Goal: Transaction & Acquisition: Purchase product/service

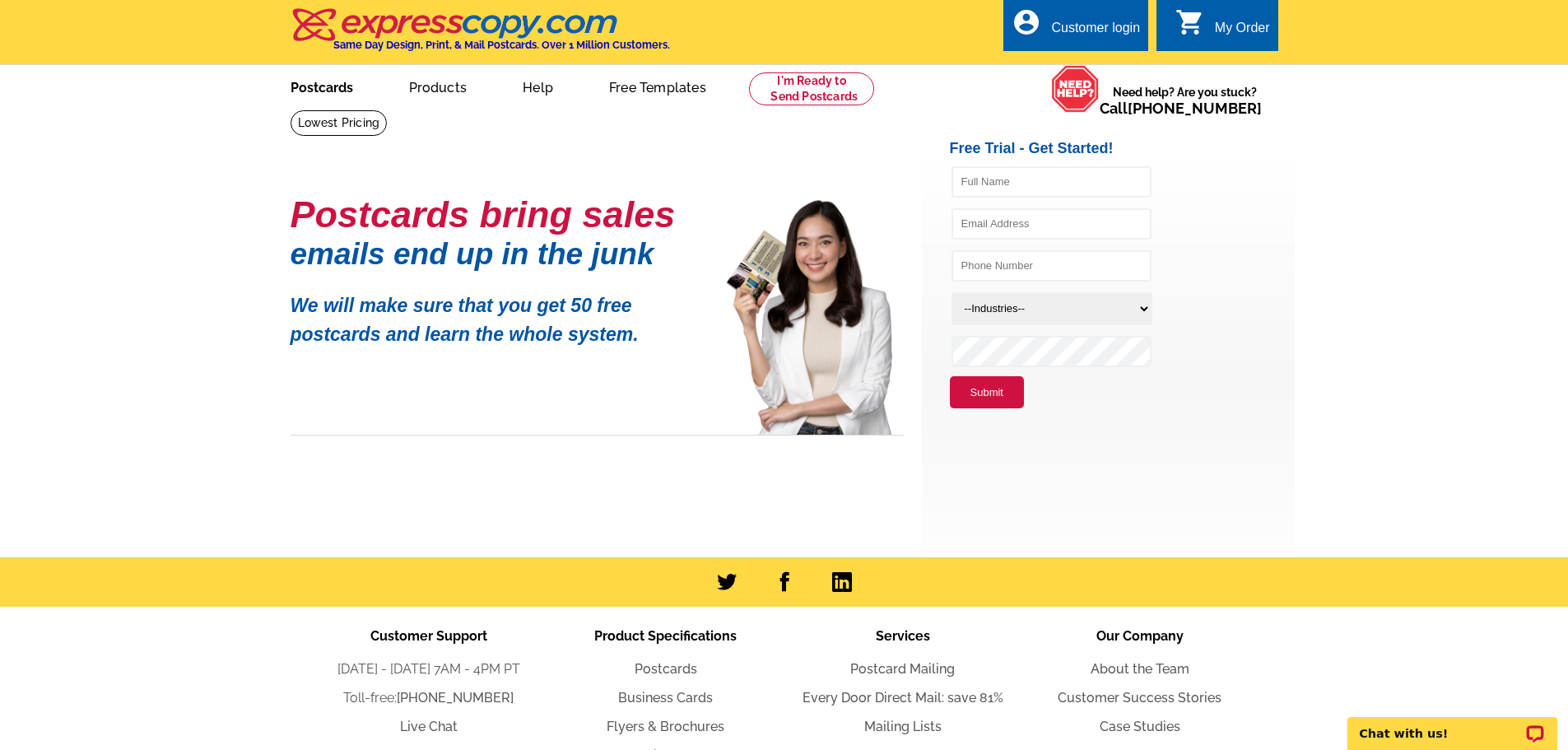
click at [330, 86] on link "Postcards" at bounding box center [322, 85] width 116 height 39
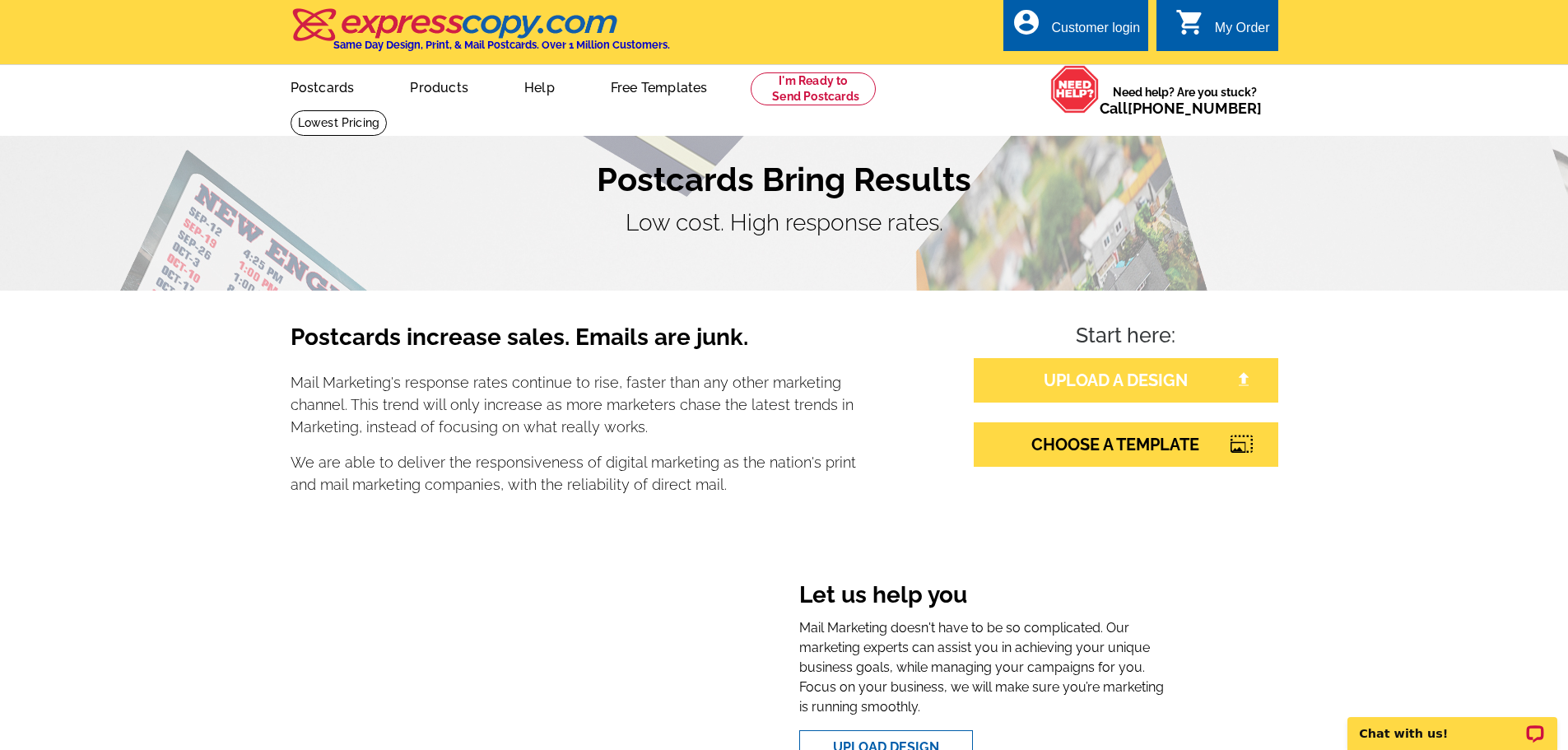
click at [1112, 382] on link "UPLOAD A DESIGN" at bounding box center [1126, 381] width 305 height 45
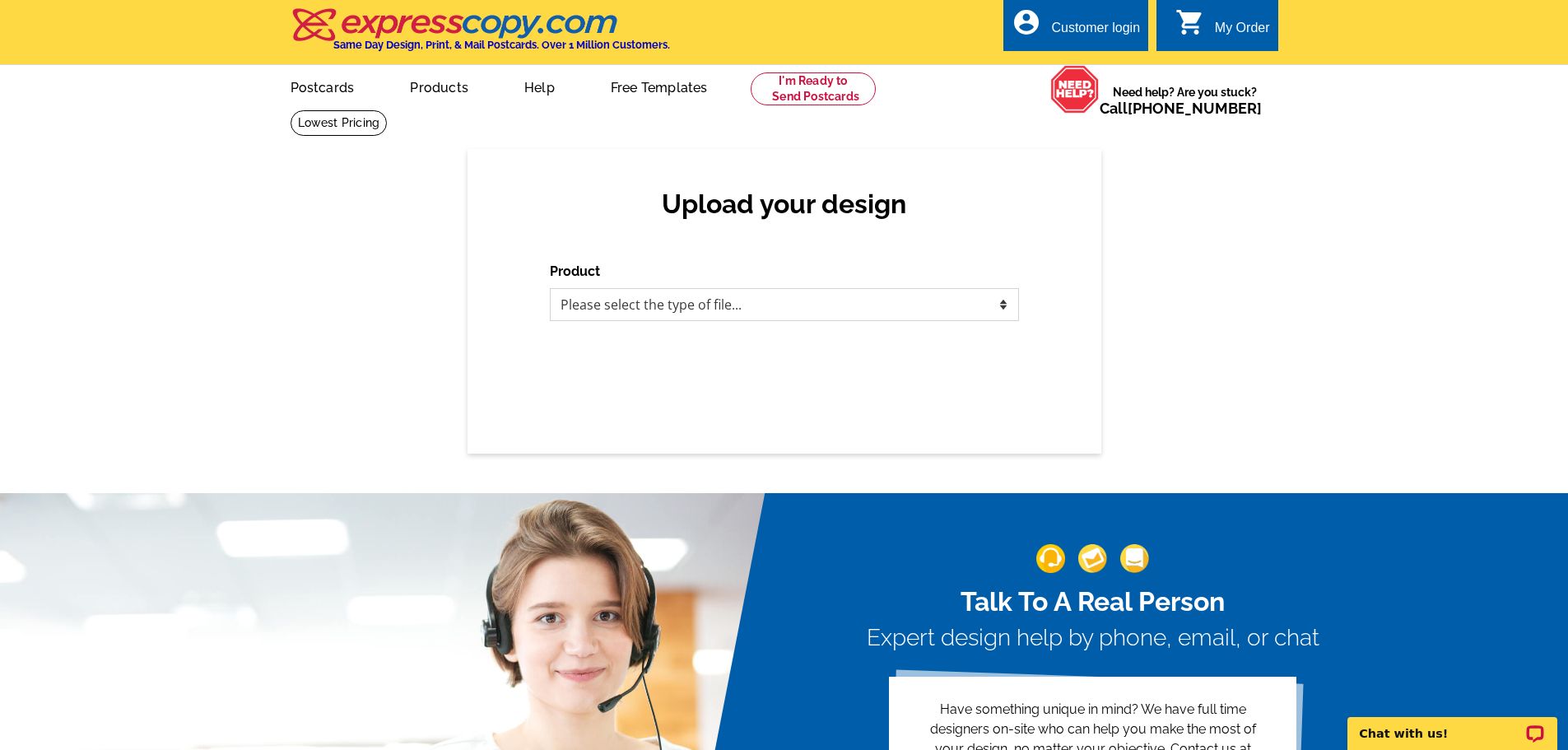
click at [745, 305] on select "Please select the type of file... Postcards Business Cards Letters and flyers G…" at bounding box center [785, 305] width 470 height 33
select select "1"
click at [550, 289] on select "Please select the type of file... Postcards Business Cards Letters and flyers G…" at bounding box center [785, 305] width 470 height 33
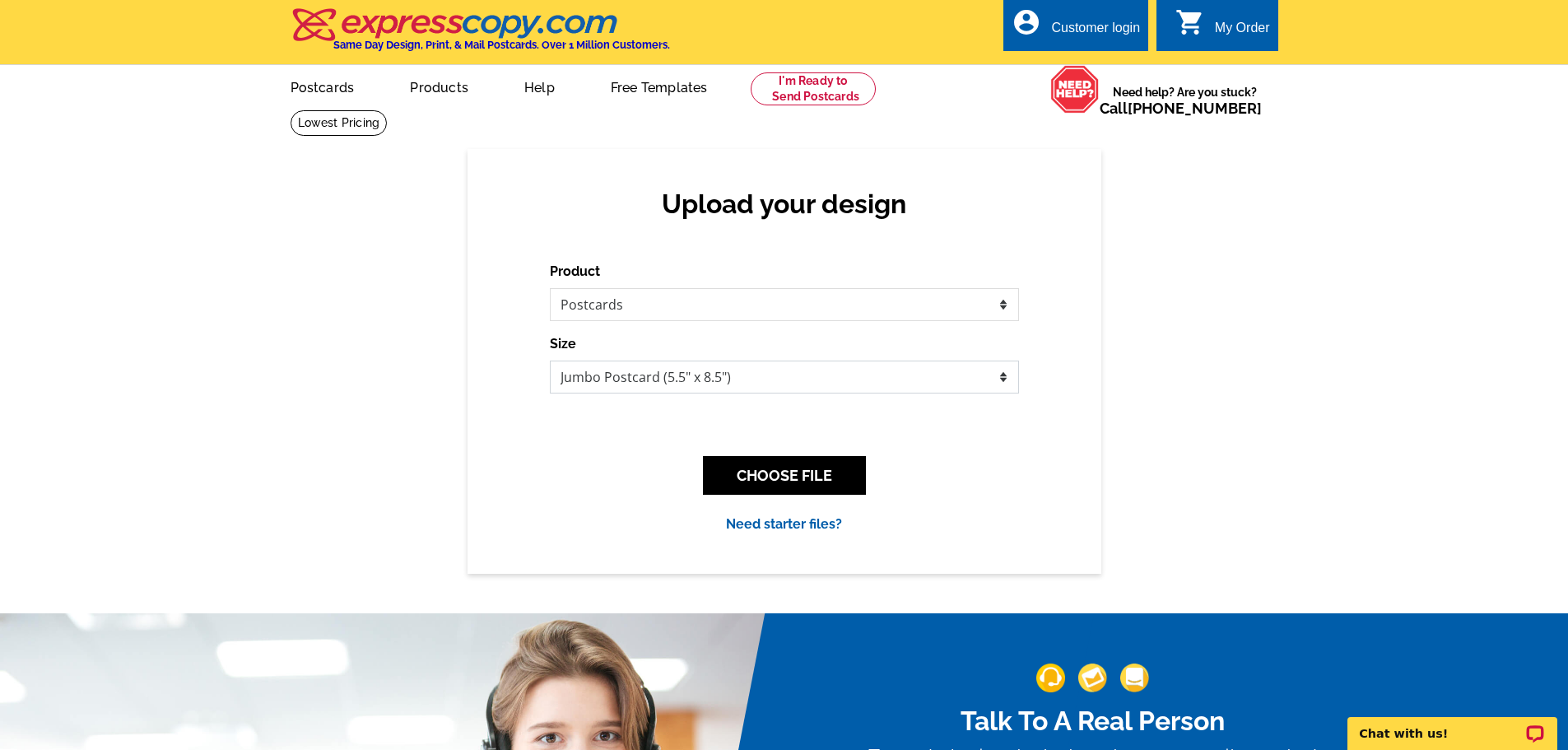
click at [733, 381] on select "Jumbo Postcard (5.5" x 8.5") Regular Postcard (4.25" x 5.6") Panoramic Postcard…" at bounding box center [785, 376] width 470 height 33
click at [728, 379] on select "Jumbo Postcard (5.5" x 8.5") Regular Postcard (4.25" x 5.6") Panoramic Postcard…" at bounding box center [785, 376] width 470 height 33
click at [550, 361] on select "Jumbo Postcard (5.5" x 8.5") Regular Postcard (4.25" x 5.6") Panoramic Postcard…" at bounding box center [785, 376] width 470 height 33
click at [792, 385] on select "Jumbo Postcard (5.5" x 8.5") Regular Postcard (4.25" x 5.6") Panoramic Postcard…" at bounding box center [785, 376] width 470 height 33
select select "1"
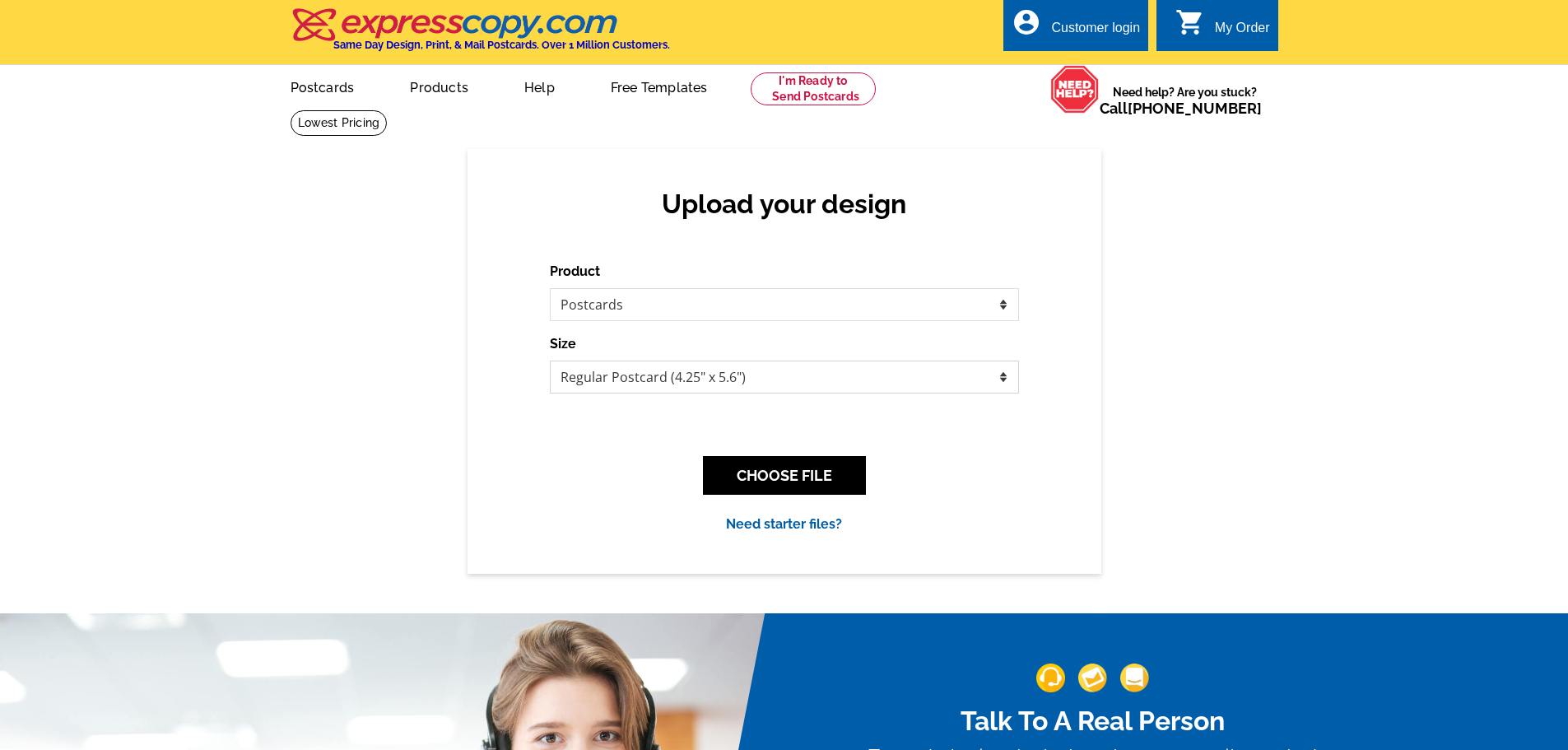
click at [550, 361] on select "Jumbo Postcard (5.5" x 8.5") Regular Postcard (4.25" x 5.6") Panoramic Postcard…" at bounding box center [785, 376] width 470 height 33
click at [775, 390] on select "Jumbo Postcard (5.5" x 8.5") Regular Postcard (4.25" x 5.6") Panoramic Postcard…" at bounding box center [785, 376] width 470 height 33
click at [550, 361] on select "Jumbo Postcard (5.5" x 8.5") Regular Postcard (4.25" x 5.6") Panoramic Postcard…" at bounding box center [785, 376] width 470 height 33
click at [799, 478] on button "CHOOSE FILE" at bounding box center [785, 475] width 163 height 39
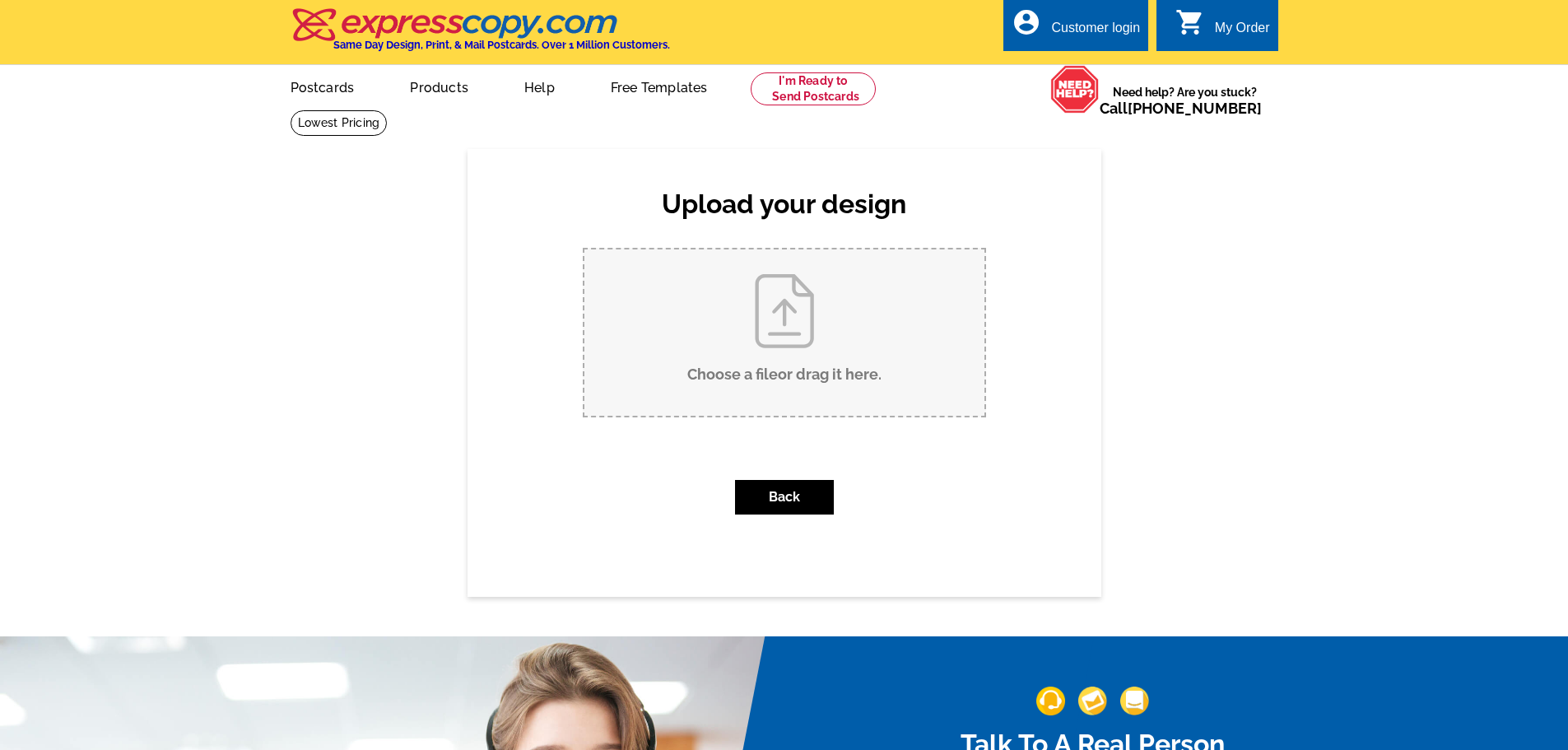
click at [726, 384] on input "Choose a file or drag it here ." at bounding box center [784, 332] width 401 height 167
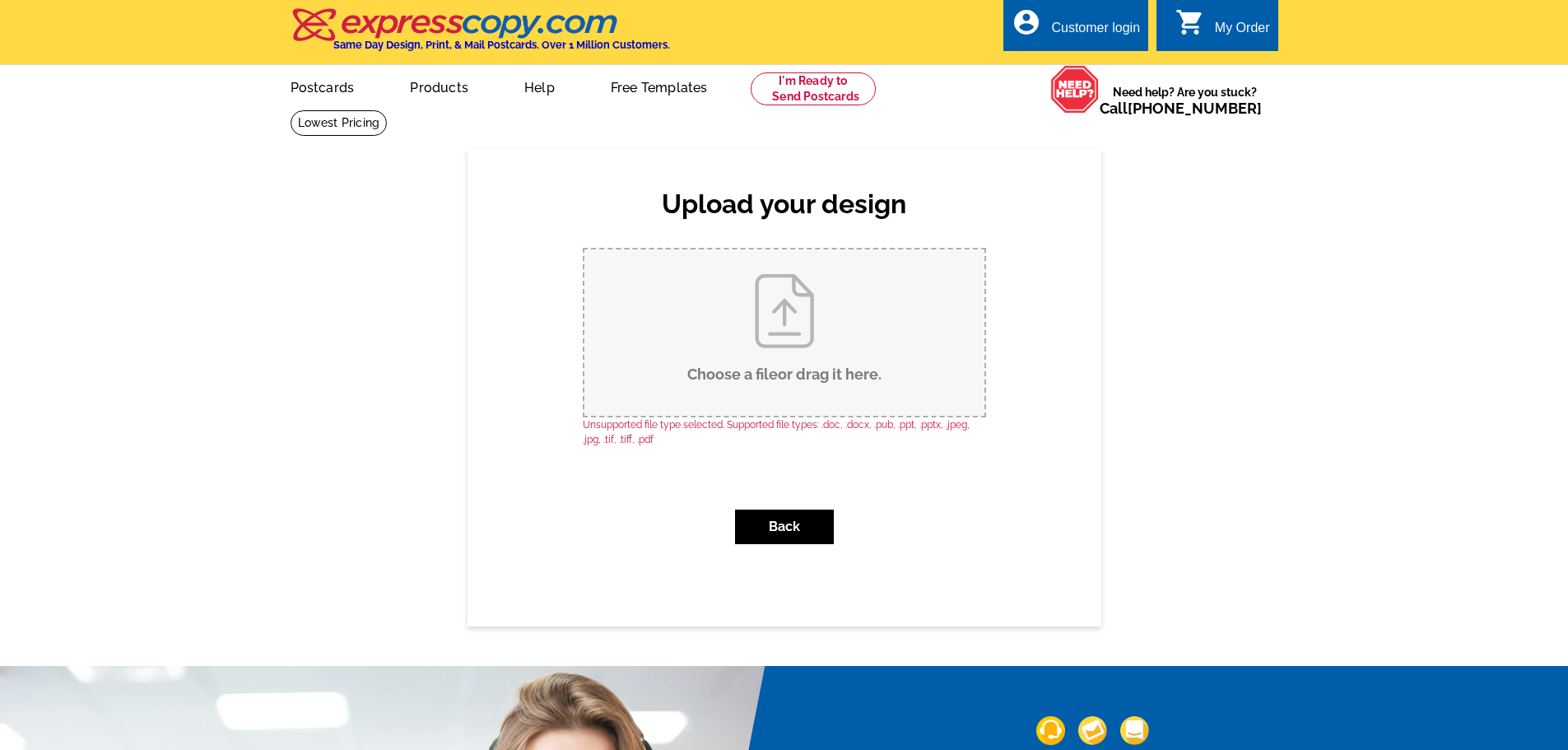
click at [814, 301] on input "Choose a file or drag it here ." at bounding box center [784, 332] width 401 height 167
type input "C:\fakepath\Untitled design (3).pdf"
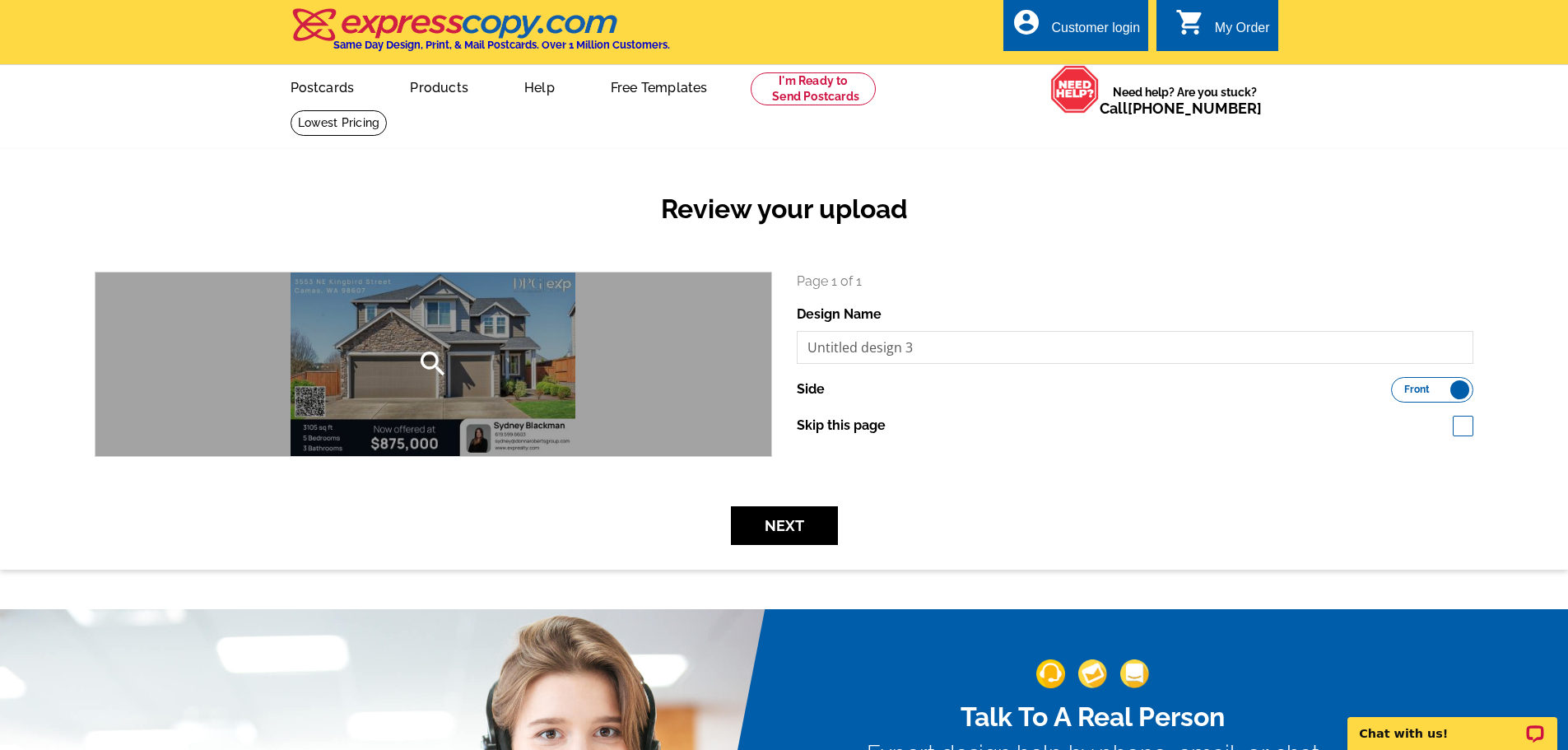
click at [709, 399] on div "search" at bounding box center [434, 364] width 676 height 184
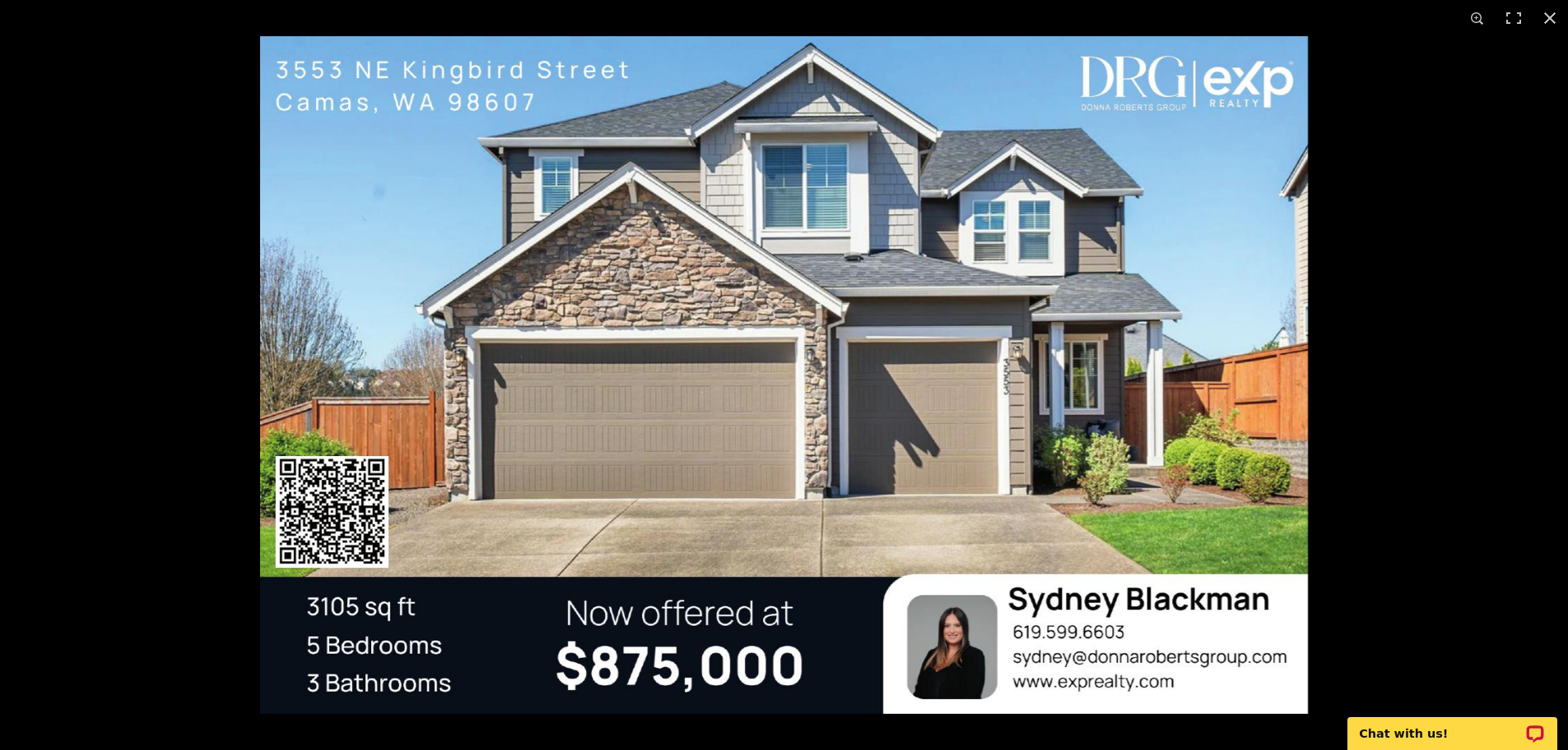
click at [1367, 245] on div at bounding box center [1044, 410] width 1568 height 750
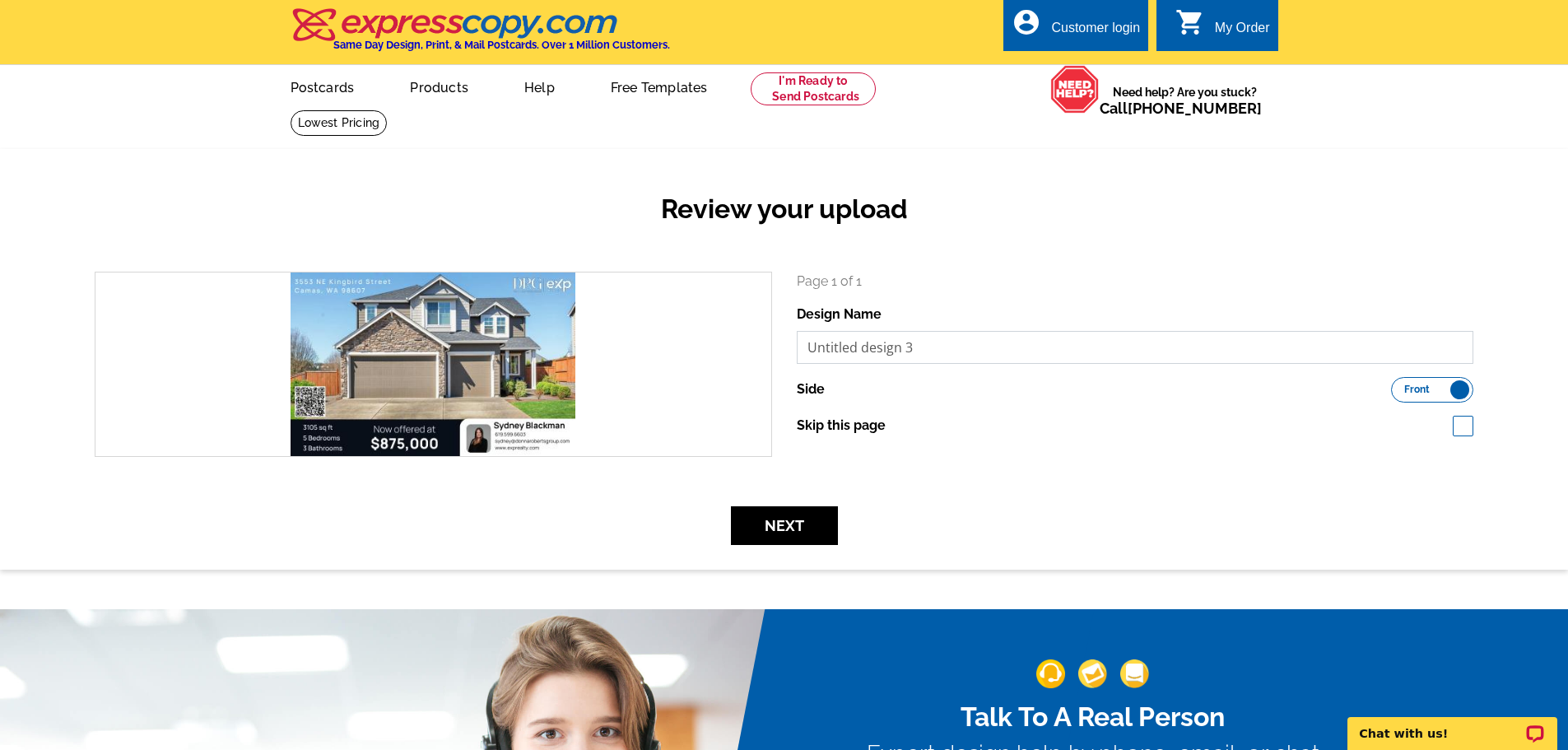
click at [961, 363] on input "Untitled design 3" at bounding box center [1135, 347] width 677 height 33
click at [978, 341] on input "Untitled design 3" at bounding box center [1135, 347] width 677 height 33
drag, startPoint x: 978, startPoint y: 341, endPoint x: 829, endPoint y: 344, distance: 149.0
click at [823, 346] on input "Untitled design 3" at bounding box center [1135, 347] width 677 height 33
click at [1036, 260] on div "Review your upload" at bounding box center [784, 222] width 1404 height 97
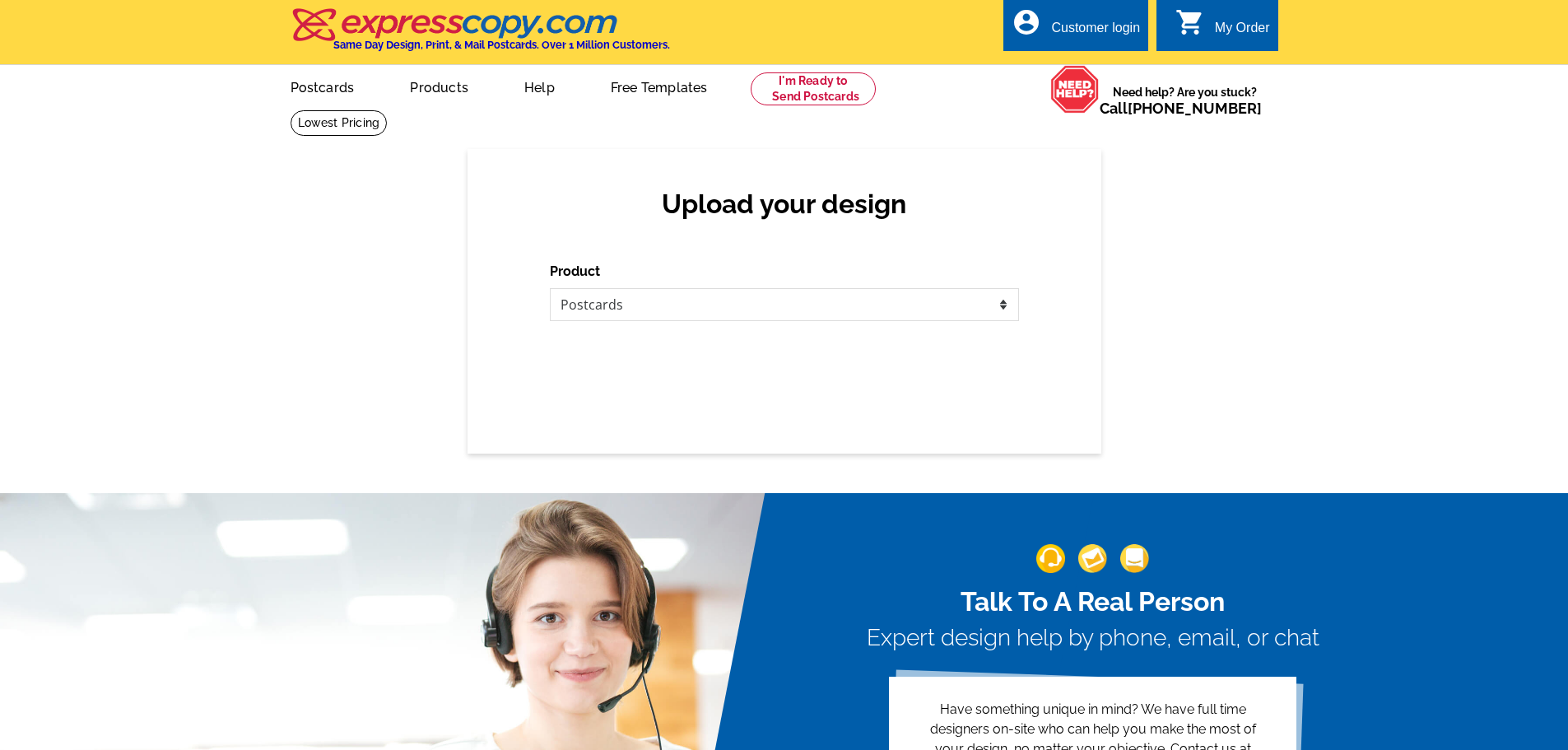
select select "1"
click at [715, 310] on select "Please select the type of file... Postcards Business Cards Letters and flyers G…" at bounding box center [785, 305] width 470 height 33
select select "1"
click at [550, 289] on select "Please select the type of file... Postcards Business Cards Letters and flyers G…" at bounding box center [785, 305] width 470 height 33
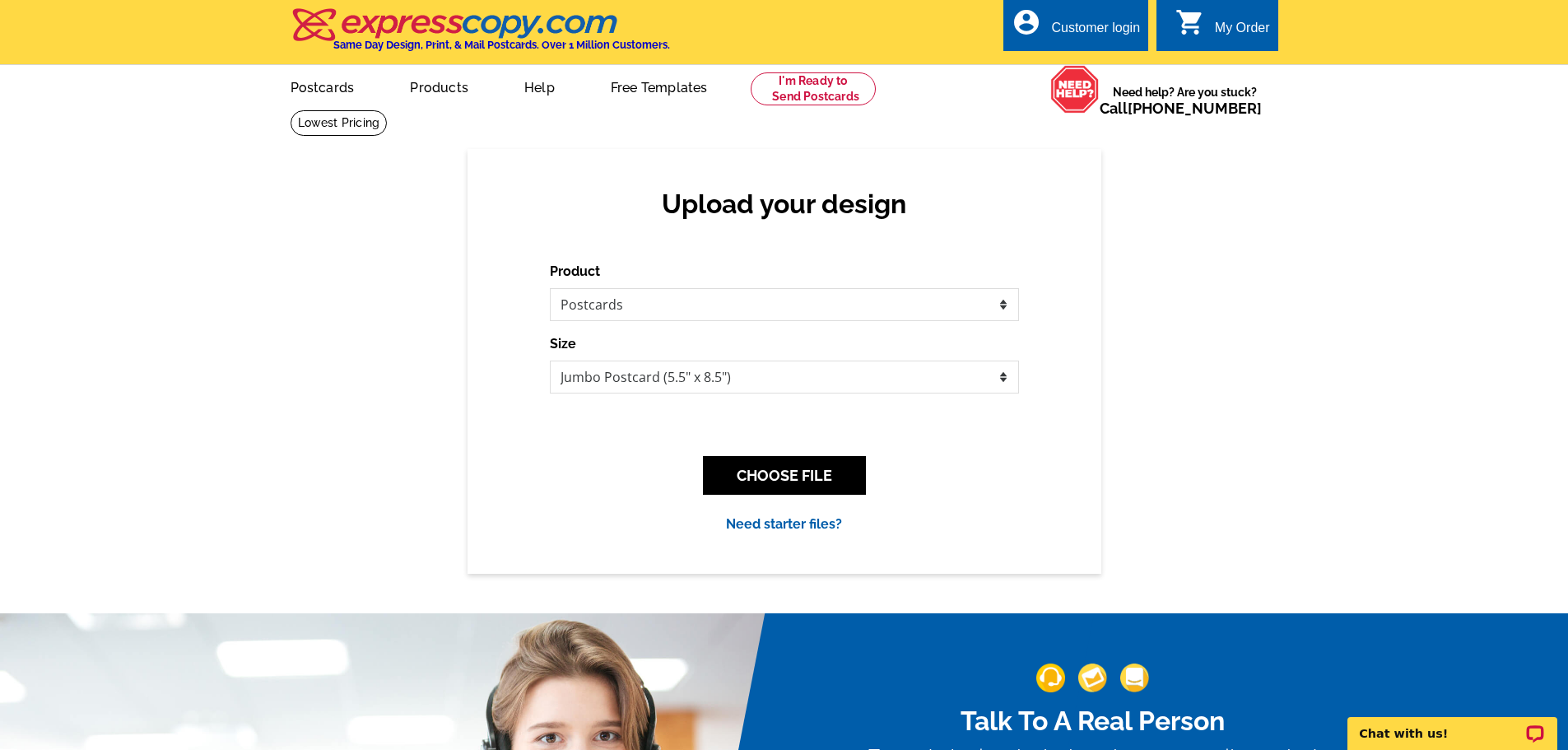
click at [755, 382] on select "Jumbo Postcard (5.5" x 8.5") Regular Postcard (4.25" x 5.6") Panoramic Postcard…" at bounding box center [785, 376] width 470 height 33
click at [744, 380] on select "Jumbo Postcard (5.5" x 8.5") Regular Postcard (4.25" x 5.6") Panoramic Postcard…" at bounding box center [785, 376] width 470 height 33
select select "1"
click at [550, 361] on select "Jumbo Postcard (5.5" x 8.5") Regular Postcard (4.25" x 5.6") Panoramic Postcard…" at bounding box center [785, 376] width 470 height 33
click at [766, 485] on button "CHOOSE FILE" at bounding box center [785, 475] width 163 height 39
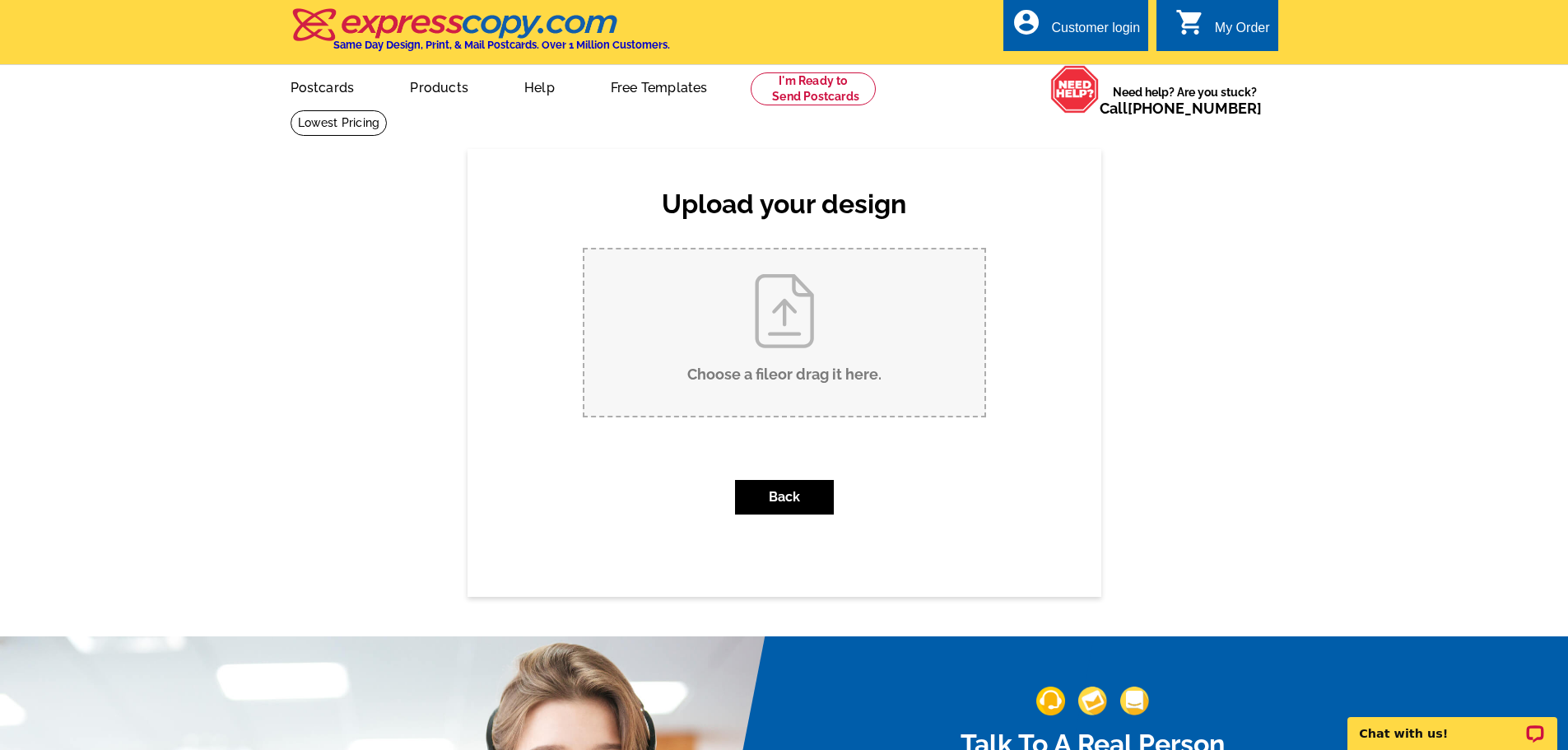
click at [766, 328] on input "Choose a file or drag it here ." at bounding box center [784, 332] width 401 height 167
type input "C:\fakepath\Untitled design (4).pdf"
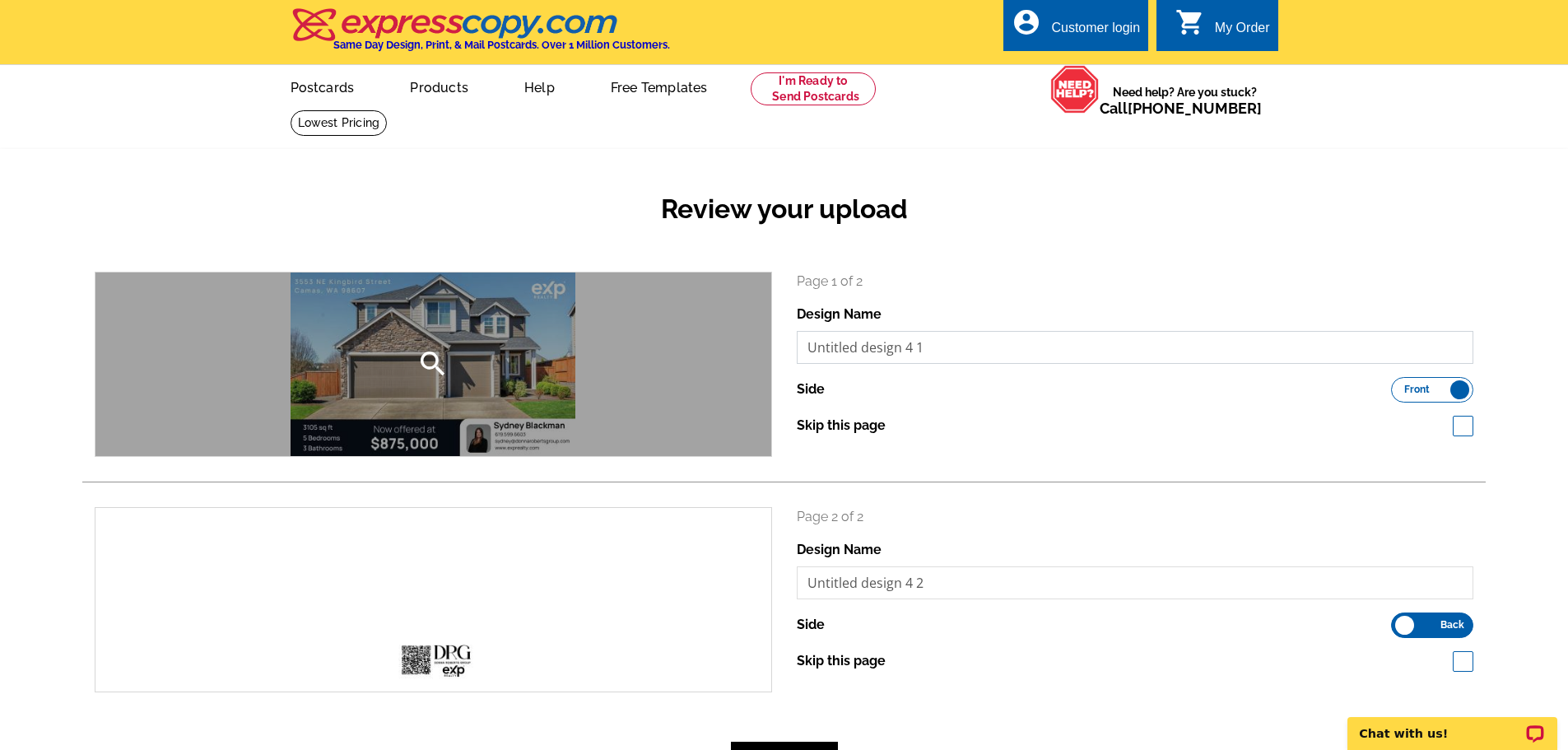
drag, startPoint x: 1124, startPoint y: 347, endPoint x: 737, endPoint y: 350, distance: 387.0
click at [737, 350] on div "search Page 1 of 2 Design Name Untitled design 4 1 Side Front Back Skip this pa…" at bounding box center [784, 364] width 1404 height 185
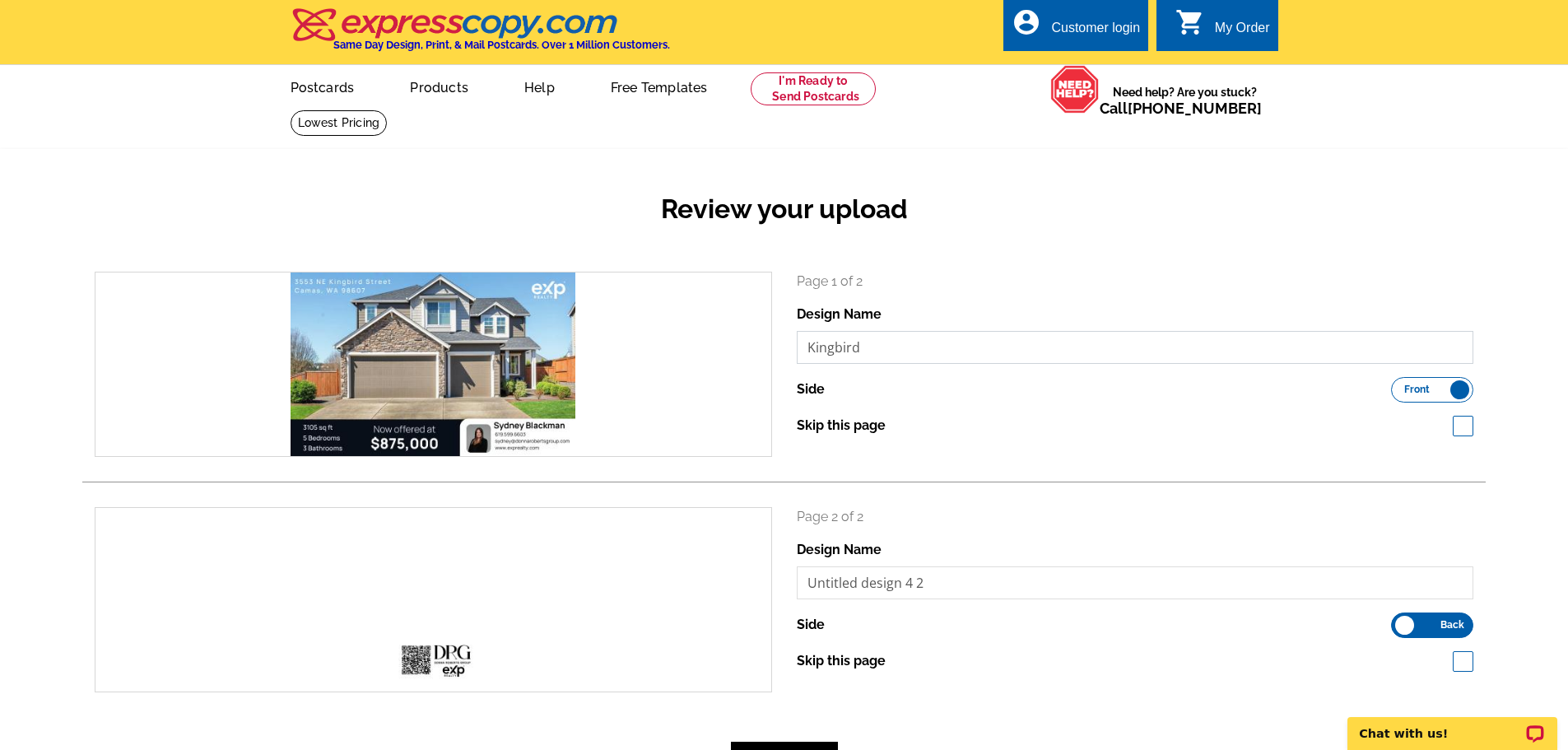
type input "Kingbird"
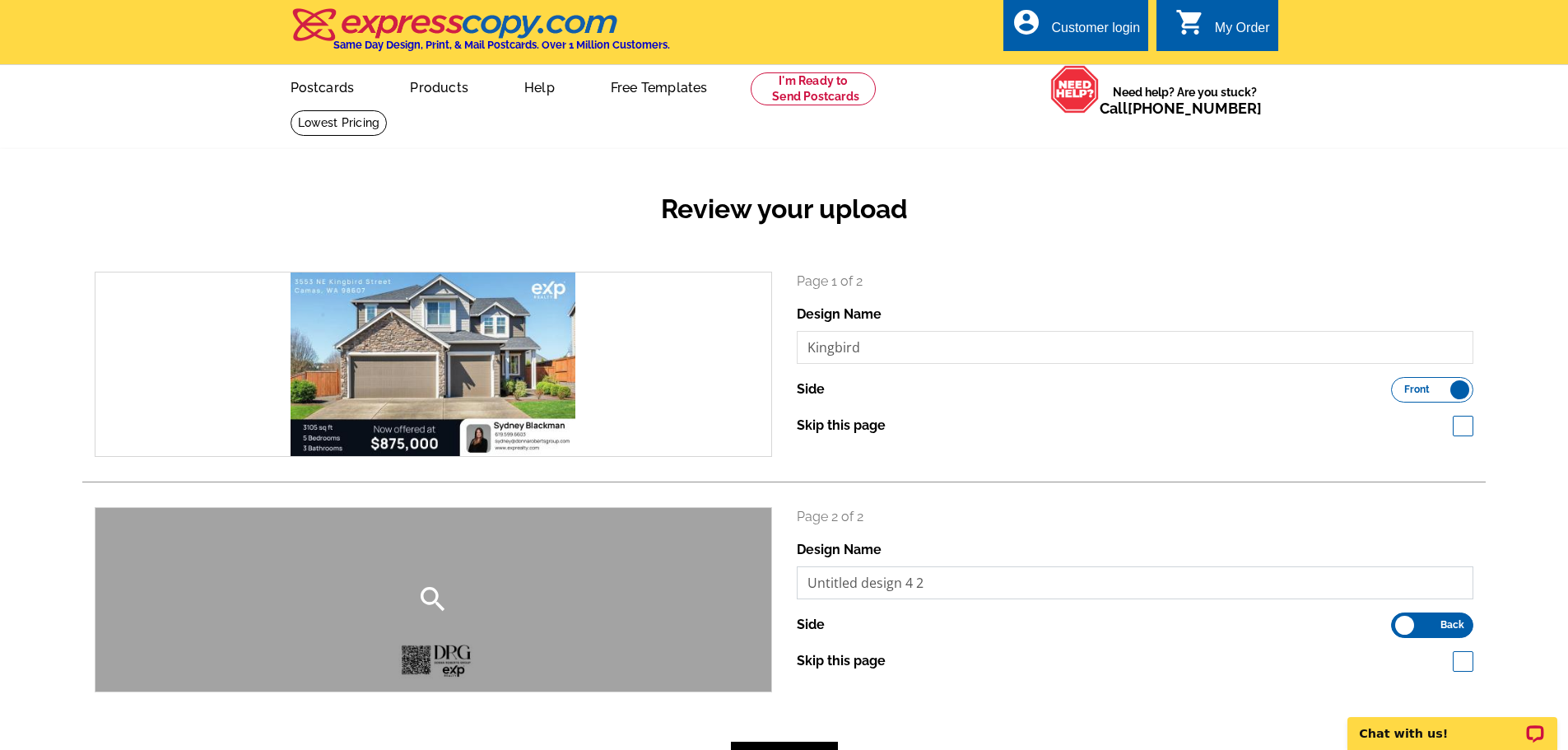
drag, startPoint x: 953, startPoint y: 584, endPoint x: 619, endPoint y: 601, distance: 334.4
click at [619, 601] on div "search Page 2 of 2 Design Name Untitled design 4 2 Side Front Back Skip this pa…" at bounding box center [784, 599] width 1404 height 185
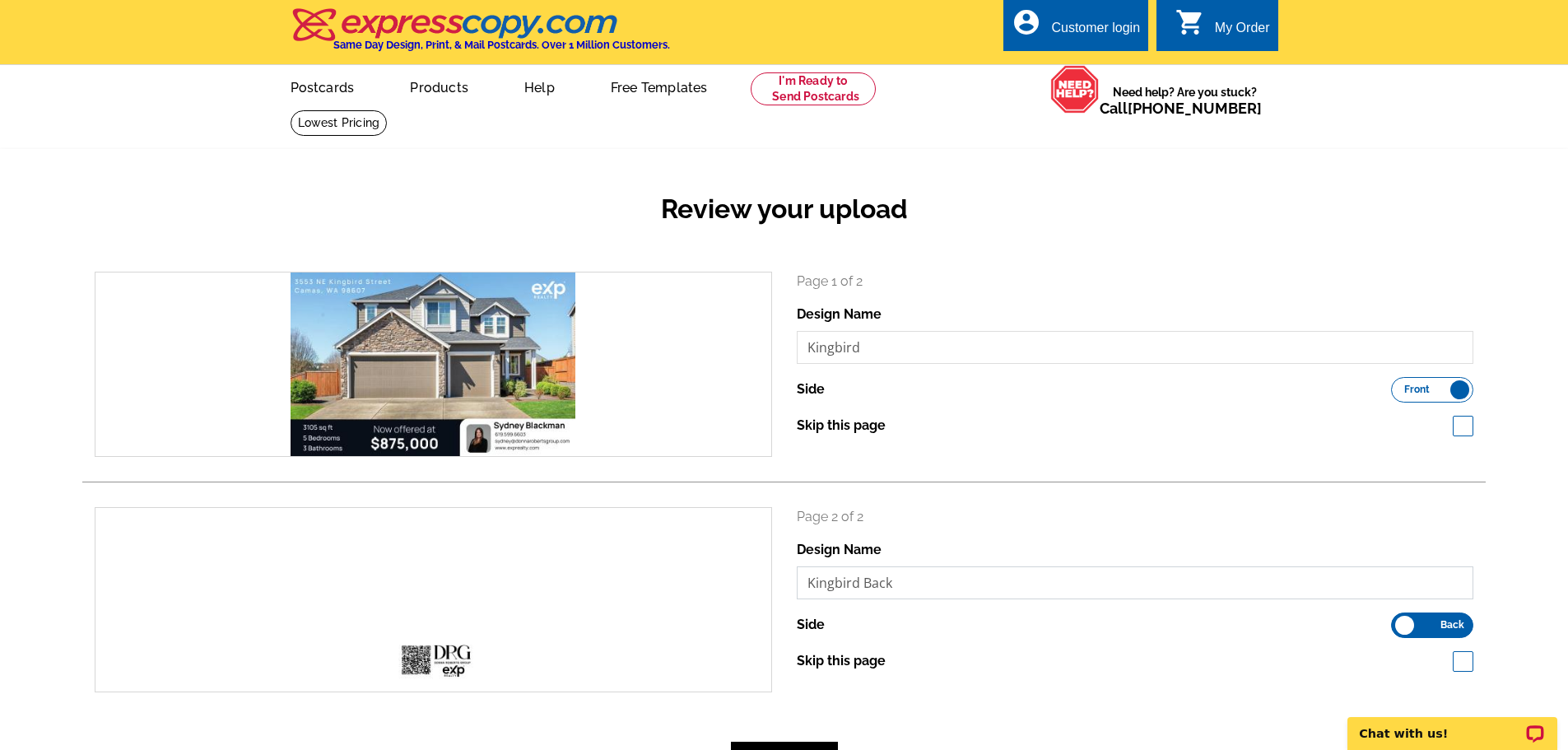
type input "Kingbird Back"
click at [957, 525] on p "Page 2 of 2" at bounding box center [1135, 517] width 677 height 20
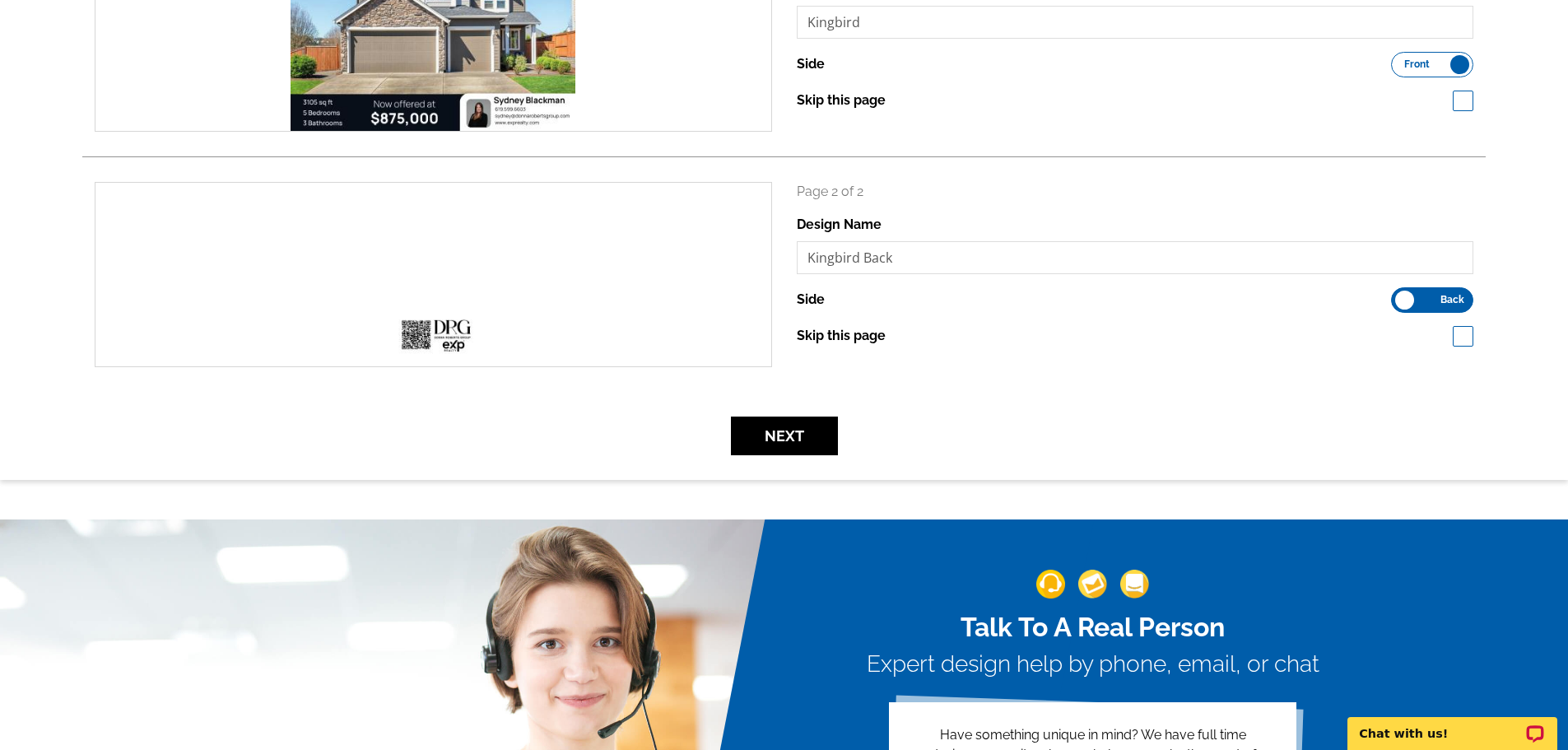
scroll to position [439, 0]
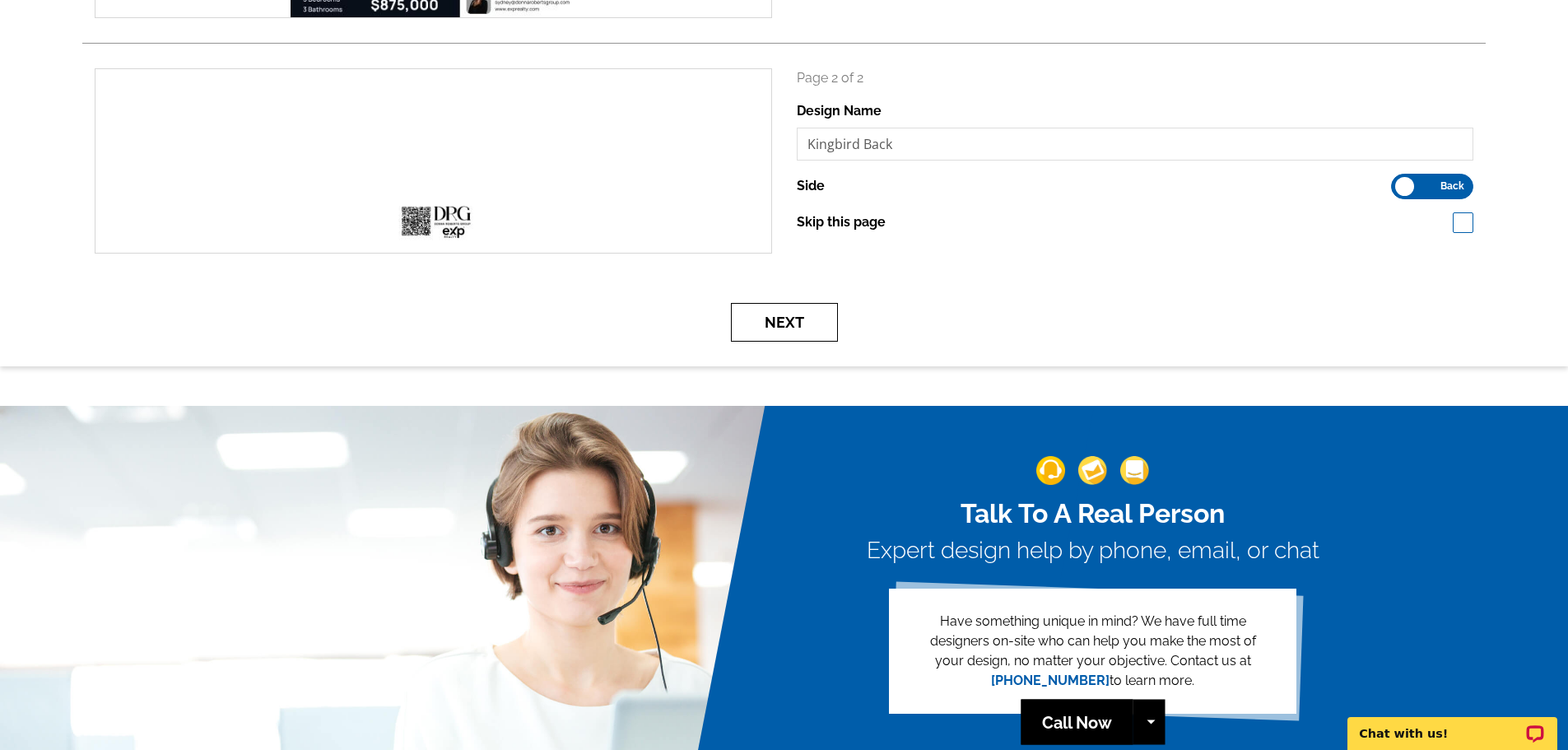
click at [782, 318] on button "Next" at bounding box center [784, 322] width 107 height 39
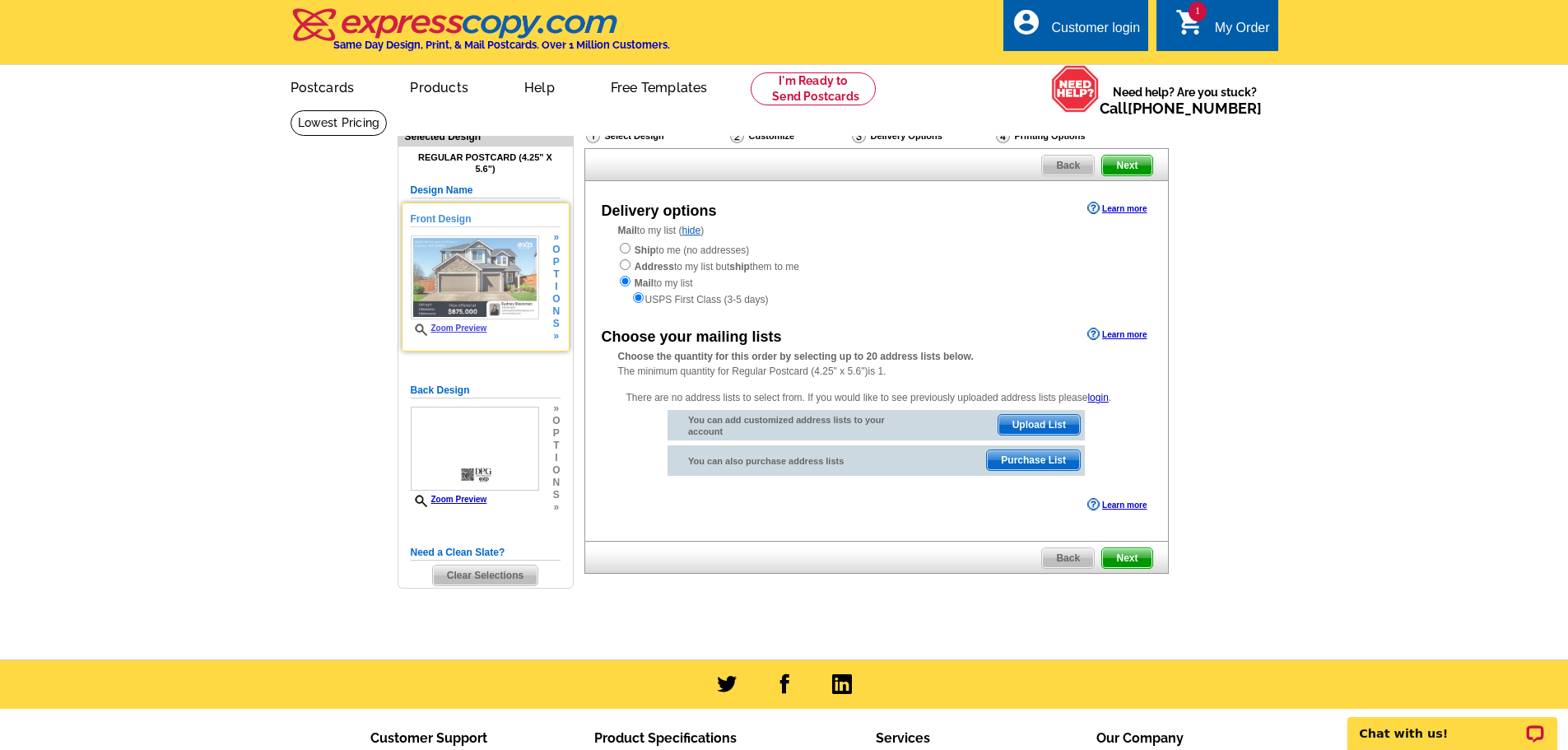
click at [443, 332] on link "Zoom Preview" at bounding box center [448, 328] width 76 height 9
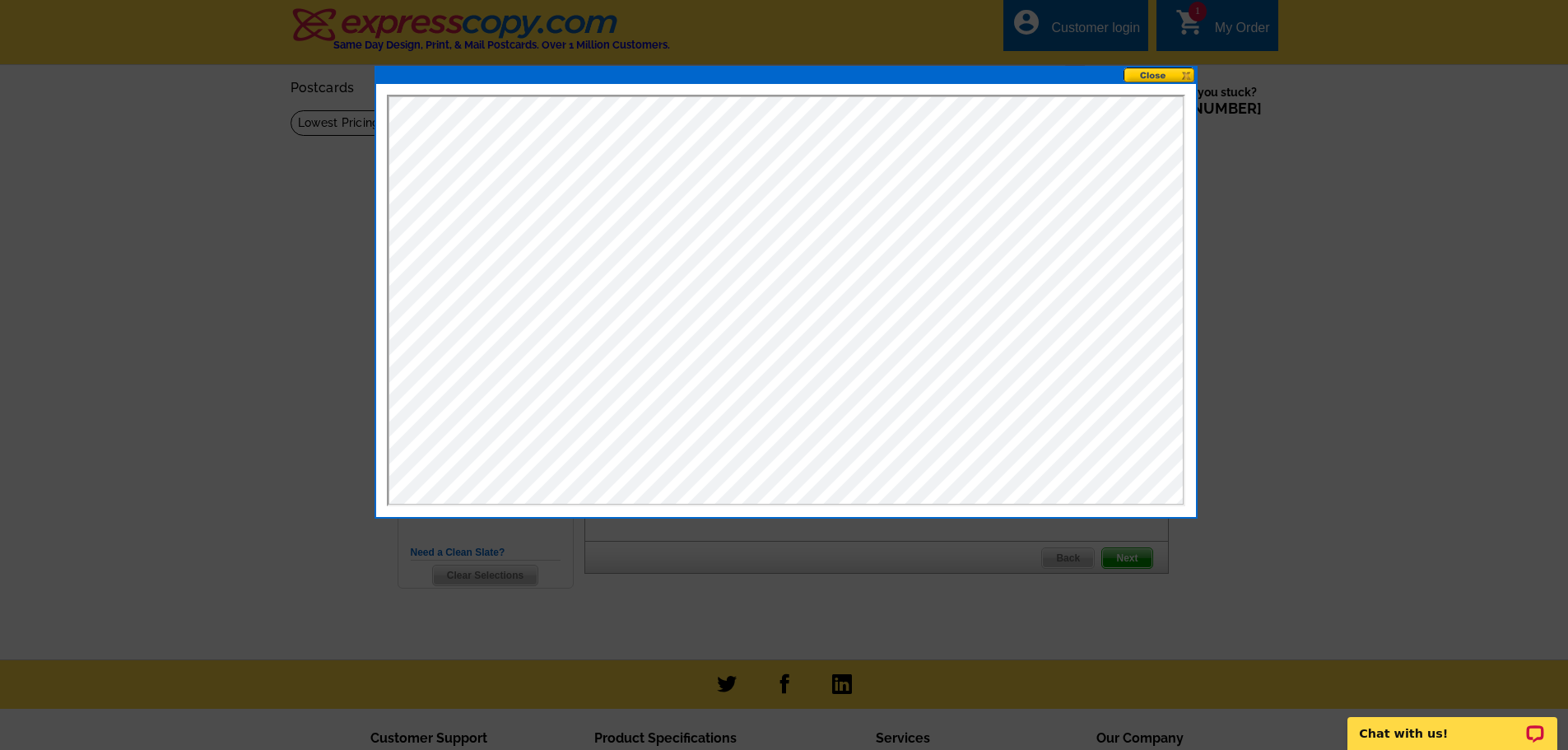
click at [1150, 73] on button at bounding box center [1159, 74] width 73 height 15
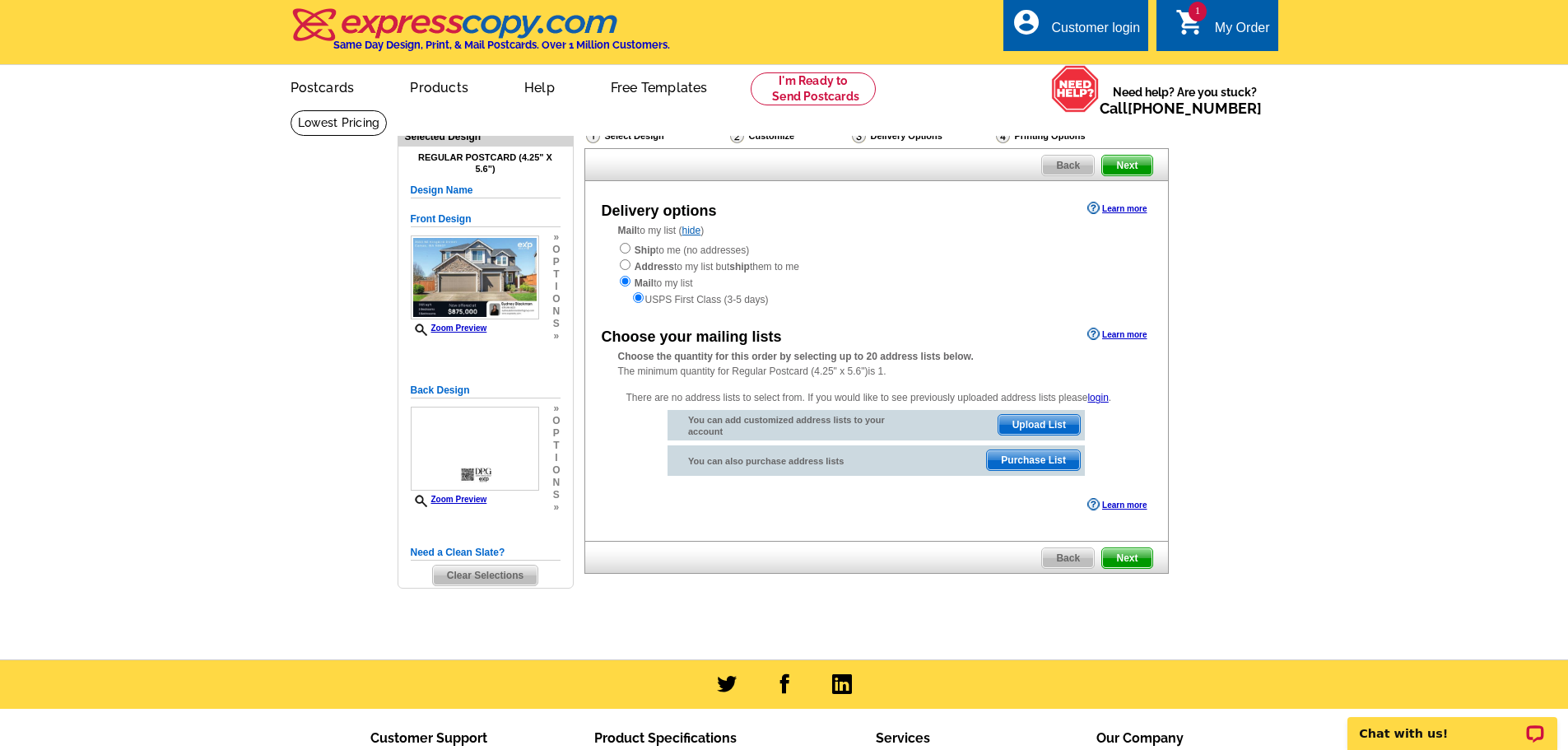
click at [1066, 423] on span "Upload List" at bounding box center [1039, 425] width 82 height 20
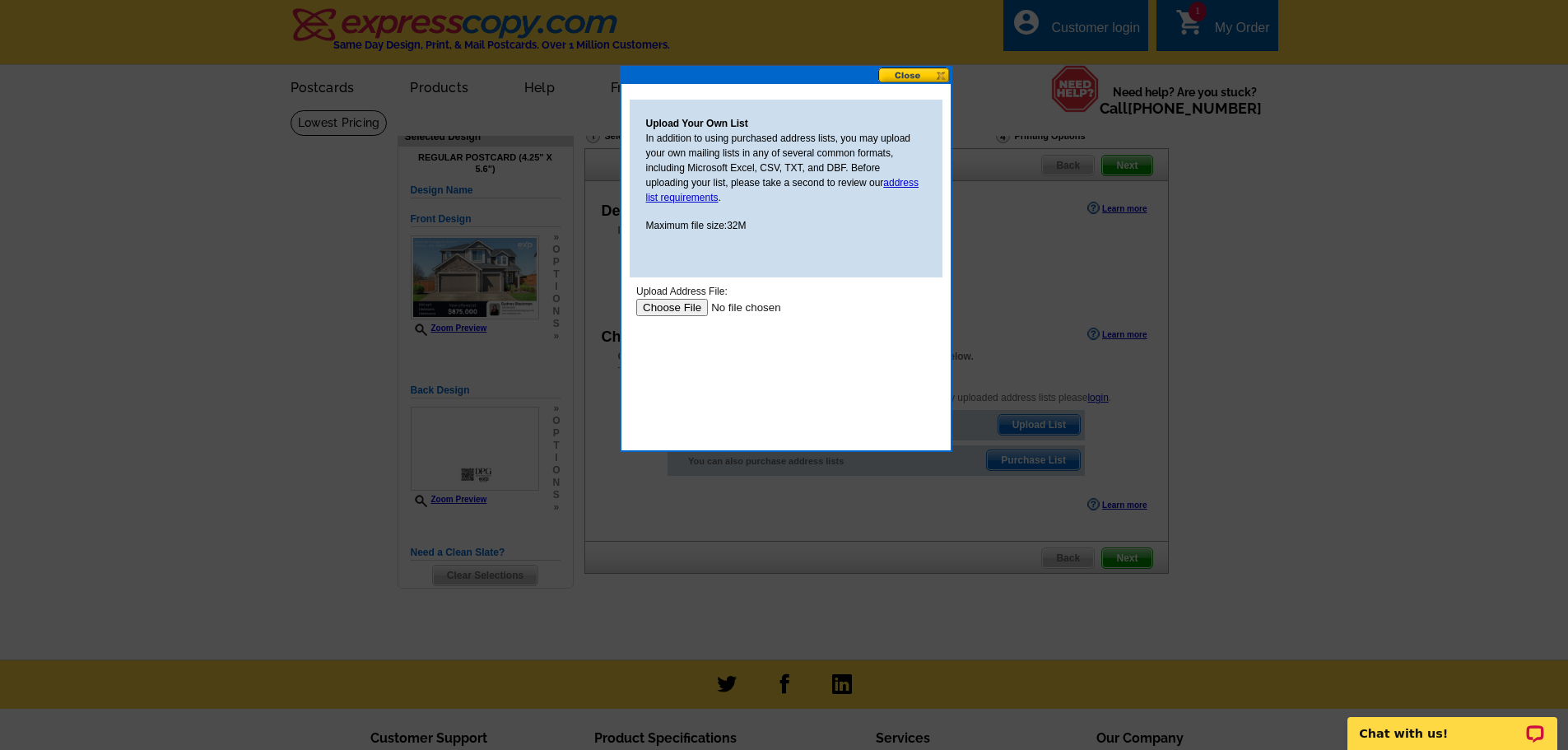
click at [918, 72] on button at bounding box center [914, 74] width 73 height 15
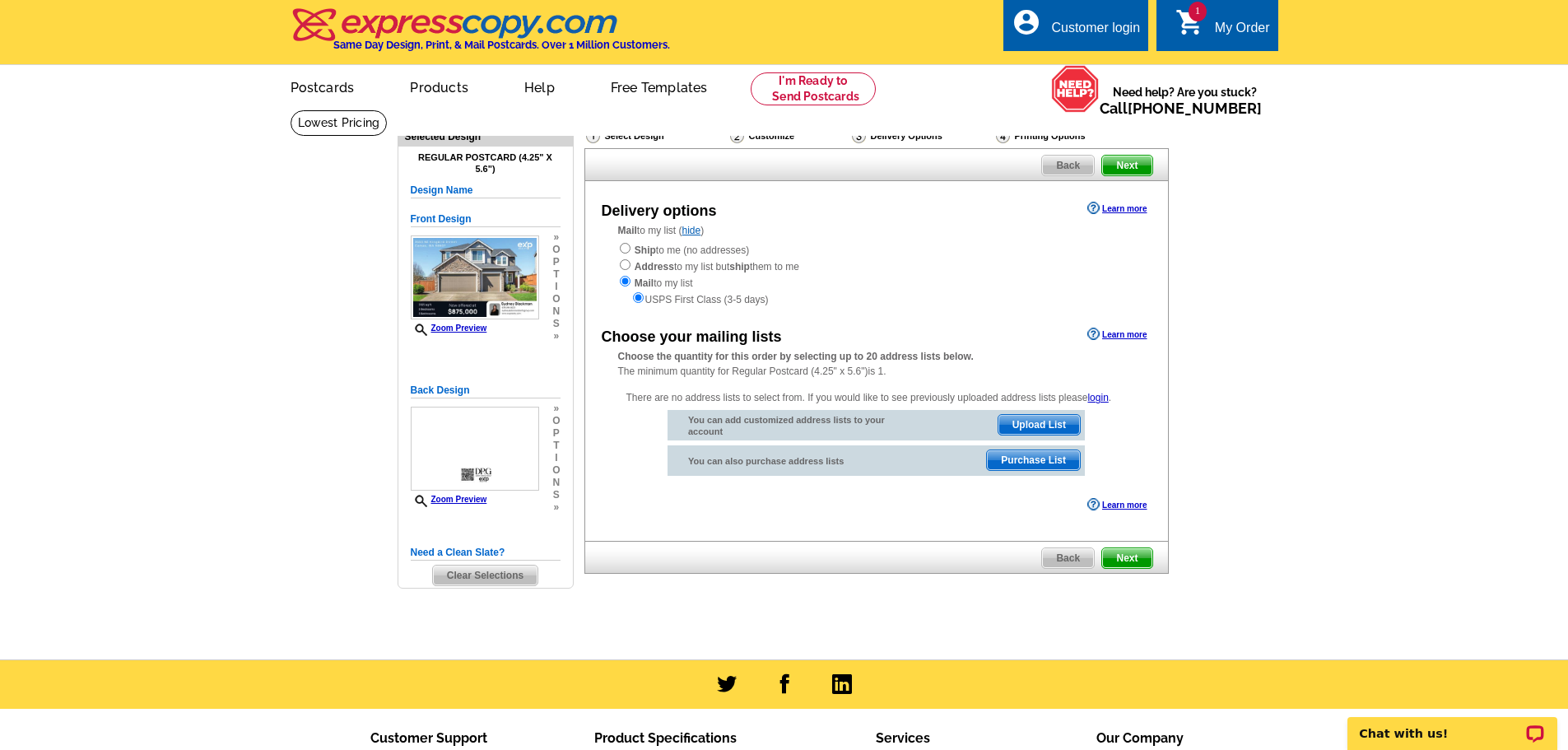
click at [1118, 332] on link "Learn more" at bounding box center [1117, 334] width 59 height 13
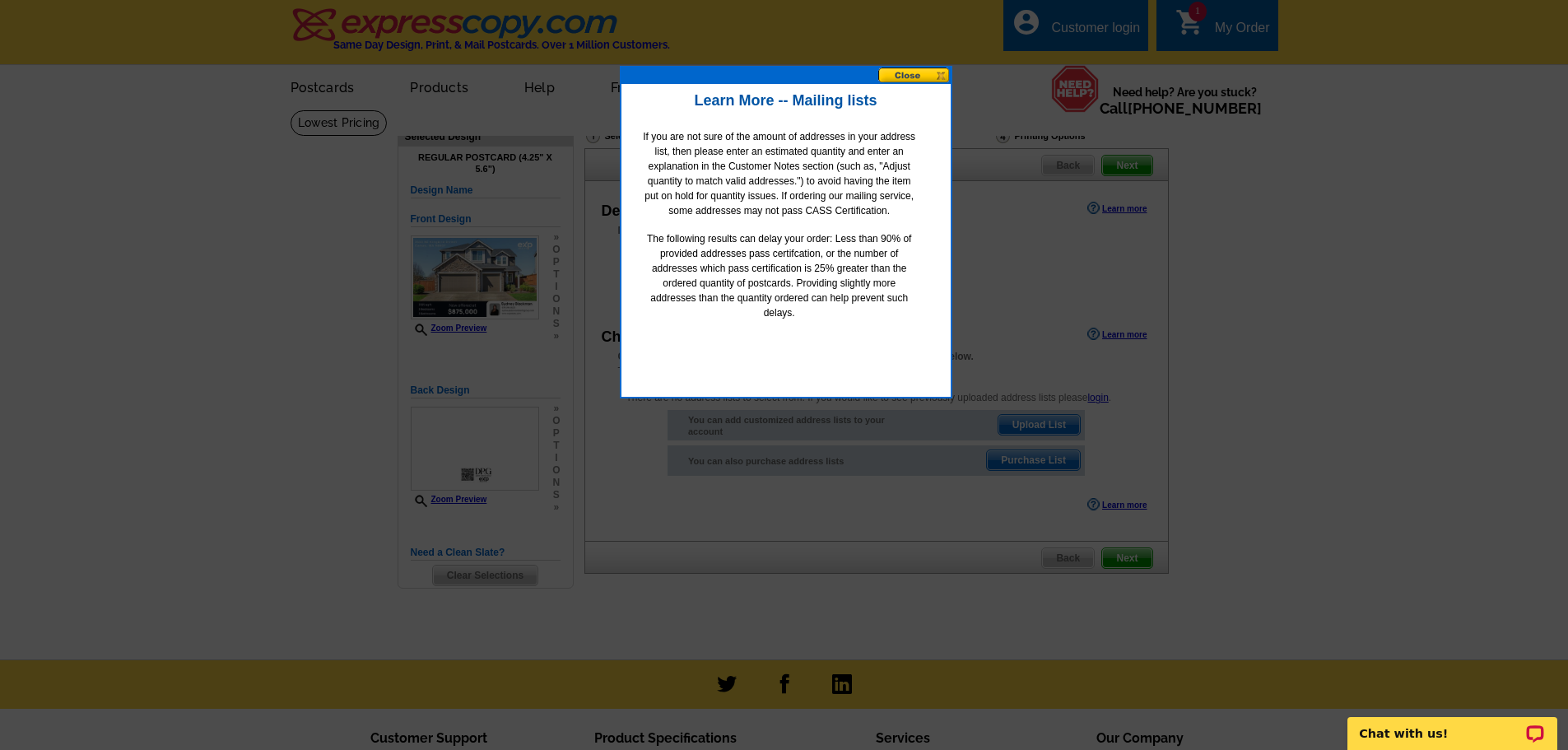
click at [917, 73] on button at bounding box center [914, 74] width 73 height 15
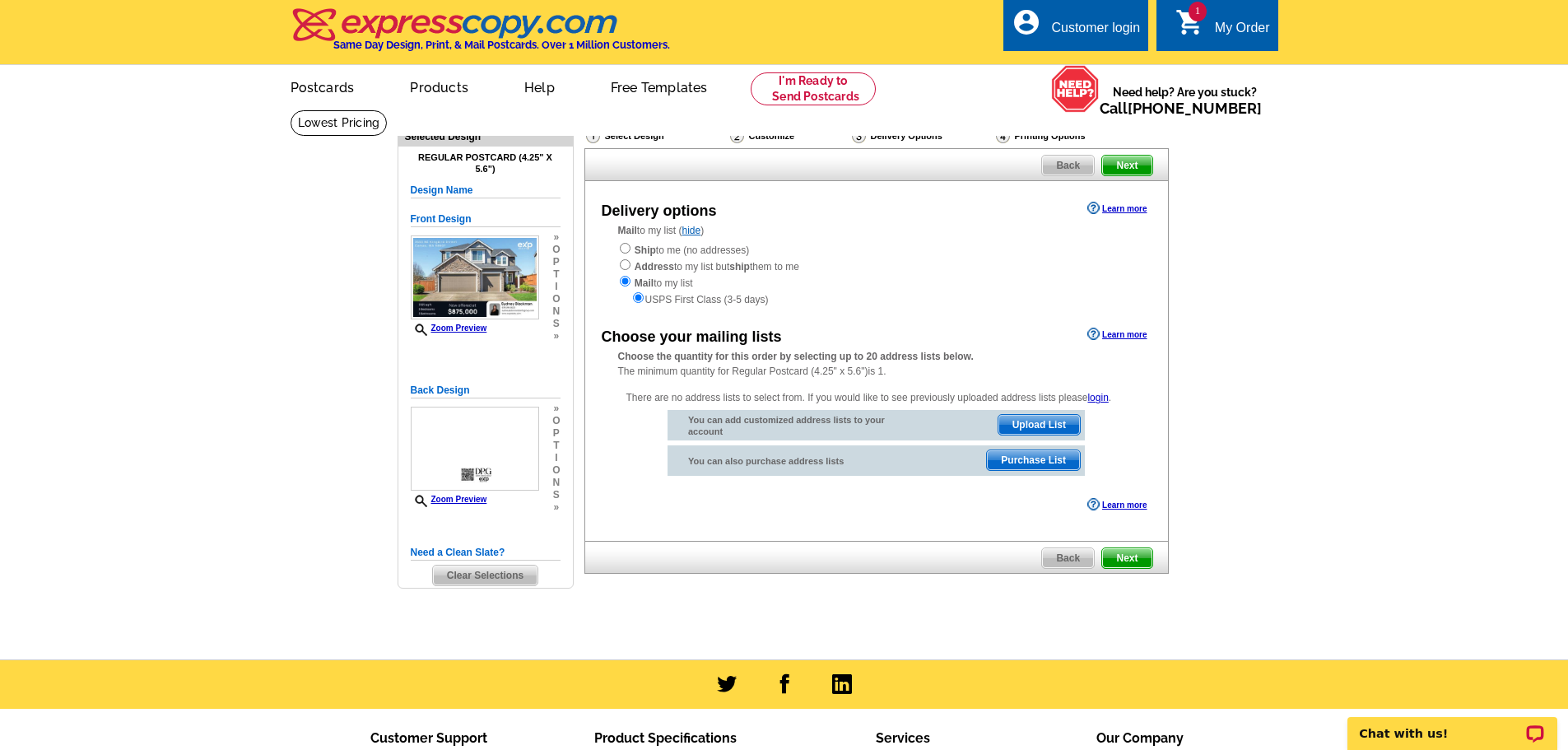
click at [1341, 289] on main "Need Help? call 800-260-5887, chat with support, or have our designers make som…" at bounding box center [784, 384] width 1568 height 550
click at [1030, 420] on span "Upload List" at bounding box center [1039, 425] width 82 height 20
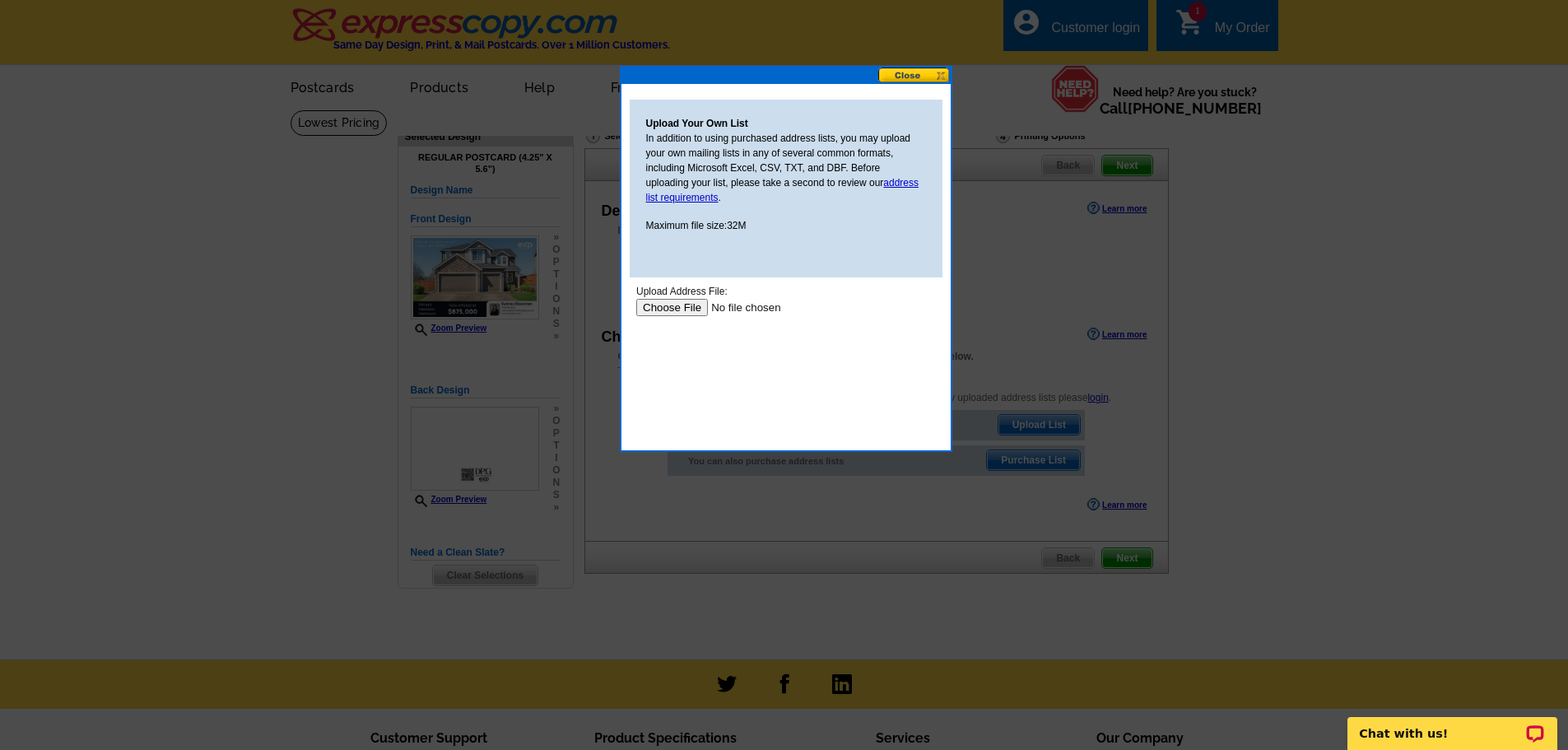
click at [693, 307] on input "file" at bounding box center [739, 307] width 208 height 17
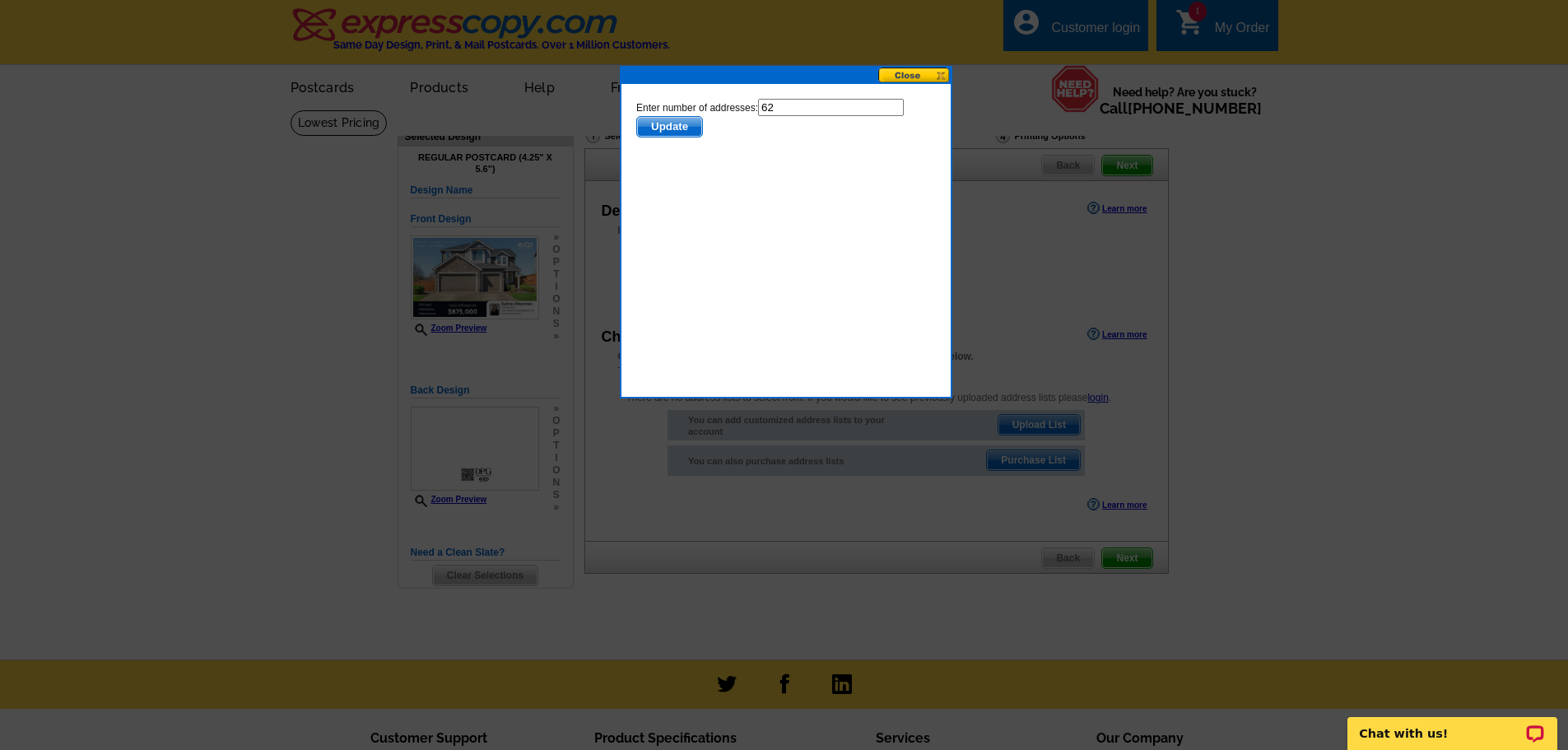
click at [693, 122] on span "Update" at bounding box center [668, 126] width 65 height 20
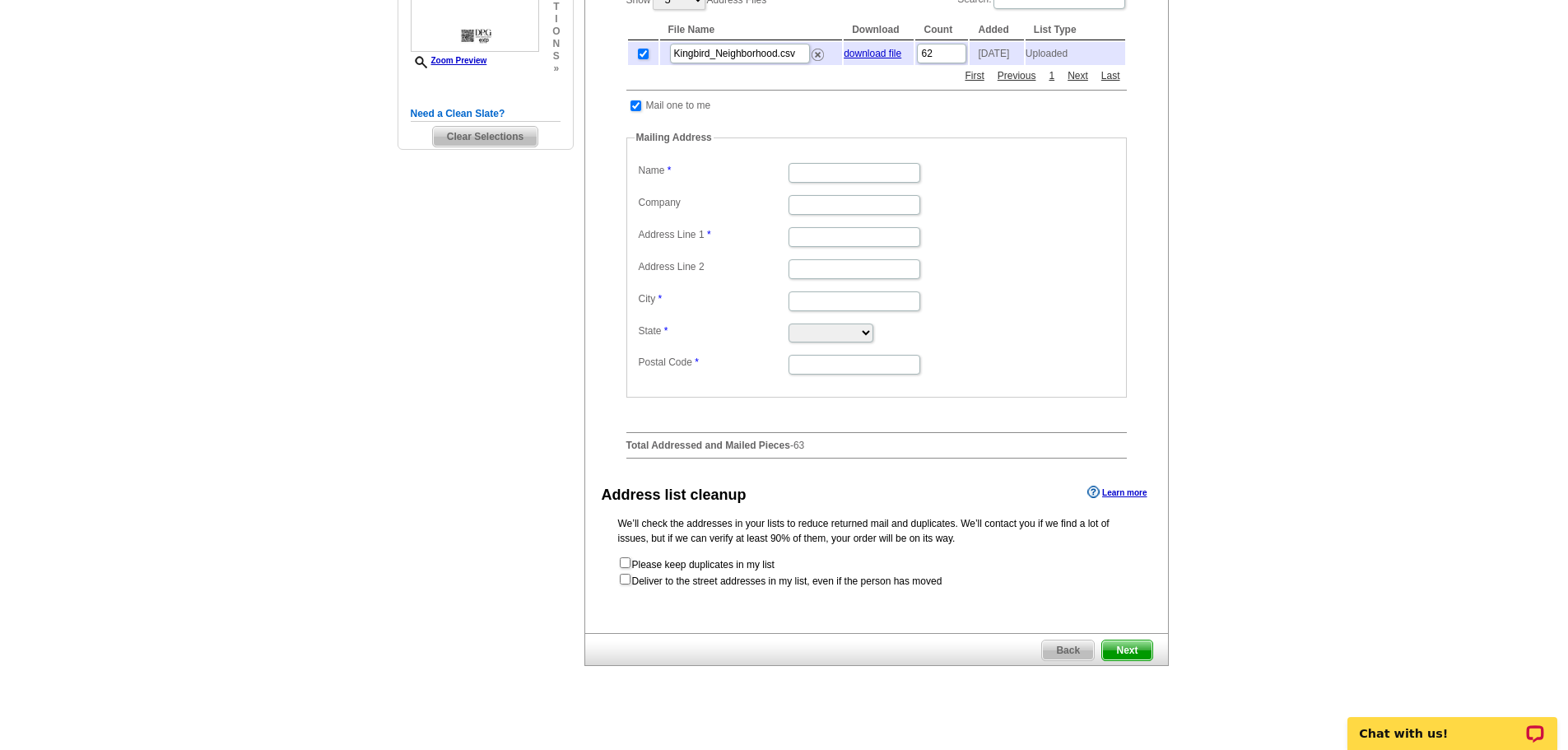
scroll to position [220, 0]
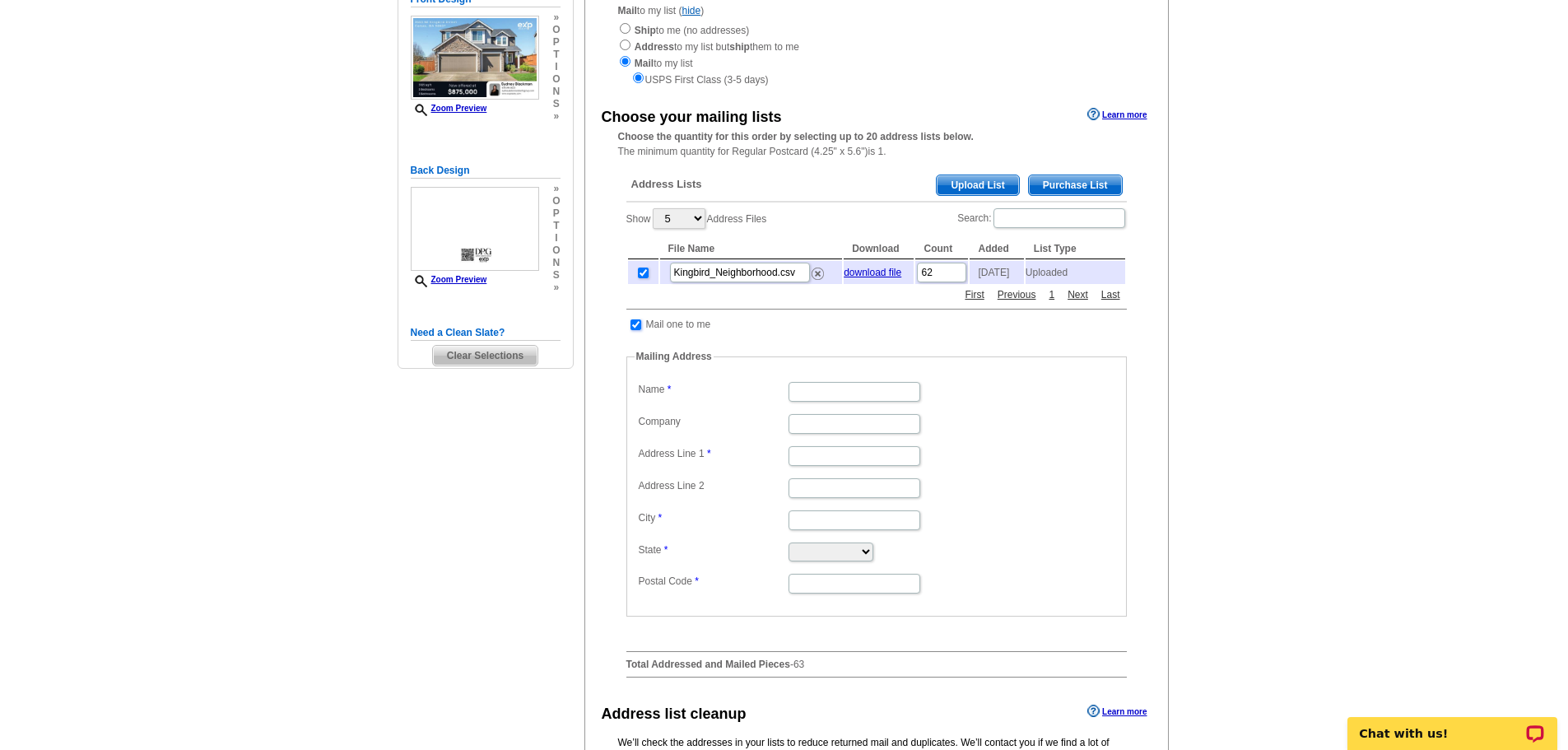
click at [637, 330] on input "checkbox" at bounding box center [636, 324] width 11 height 11
checkbox input "false"
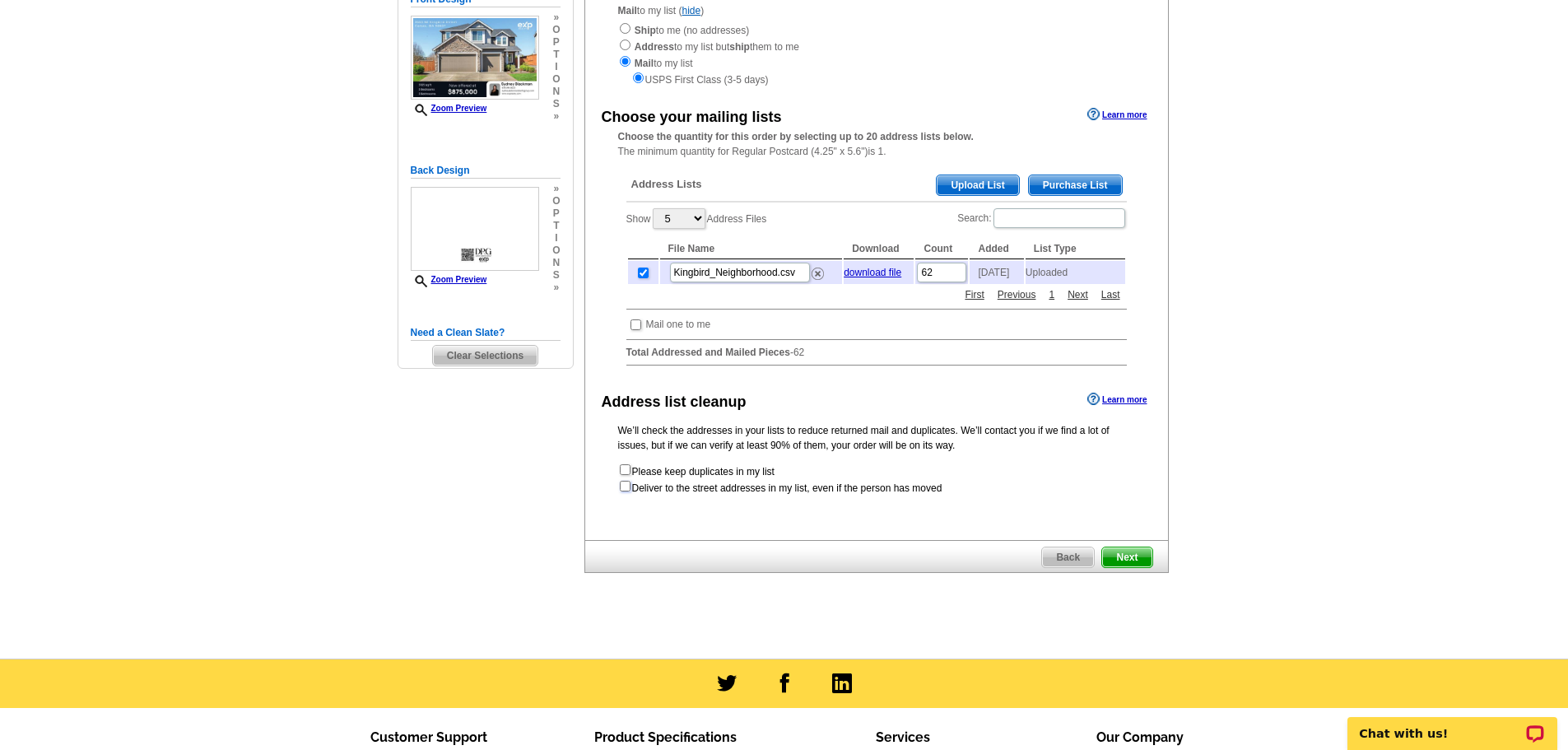
click at [625, 492] on input "checkbox" at bounding box center [625, 487] width 11 height 11
checkbox input "true"
radio input "true"
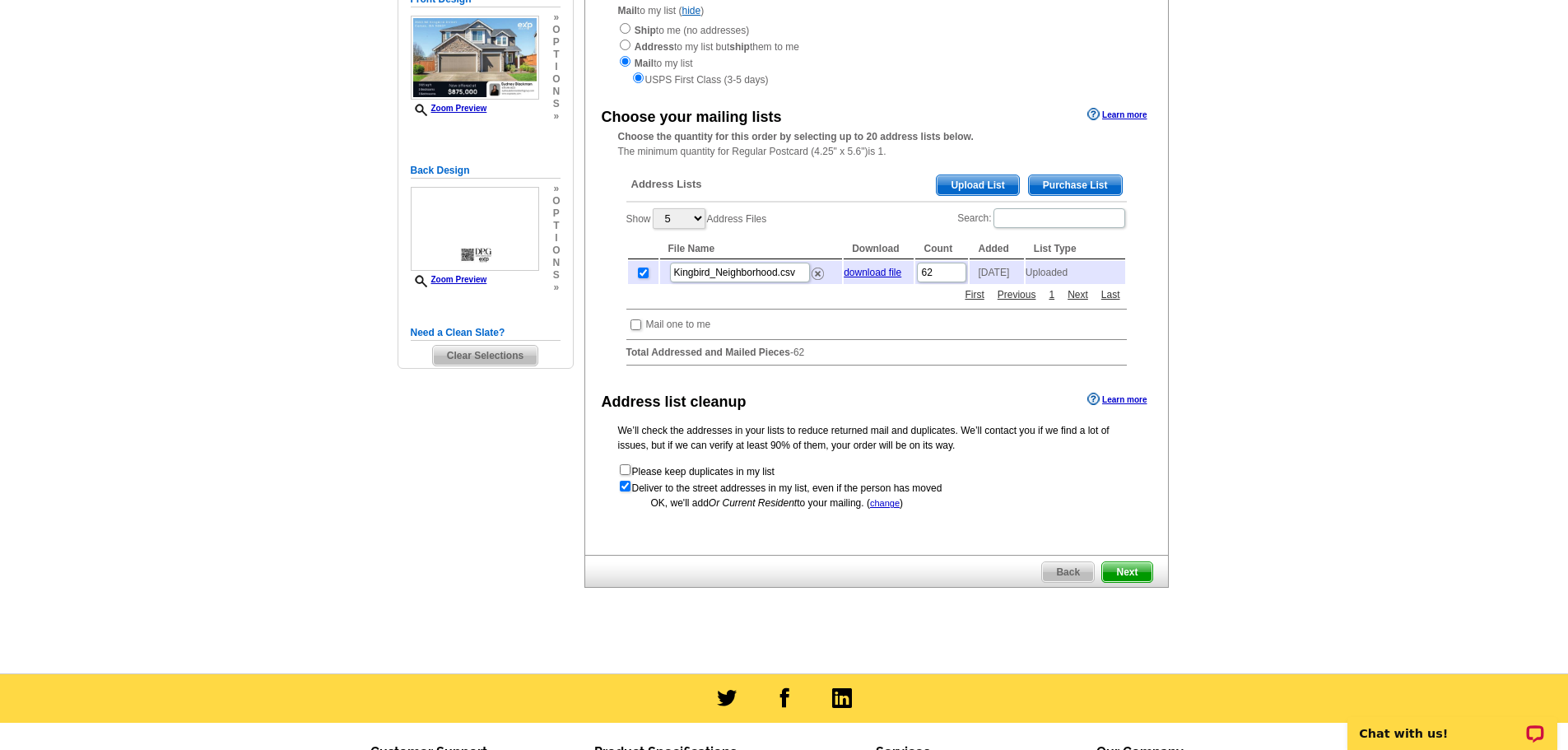
click at [1133, 577] on span "Next" at bounding box center [1126, 573] width 49 height 20
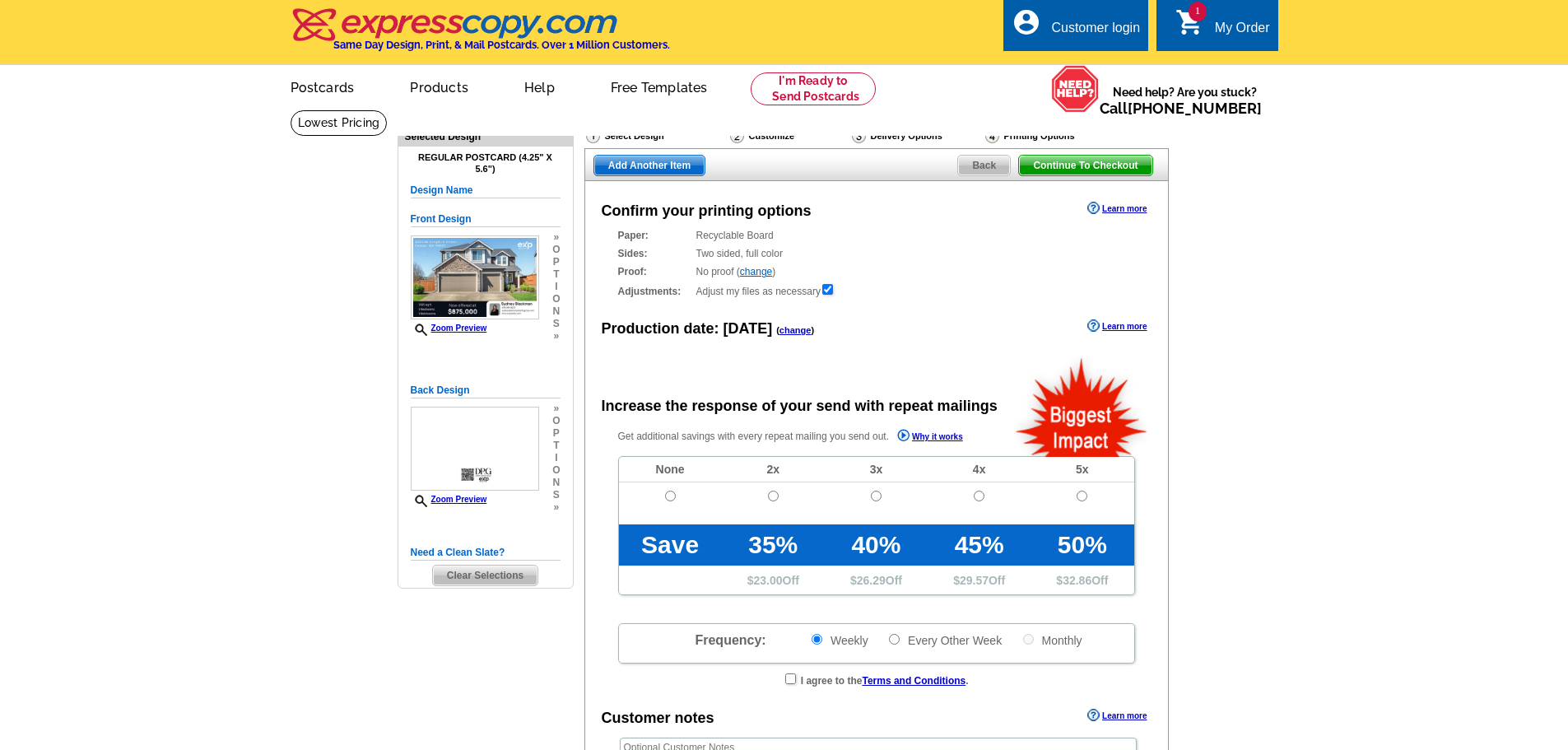
radio input "false"
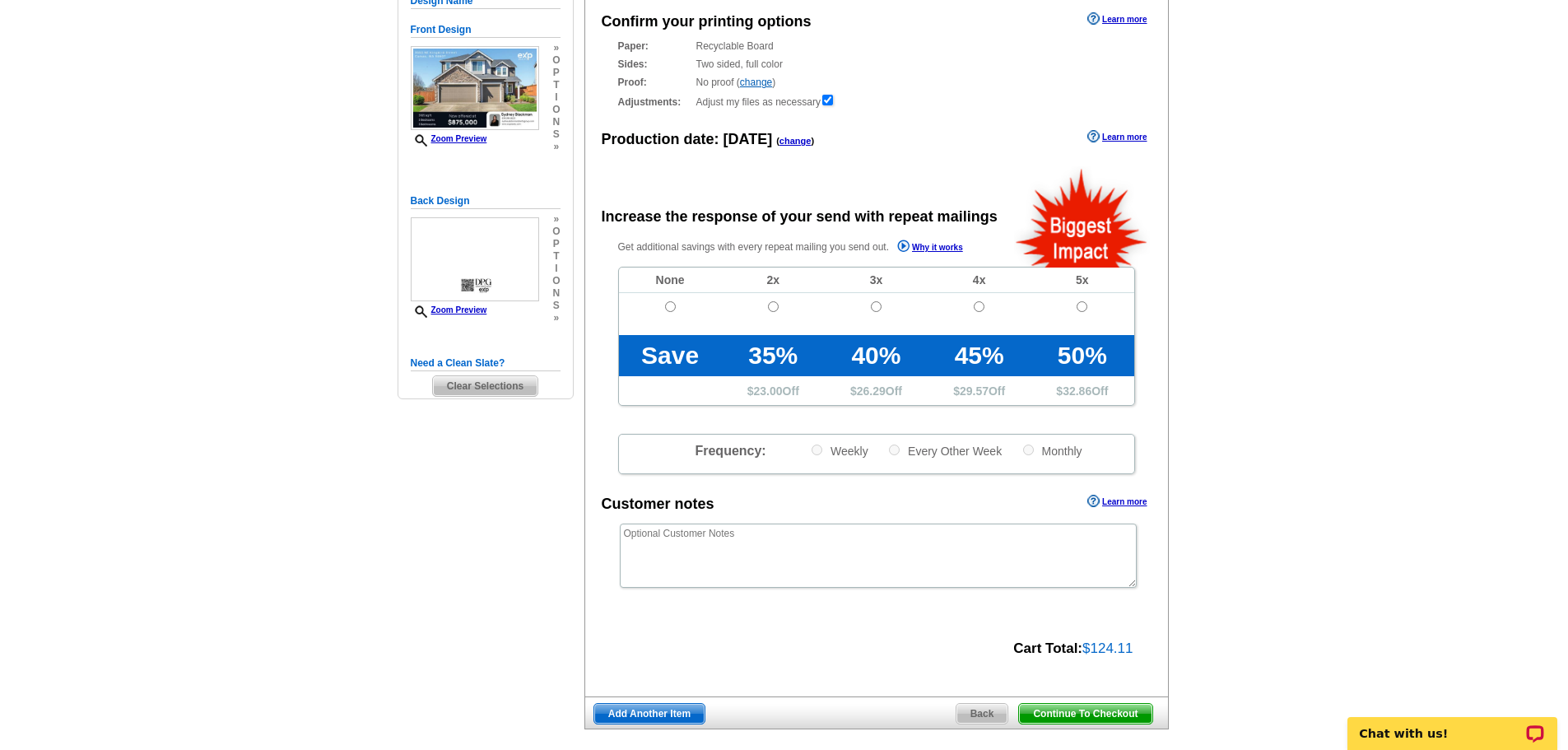
scroll to position [220, 0]
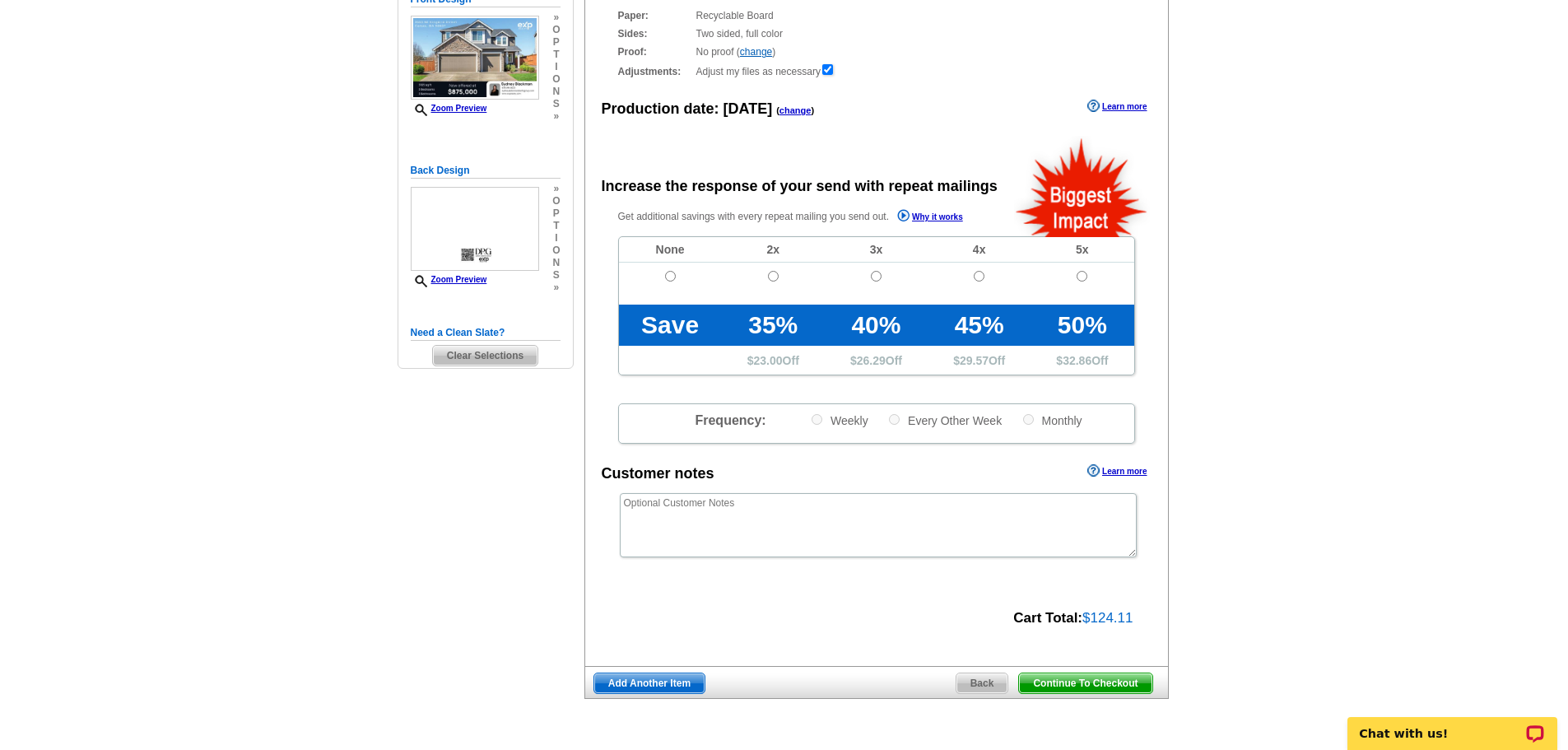
click at [676, 274] on td at bounding box center [670, 283] width 103 height 42
click at [668, 276] on input "radio" at bounding box center [670, 276] width 11 height 11
radio input "true"
click at [1113, 685] on span "Continue To Checkout" at bounding box center [1085, 684] width 133 height 20
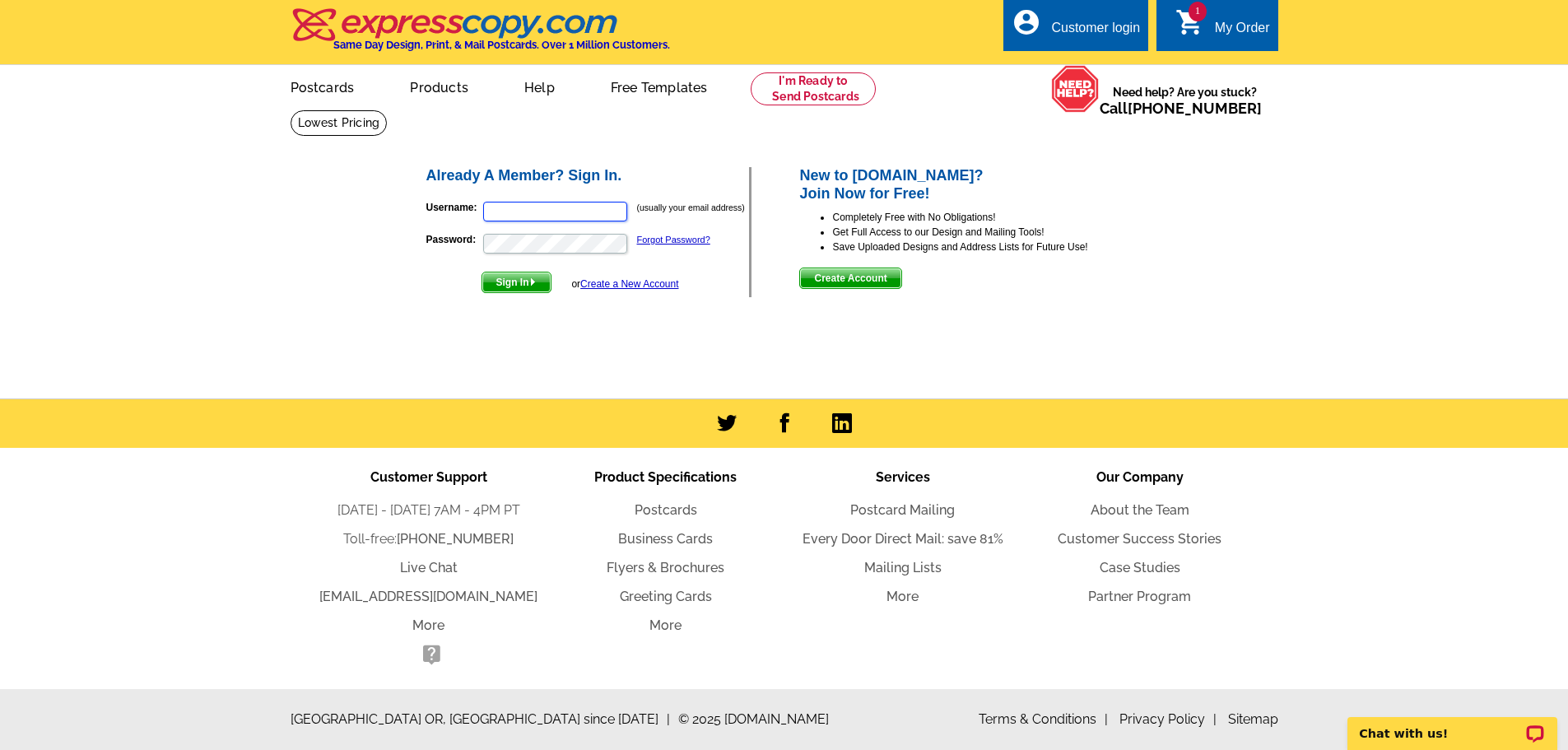
click at [573, 211] on input "Username:" at bounding box center [555, 211] width 144 height 20
click at [330, 299] on main "Already A Member? Sign In. Username: (usually your email address) Password: For…" at bounding box center [784, 254] width 1568 height 289
click at [660, 286] on link "Create a New Account" at bounding box center [629, 284] width 98 height 12
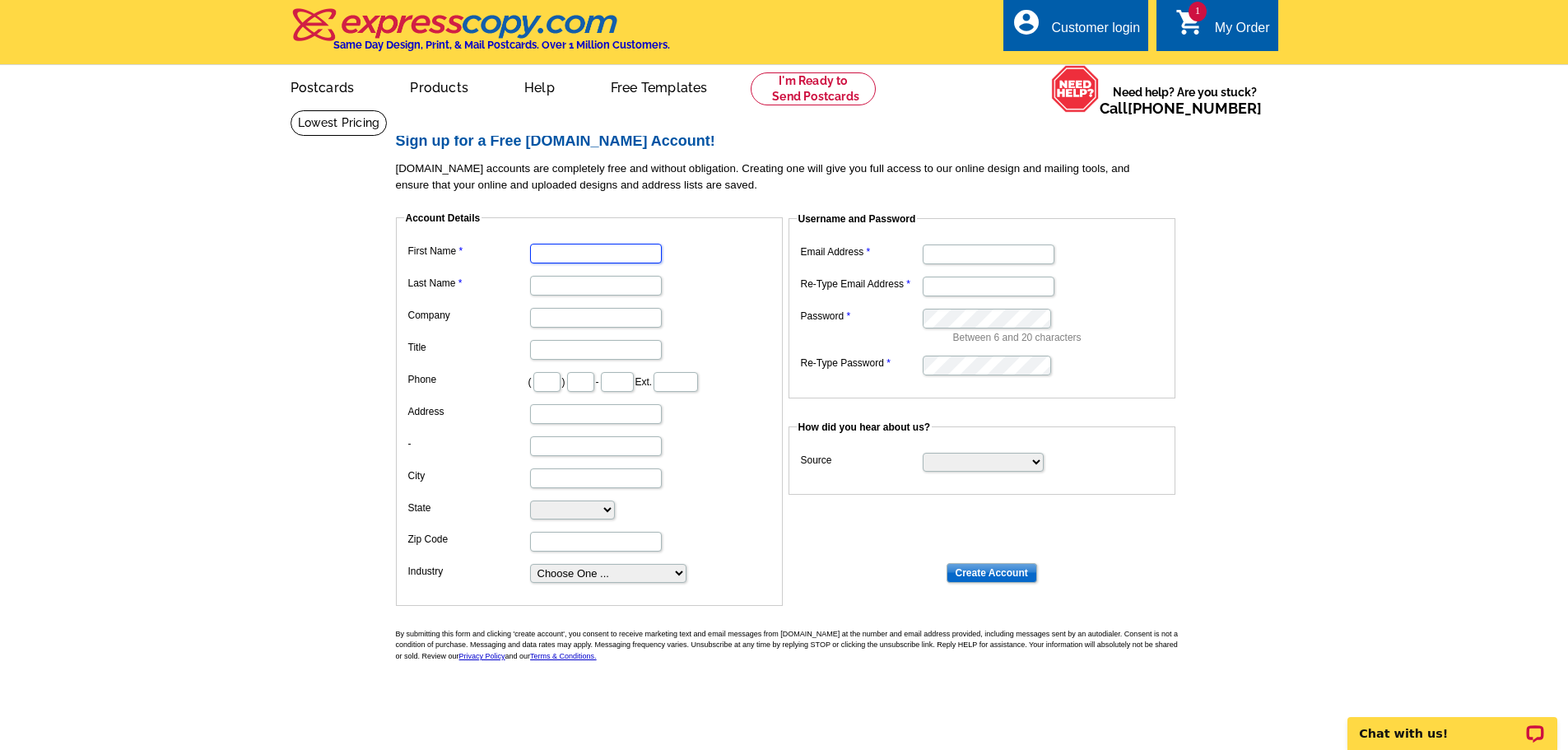
click at [570, 261] on input "First Name" at bounding box center [596, 254] width 132 height 20
click at [728, 248] on dd at bounding box center [589, 252] width 370 height 25
click at [589, 253] on input "First Name" at bounding box center [596, 254] width 132 height 20
click at [611, 254] on input "First Name" at bounding box center [596, 254] width 132 height 20
type input "J"
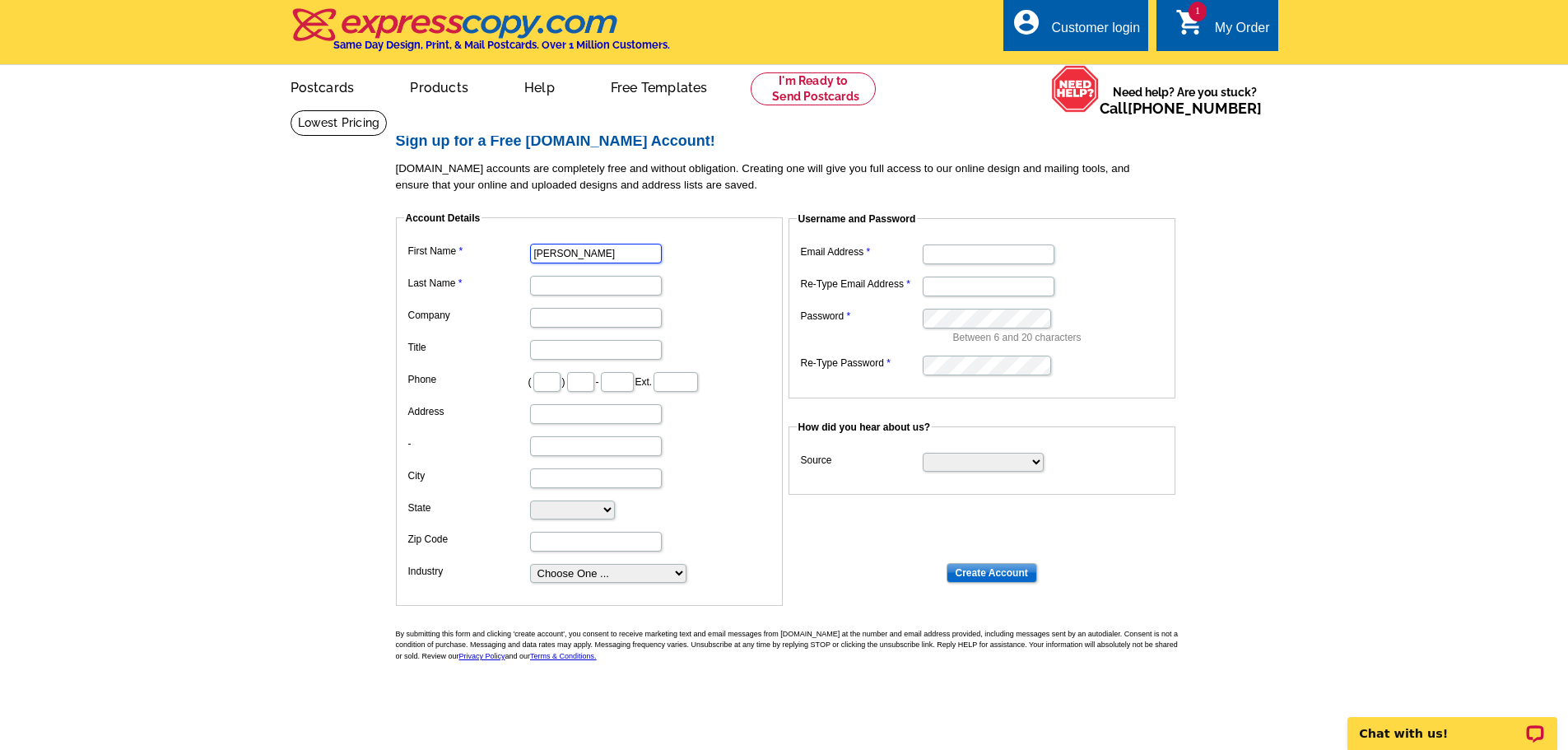
type input "[PERSON_NAME]"
click at [547, 318] on input "Company" at bounding box center [596, 318] width 132 height 20
click at [554, 351] on input "Title" at bounding box center [596, 349] width 132 height 20
type input "D"
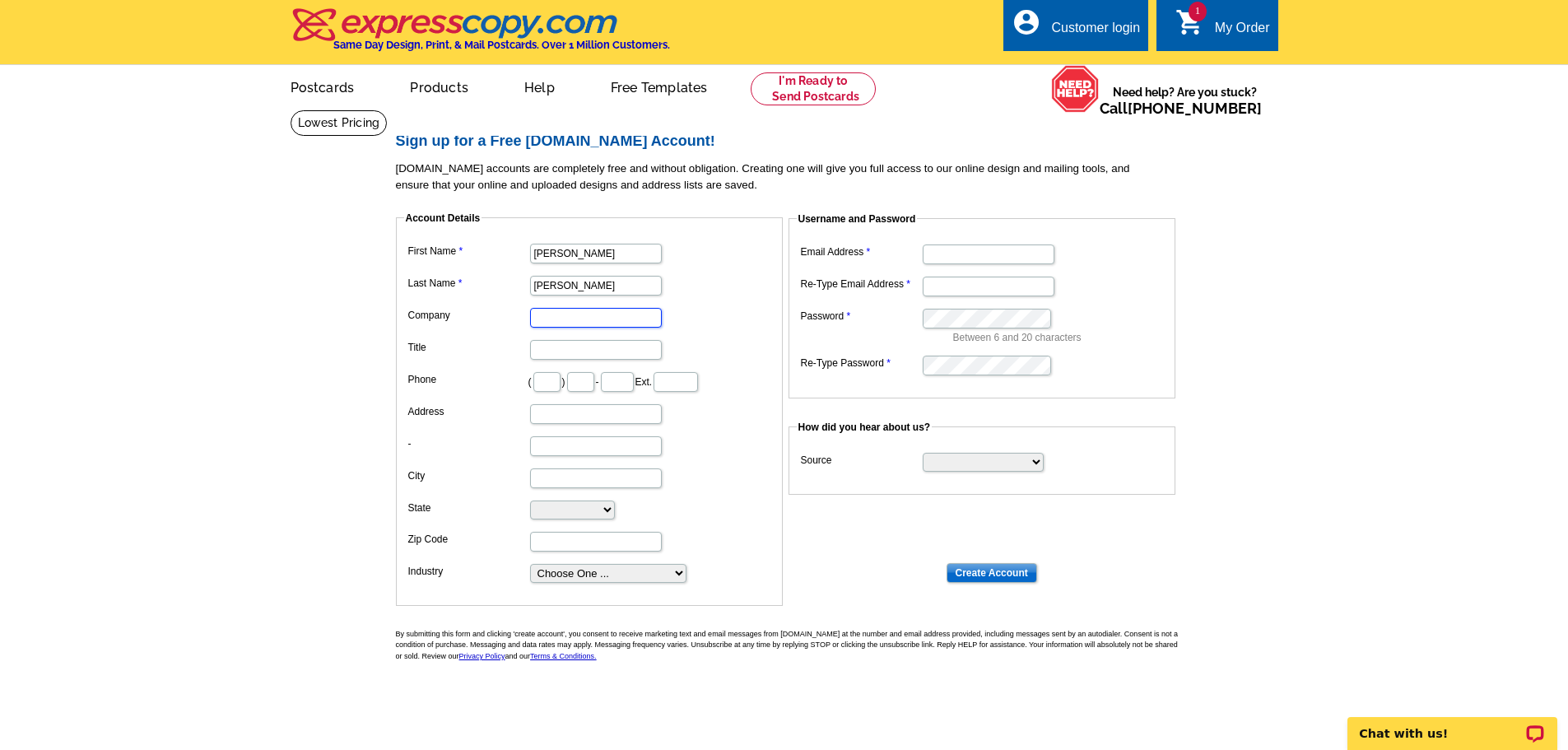
click at [551, 319] on input "Company" at bounding box center [596, 318] width 132 height 20
type input "Donna Roberts Group"
click at [580, 359] on input "Title" at bounding box center [596, 349] width 132 height 20
click at [538, 391] on input "text" at bounding box center [547, 382] width 27 height 20
click at [502, 386] on label "Phone" at bounding box center [469, 379] width 120 height 15
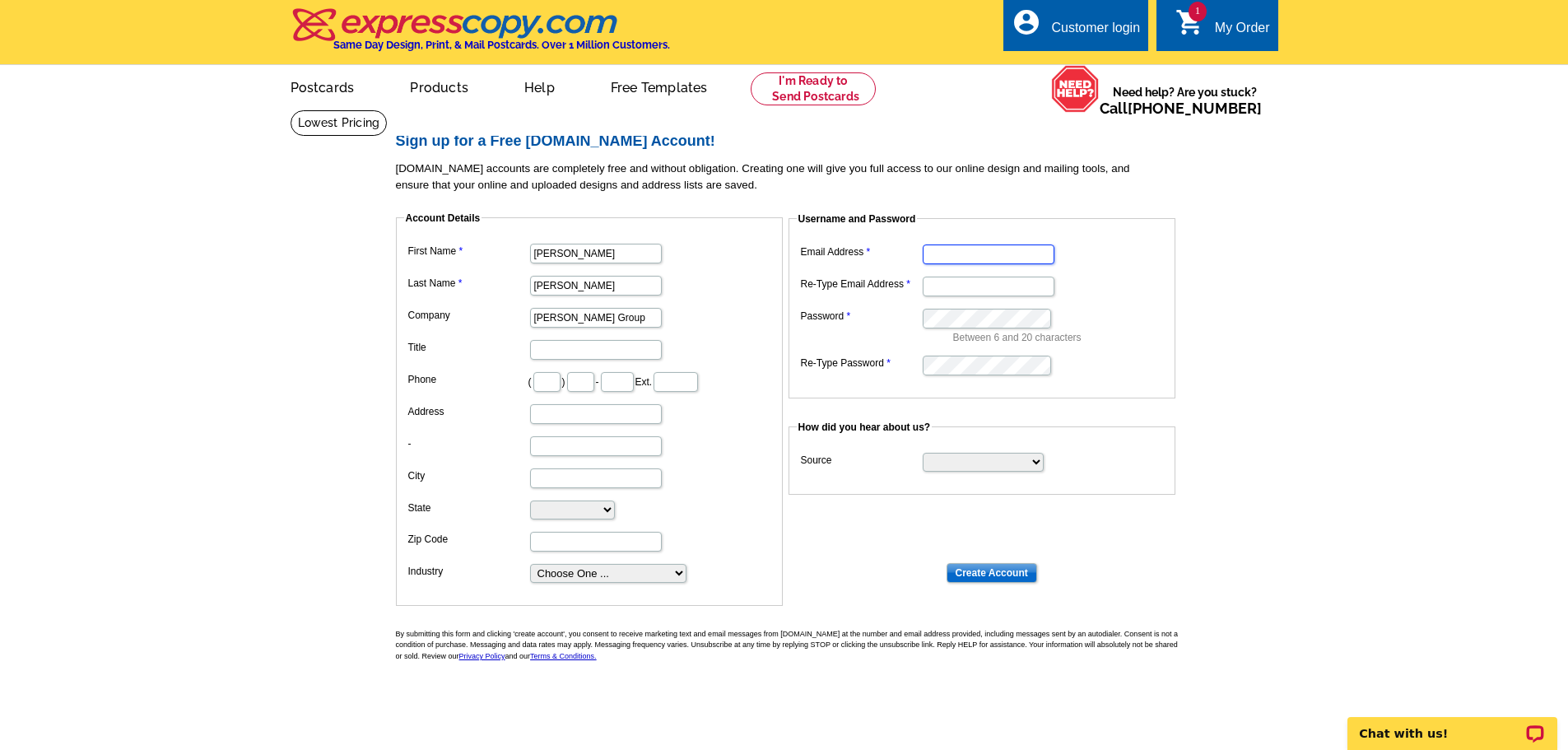
click at [967, 252] on input "Email Address" at bounding box center [988, 254] width 132 height 20
click at [961, 253] on input "justin@donnarobertsgroup.com" at bounding box center [988, 254] width 132 height 20
click at [952, 255] on input "justin@donnarobertsgroup.com" at bounding box center [988, 254] width 132 height 20
click at [954, 283] on input "Re-Type Email Address" at bounding box center [988, 287] width 132 height 20
drag, startPoint x: 952, startPoint y: 256, endPoint x: 851, endPoint y: 253, distance: 101.0
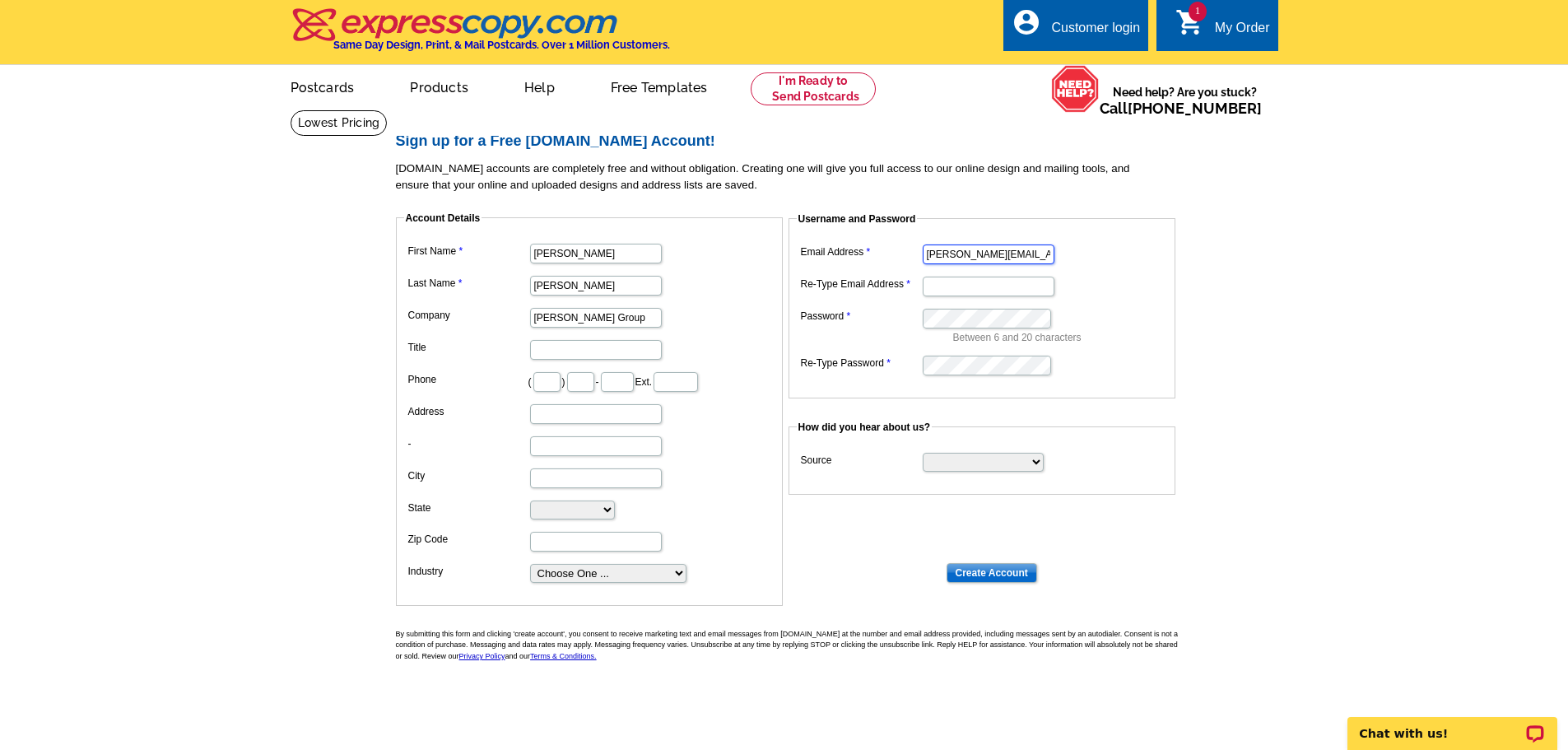
click at [851, 253] on dl "Email Address justin@donnarobertsgroup.com Re-Type Email Address Password Betwe…" at bounding box center [981, 308] width 370 height 137
type input "[PERSON_NAME][EMAIL_ADDRESS][DOMAIN_NAME]"
click at [932, 290] on input "Re-Type Email Address" at bounding box center [988, 287] width 132 height 20
click at [960, 260] on input "[PERSON_NAME][EMAIL_ADDRESS][DOMAIN_NAME]" at bounding box center [988, 254] width 132 height 20
click at [942, 288] on input "Re-Type Email Address" at bounding box center [988, 287] width 132 height 20
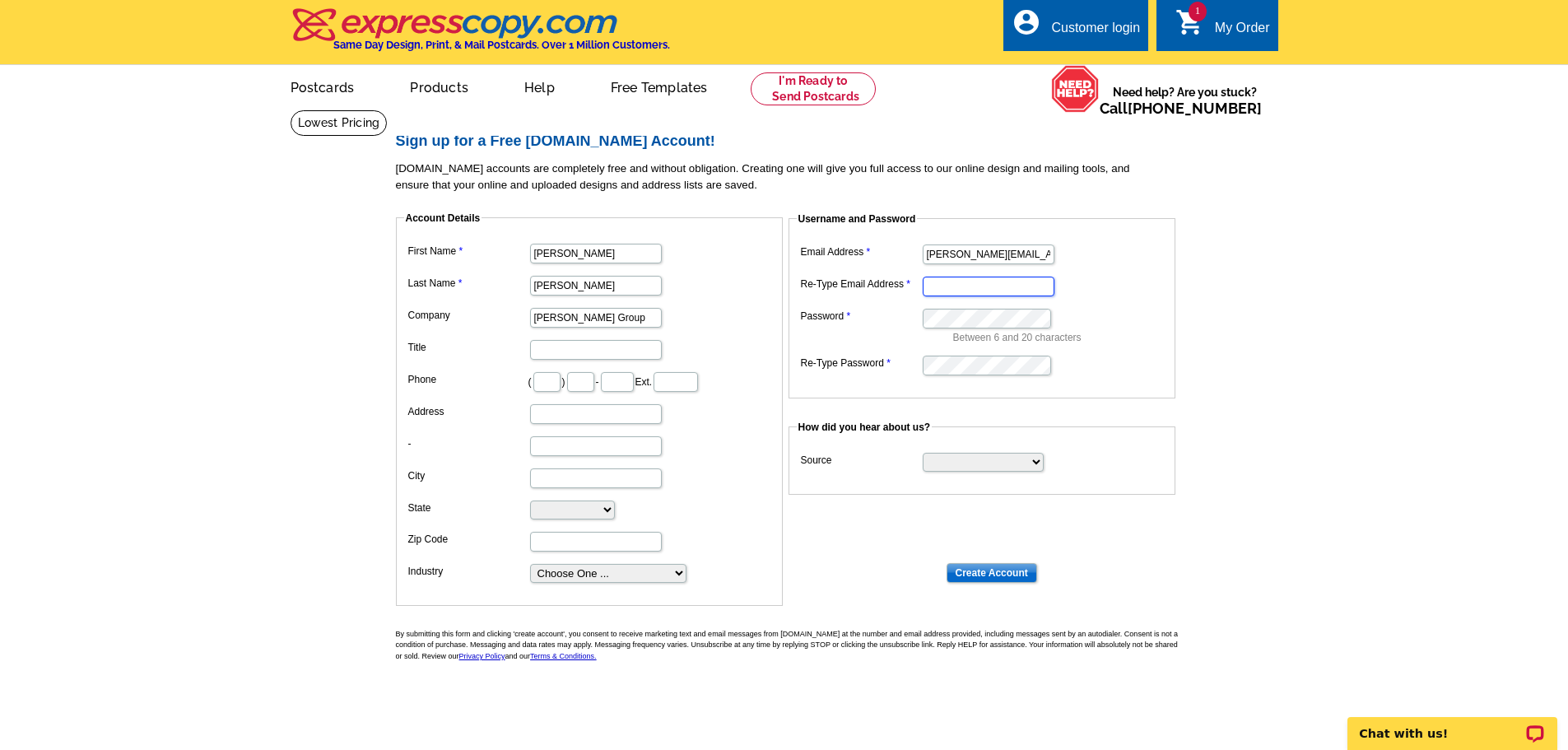
paste input "[PERSON_NAME][EMAIL_ADDRESS][DOMAIN_NAME]"
type input "[PERSON_NAME][EMAIL_ADDRESS][DOMAIN_NAME]"
click at [790, 293] on fieldset "Username and Password Email Address donna@donnarobertsgroup.com Re-Type Email A…" at bounding box center [982, 305] width 387 height 187
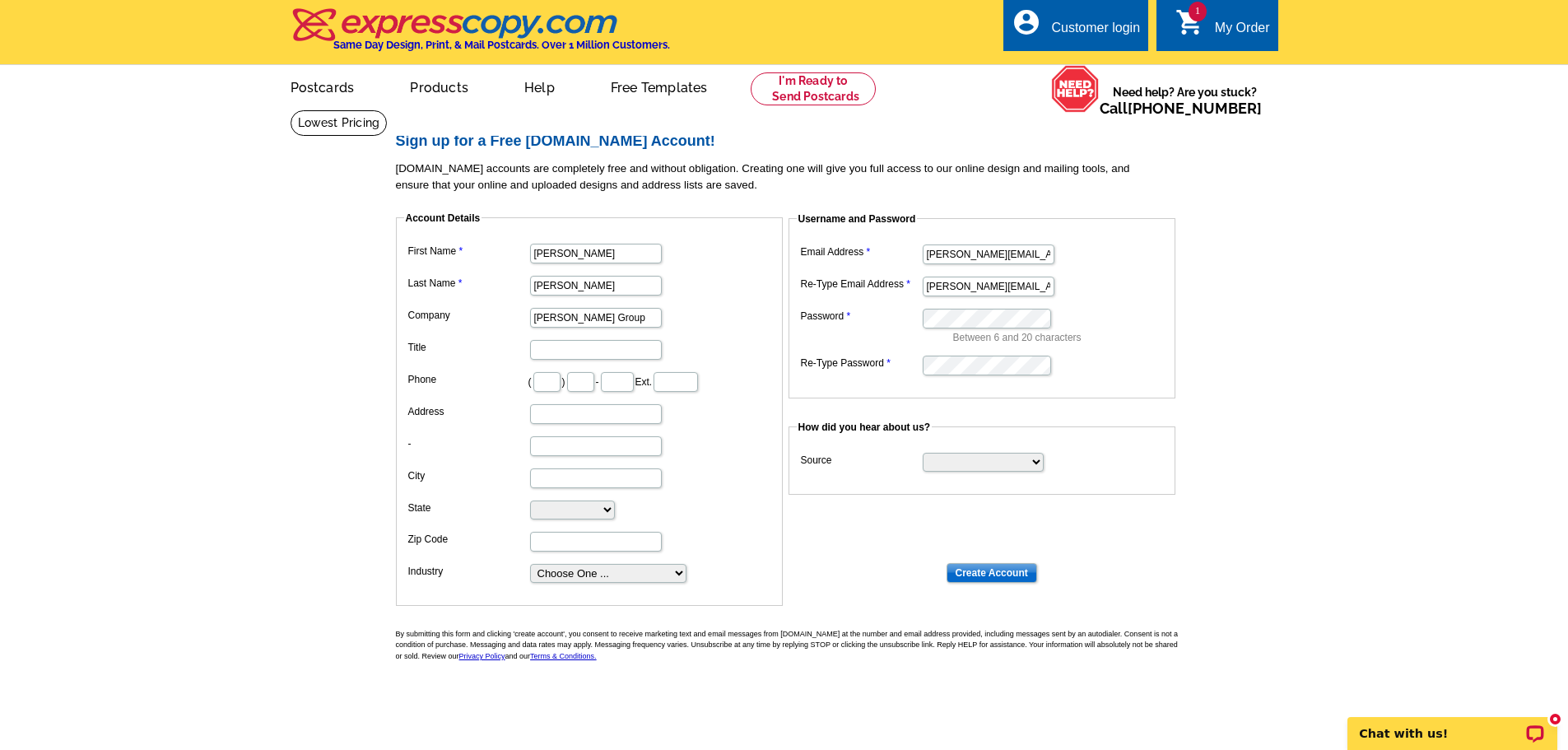
click at [1081, 402] on dl "Account Details First Name Donna Last Name Roberts Company Donna Roberts Group …" at bounding box center [791, 393] width 790 height 395
click at [1024, 459] on select "Search Engine Television Ad Direct Mail Postcard Email Referred by a friend Oth…" at bounding box center [983, 461] width 121 height 19
select select "search"
click at [923, 453] on select "Search Engine Television Ad Direct Mail Postcard Email Referred by a friend Oth…" at bounding box center [983, 461] width 121 height 19
click at [988, 573] on input "Create Account" at bounding box center [992, 573] width 90 height 20
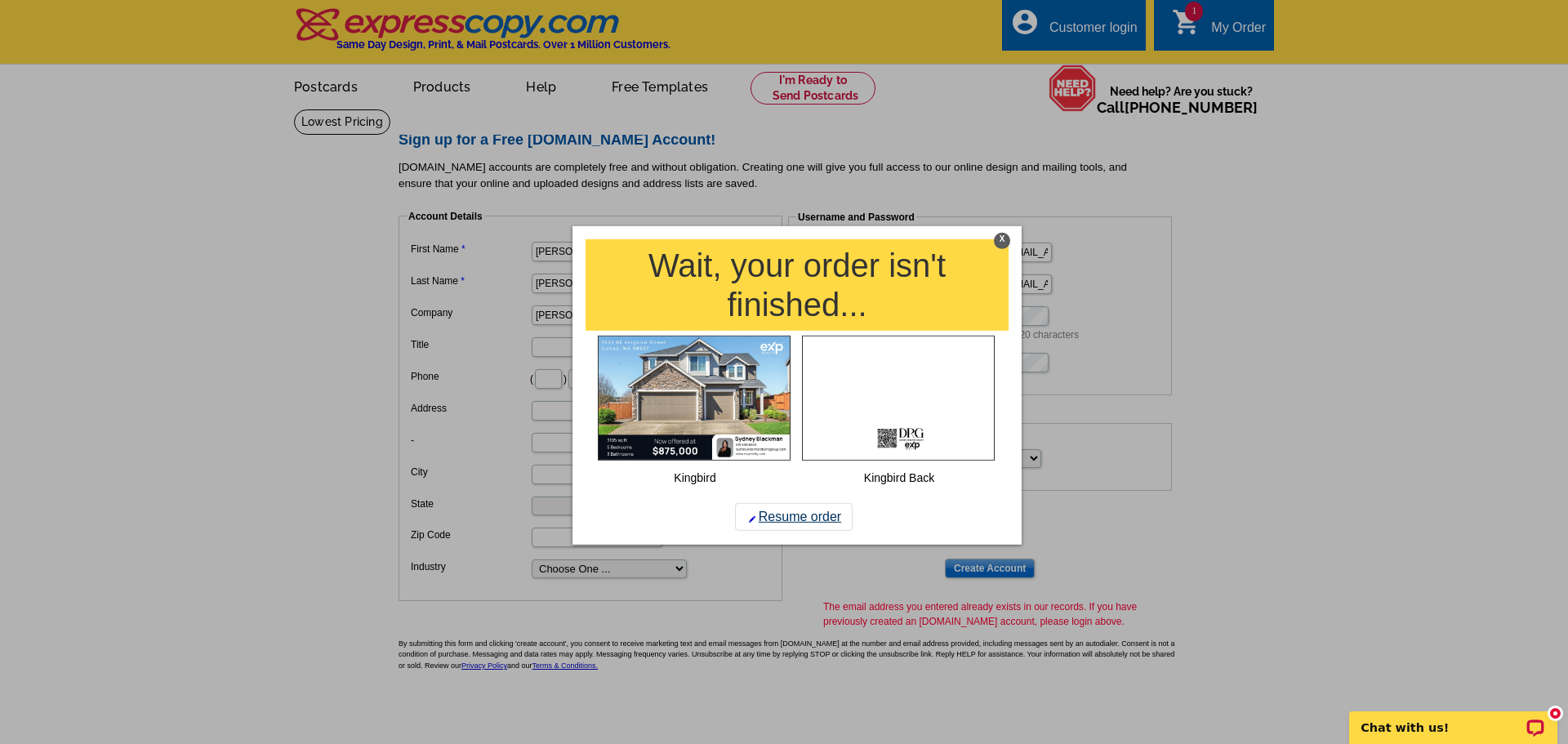
click at [796, 518] on link "Resume order" at bounding box center [794, 516] width 117 height 28
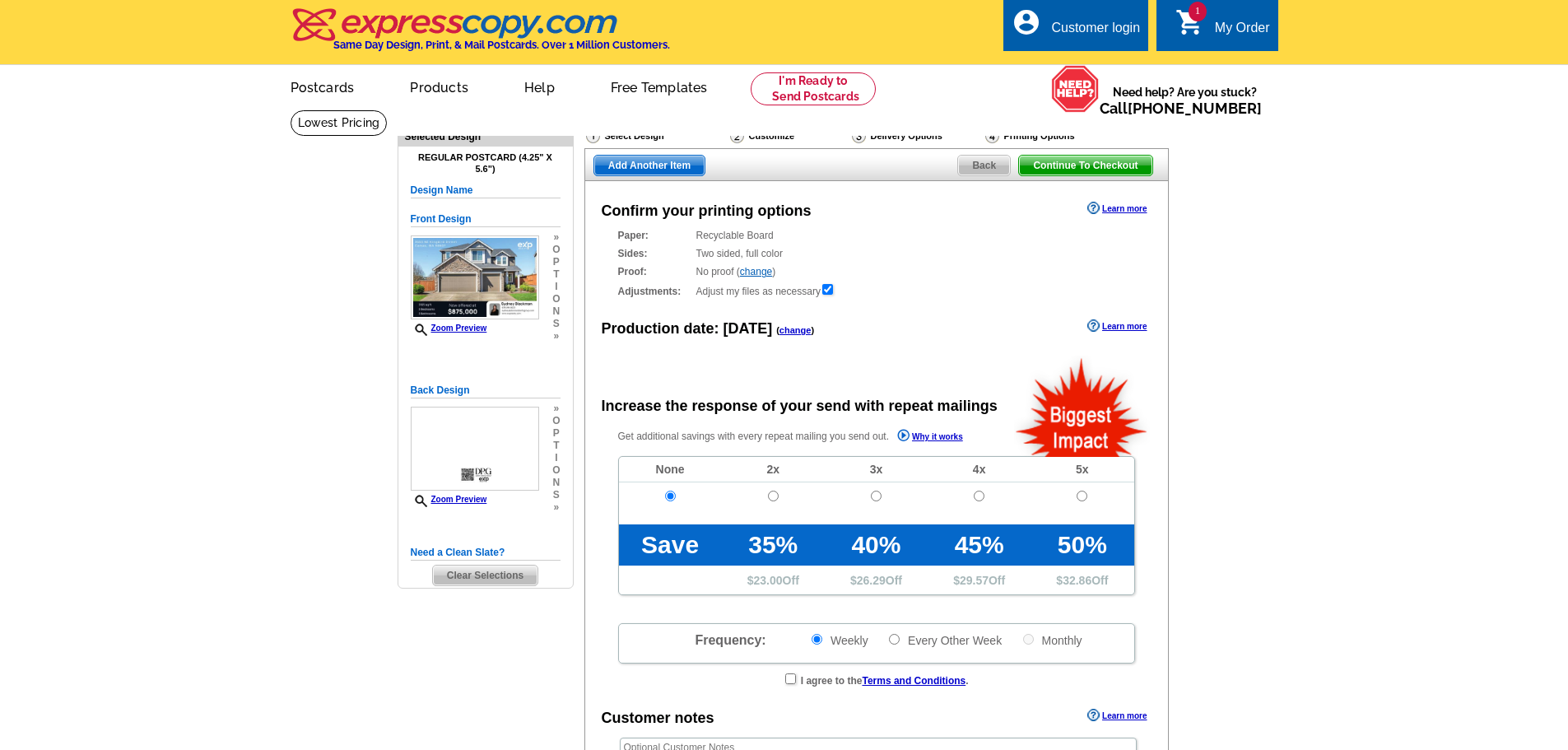
radio input "false"
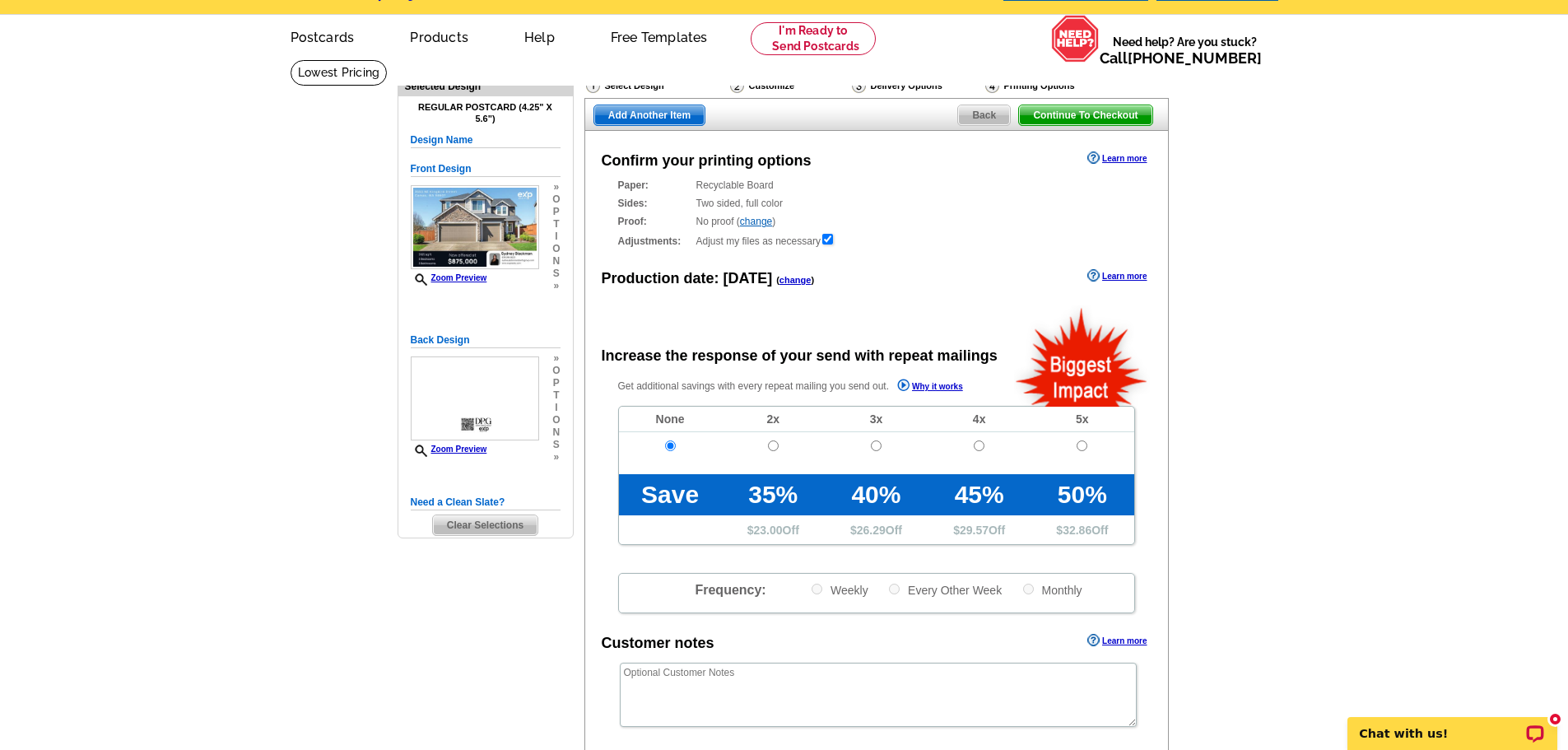
scroll to position [439, 0]
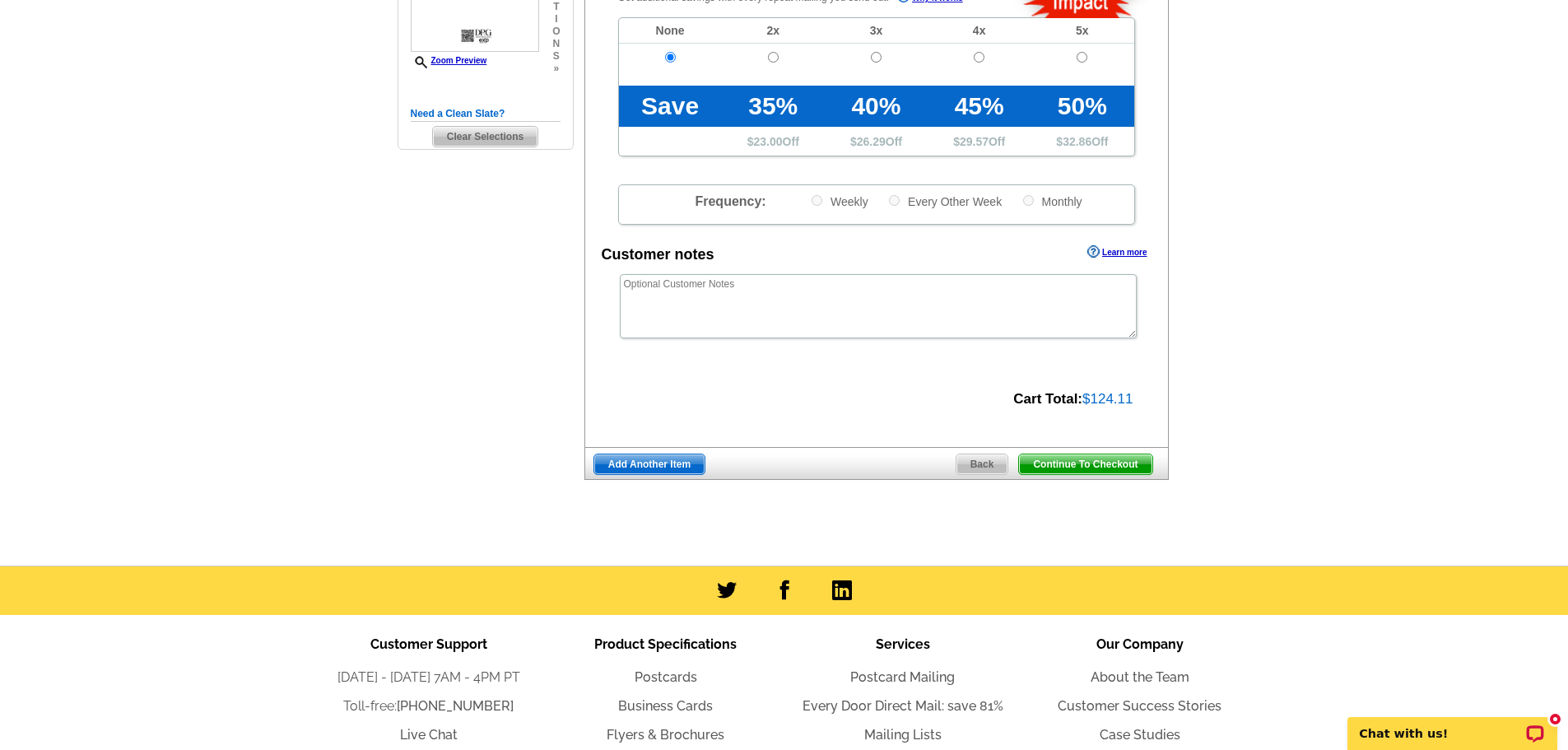
click at [1134, 461] on span "Continue To Checkout" at bounding box center [1085, 464] width 133 height 20
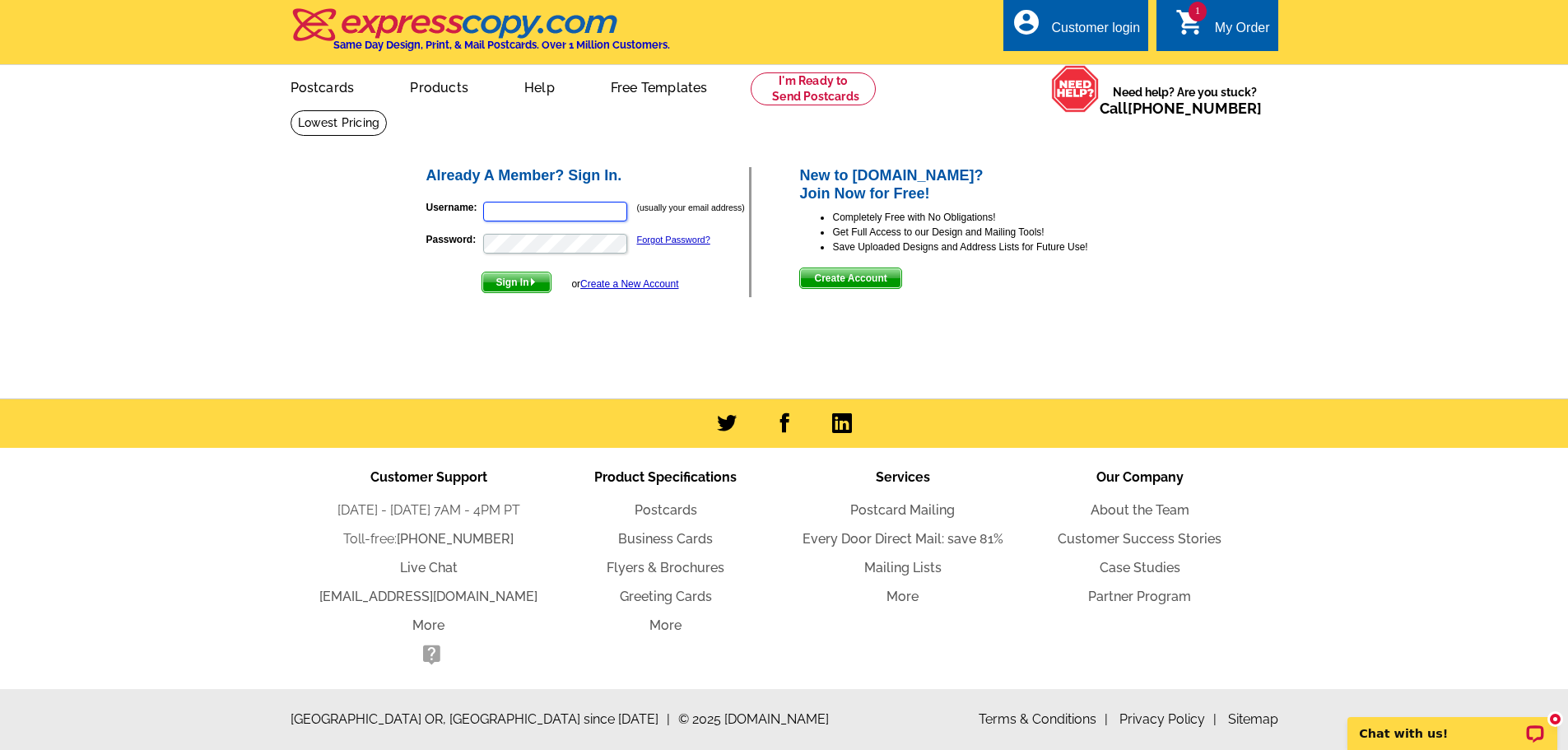
click at [552, 221] on input "Username:" at bounding box center [555, 211] width 144 height 20
type input "[PERSON_NAME][EMAIL_ADDRESS][DOMAIN_NAME]"
click at [564, 228] on form "Username: [PERSON_NAME][EMAIL_ADDRESS][DOMAIN_NAME] (usually your email address…" at bounding box center [588, 243] width 323 height 100
click at [529, 297] on div "Already A Member? Sign In. Username: donna@donnarobertsgroup.com (usually your …" at bounding box center [590, 232] width 326 height 130
click at [536, 276] on span "Sign In" at bounding box center [516, 282] width 68 height 20
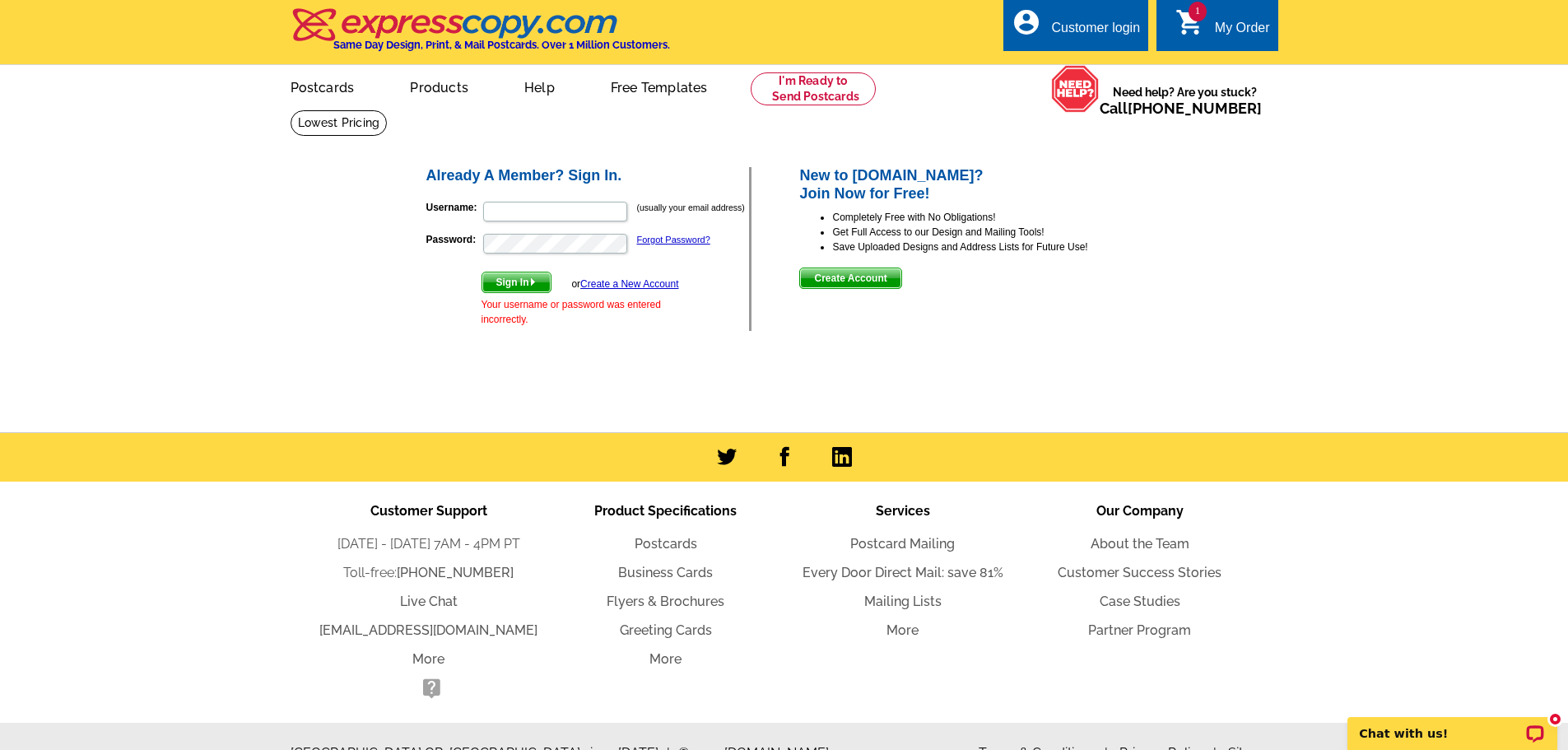
click at [1262, 337] on main "Already A Member? Sign In. Username: (usually your email address) Password: For…" at bounding box center [784, 271] width 1568 height 323
click at [505, 221] on input "Username:" at bounding box center [555, 211] width 144 height 20
type input "donna@donnarobertsgroup.com"
click at [518, 286] on span "Sign In" at bounding box center [516, 282] width 68 height 20
click at [605, 215] on input "Username:" at bounding box center [555, 211] width 144 height 20
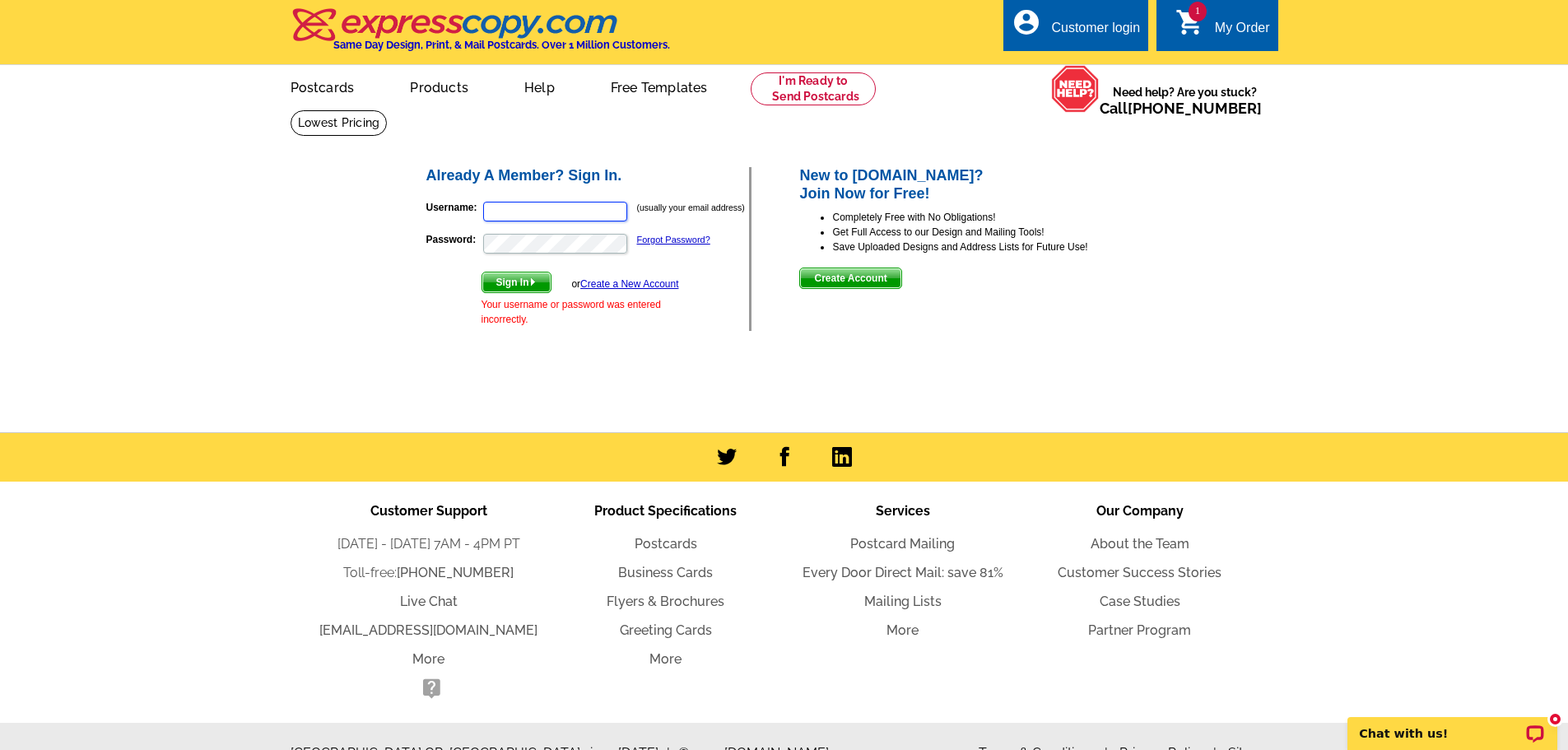
type input "donna@donnarobertsgroup.com"
click at [504, 282] on span "Sign In" at bounding box center [516, 282] width 68 height 20
click at [532, 213] on input "Username:" at bounding box center [555, 211] width 144 height 20
type input "donna@donnarobertsgroup.com"
click at [515, 276] on span "Sign In" at bounding box center [516, 282] width 68 height 20
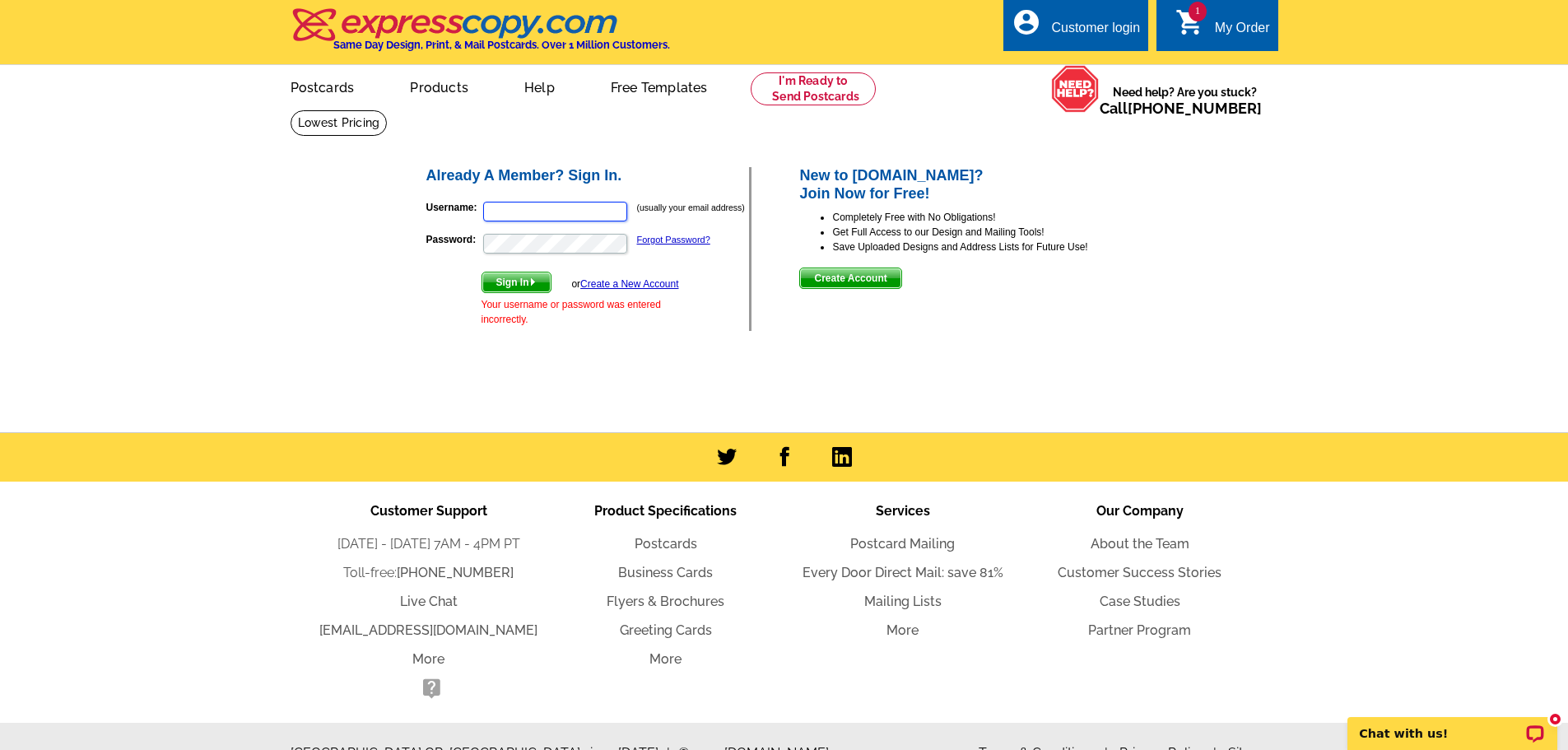
click at [523, 215] on input "Username:" at bounding box center [555, 211] width 144 height 20
type input "donna@donnarobertsgroup.com"
click at [537, 284] on img "submit" at bounding box center [533, 282] width 7 height 7
click at [556, 213] on input "Username:" at bounding box center [555, 211] width 144 height 20
type input "donna@donnarobertsgroup.com"
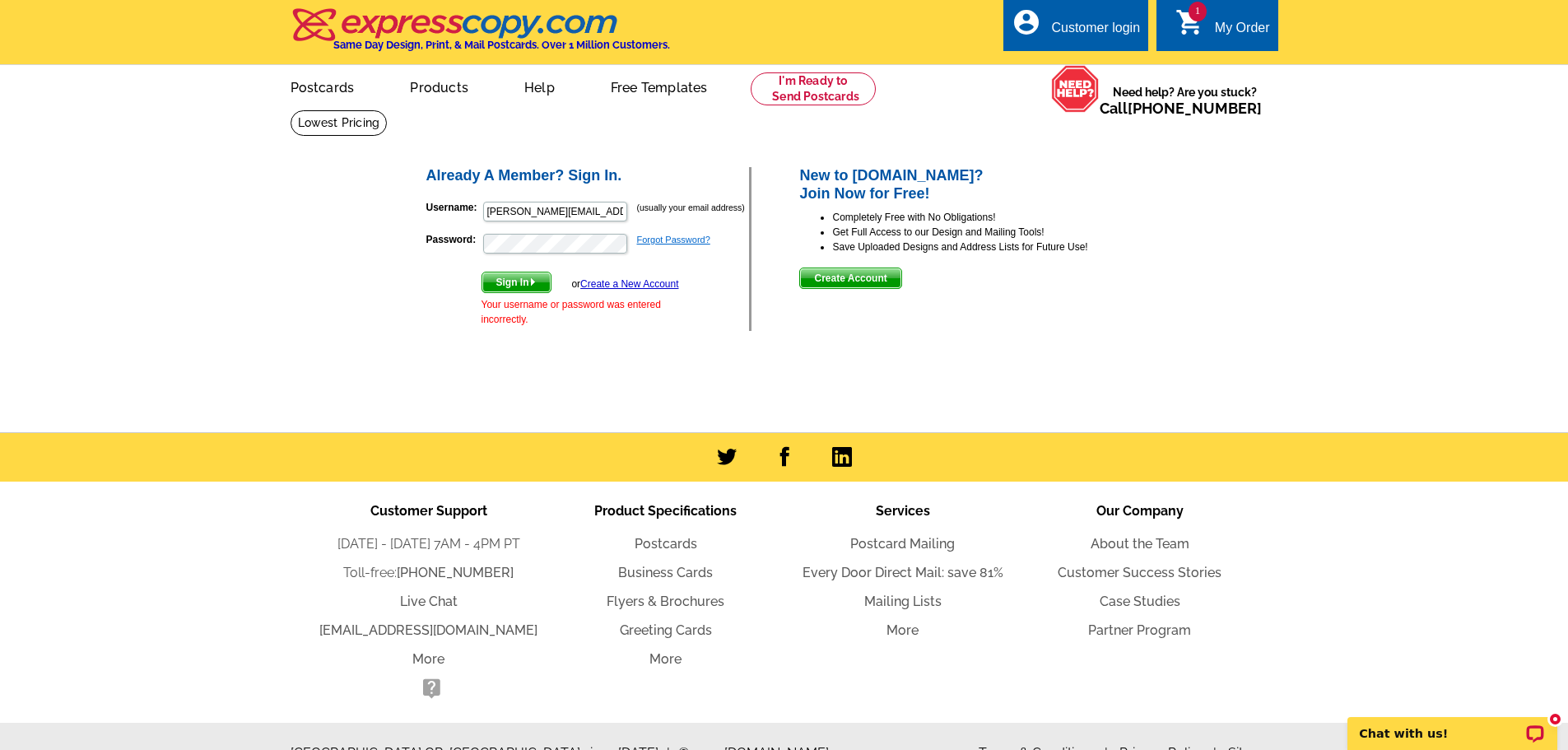
click at [684, 241] on link "Forgot Password?" at bounding box center [674, 239] width 73 height 10
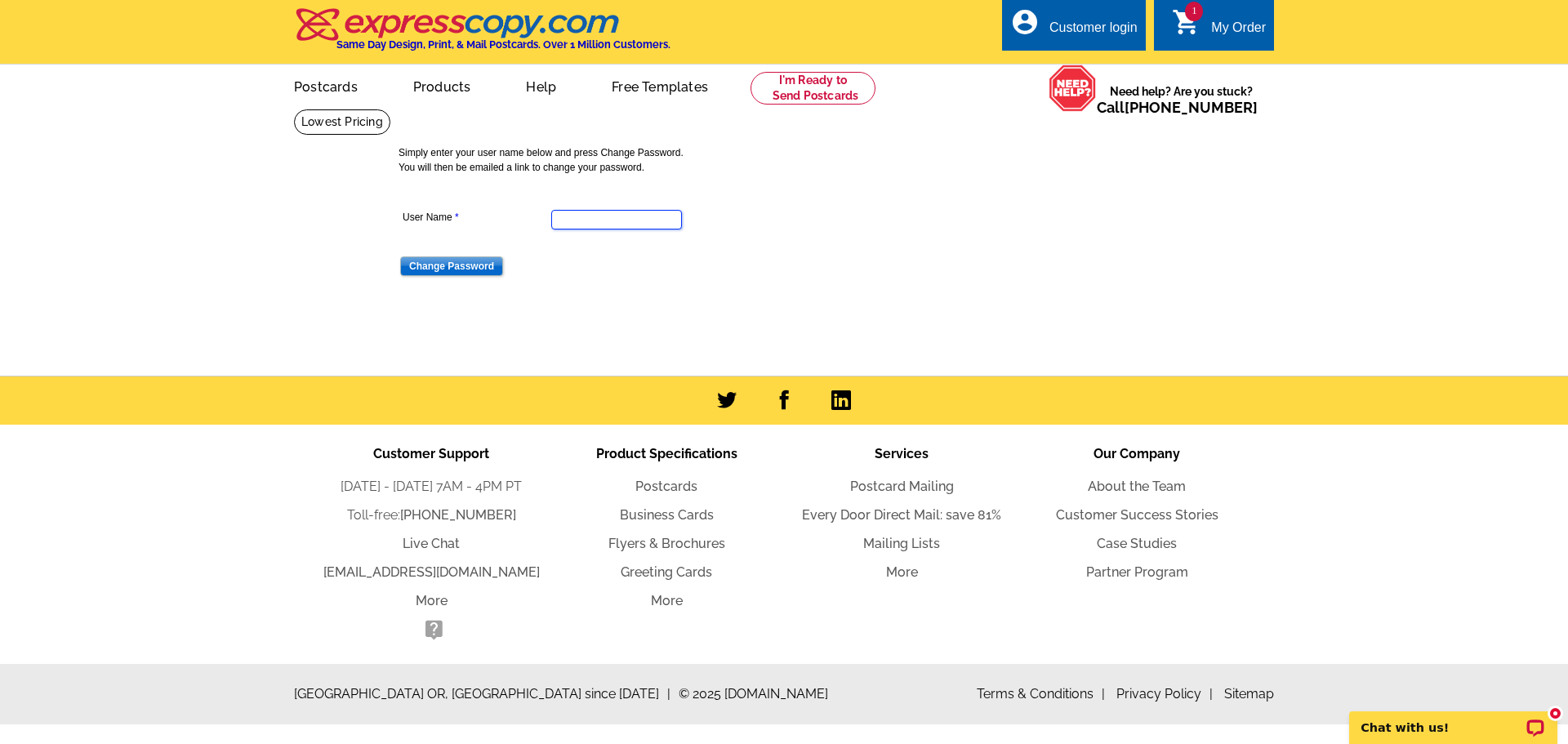
click at [628, 219] on input "User Name" at bounding box center [616, 220] width 131 height 20
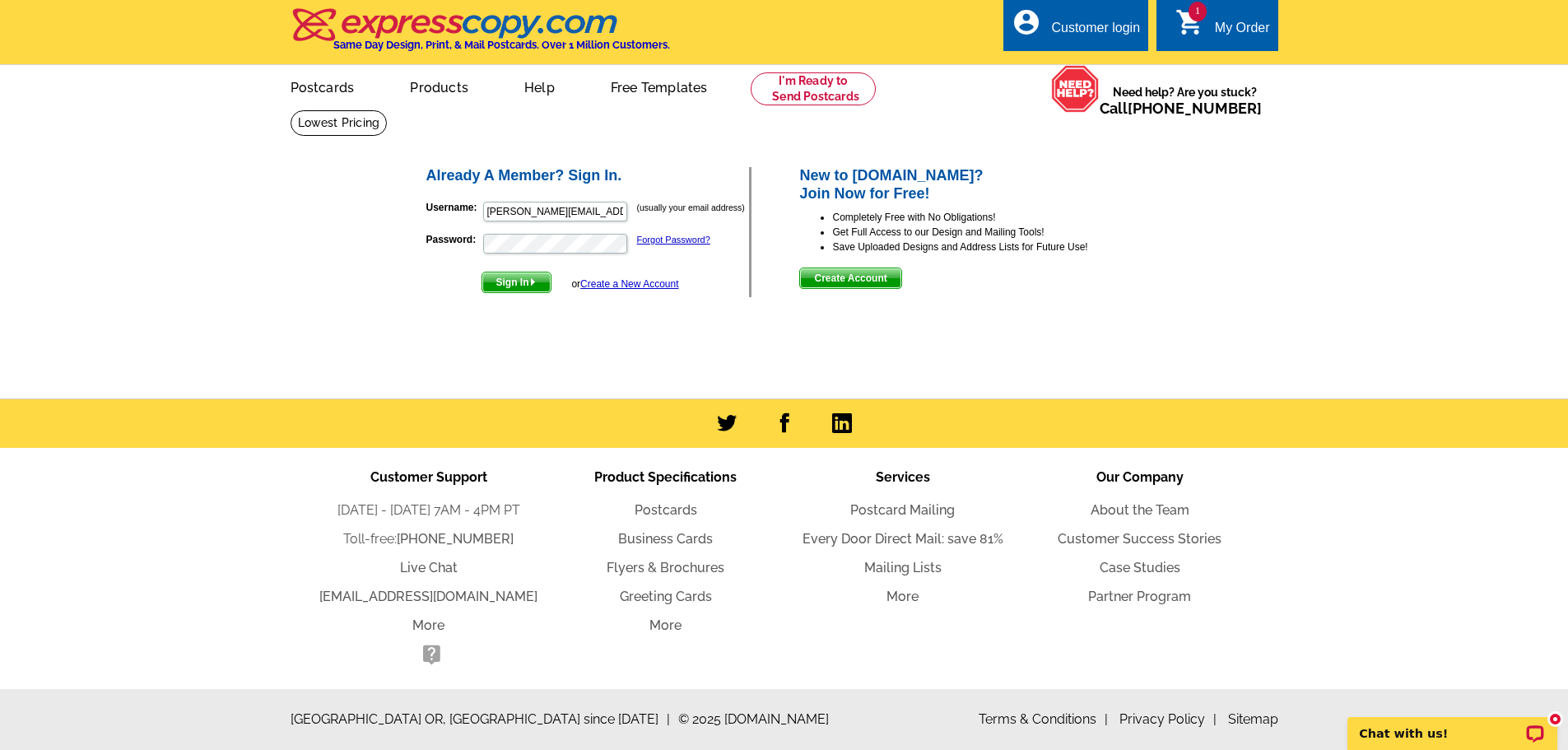
click at [1253, 27] on div "My Order" at bounding box center [1243, 32] width 56 height 23
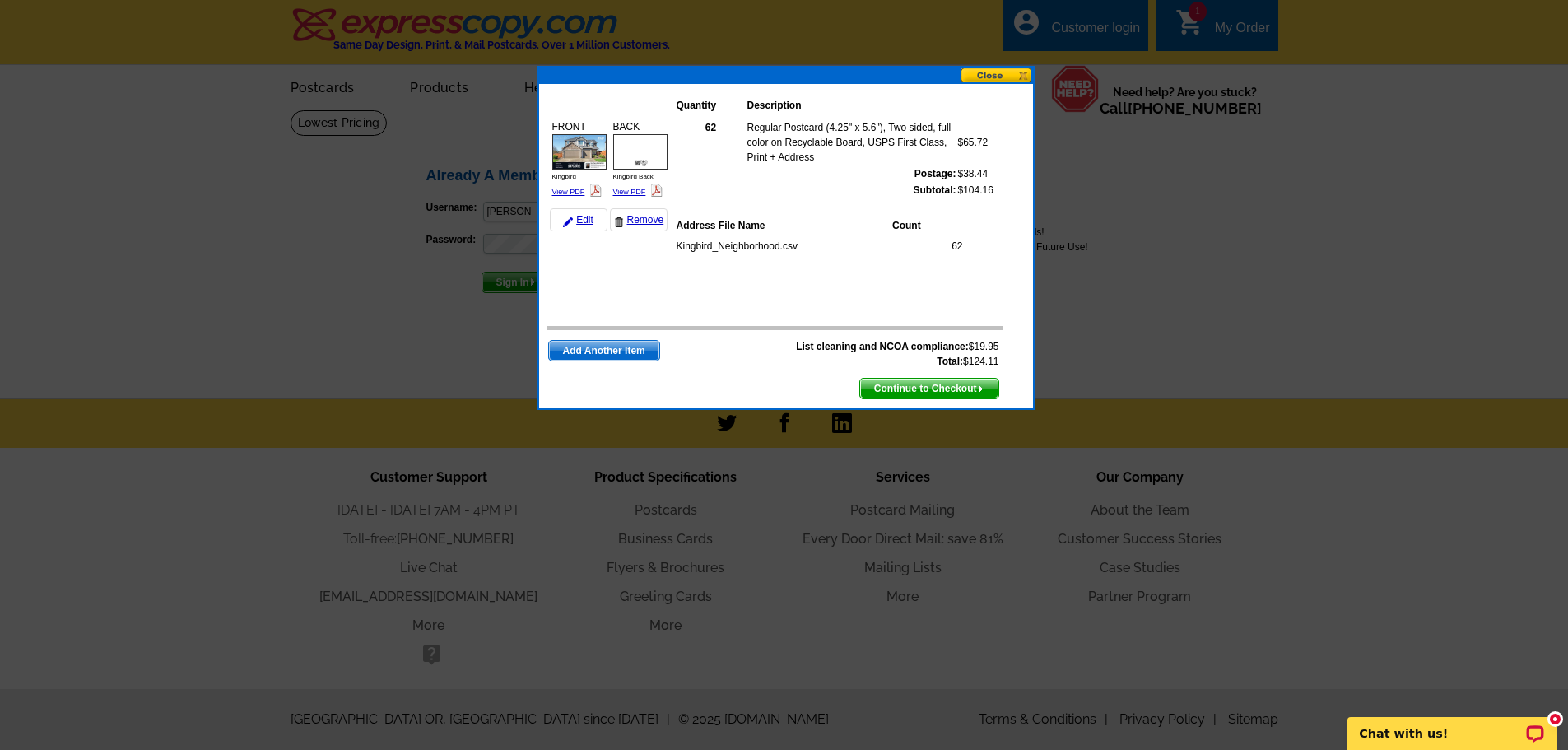
click at [976, 388] on span "Continue to Checkout" at bounding box center [929, 389] width 138 height 20
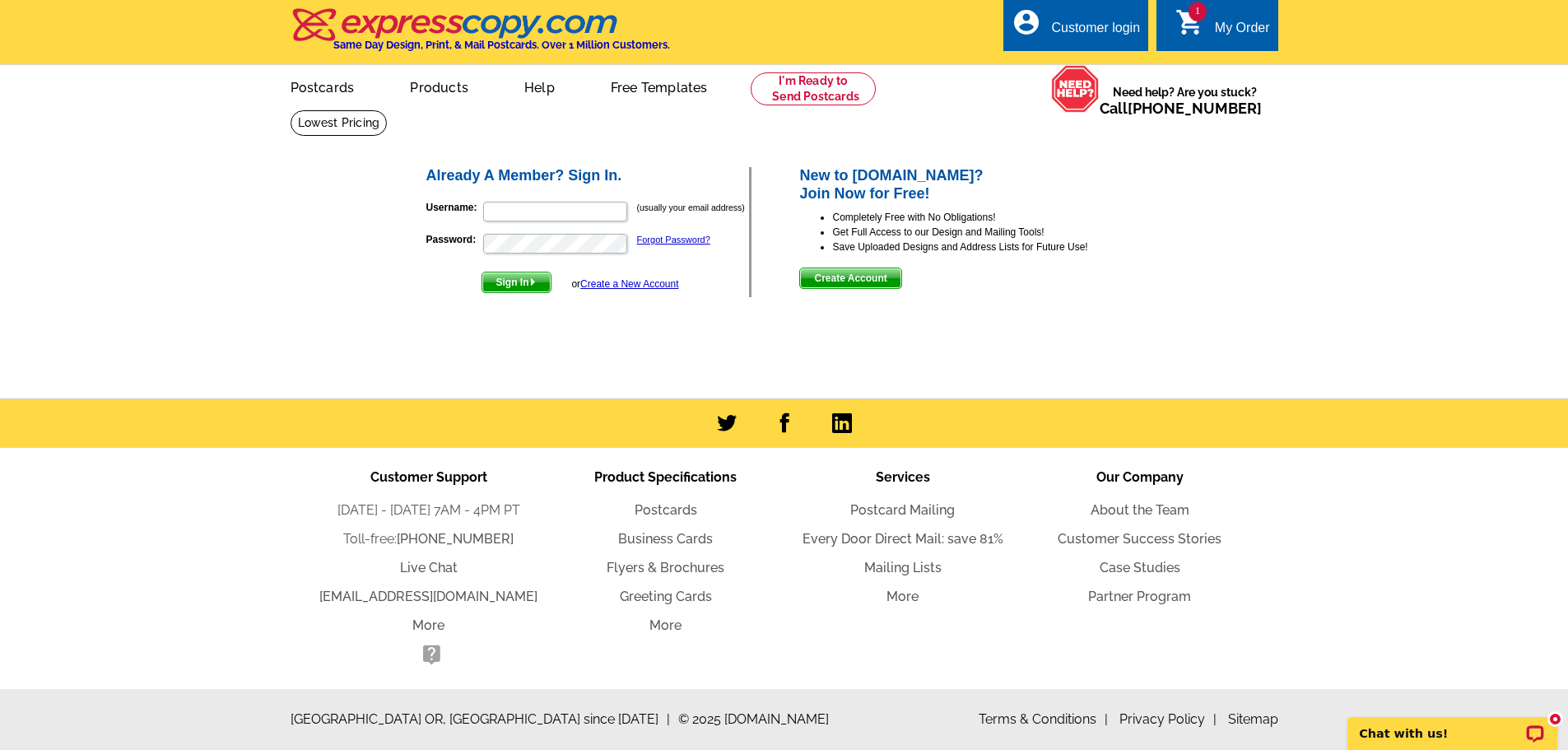
click at [644, 288] on link "Create a New Account" at bounding box center [629, 284] width 98 height 12
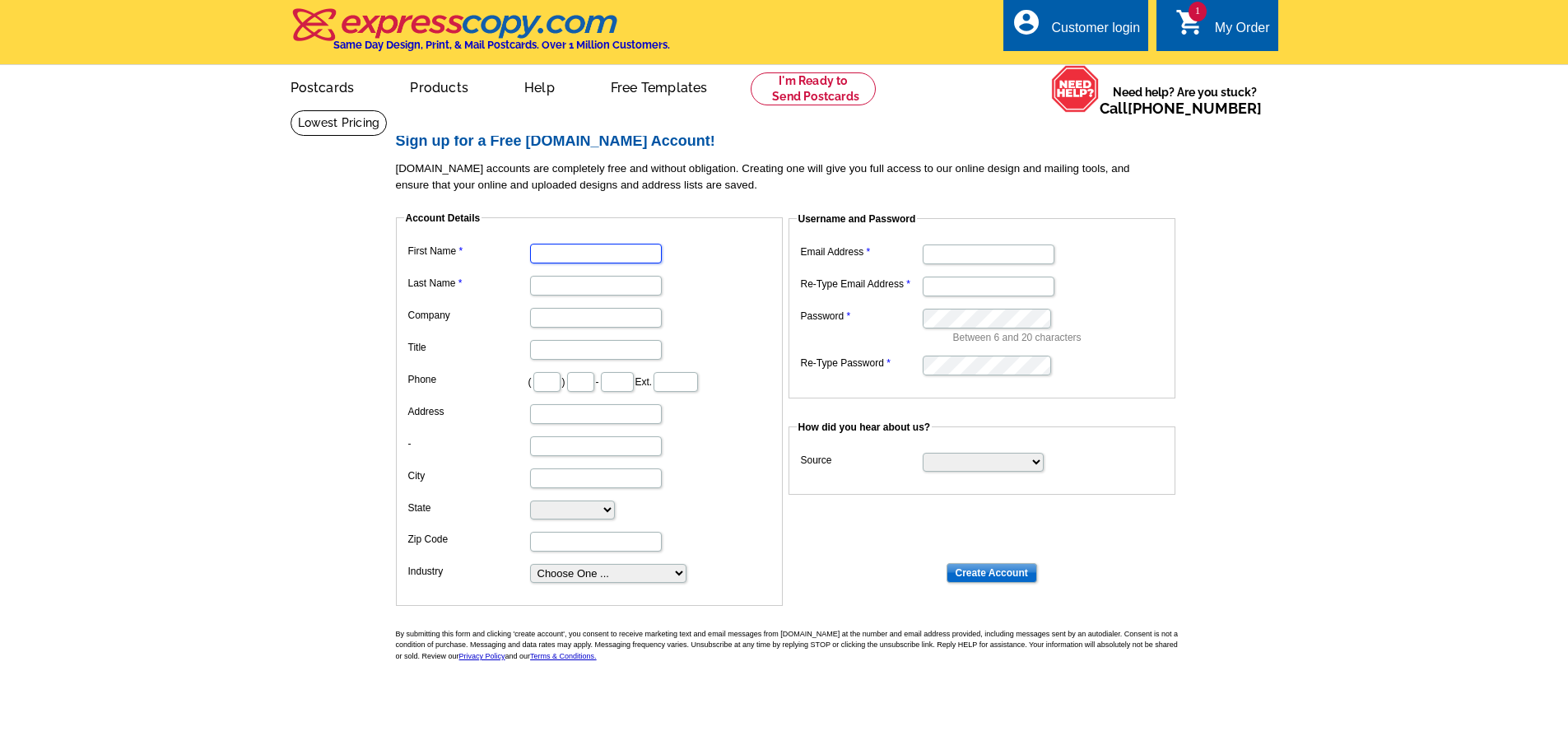
click at [606, 252] on input "First Name" at bounding box center [596, 254] width 132 height 20
type input "[PERSON_NAME]"
click at [945, 260] on input "Email Address" at bounding box center [988, 254] width 132 height 20
type input "[PERSON_NAME][EMAIL_ADDRESS][DOMAIN_NAME]"
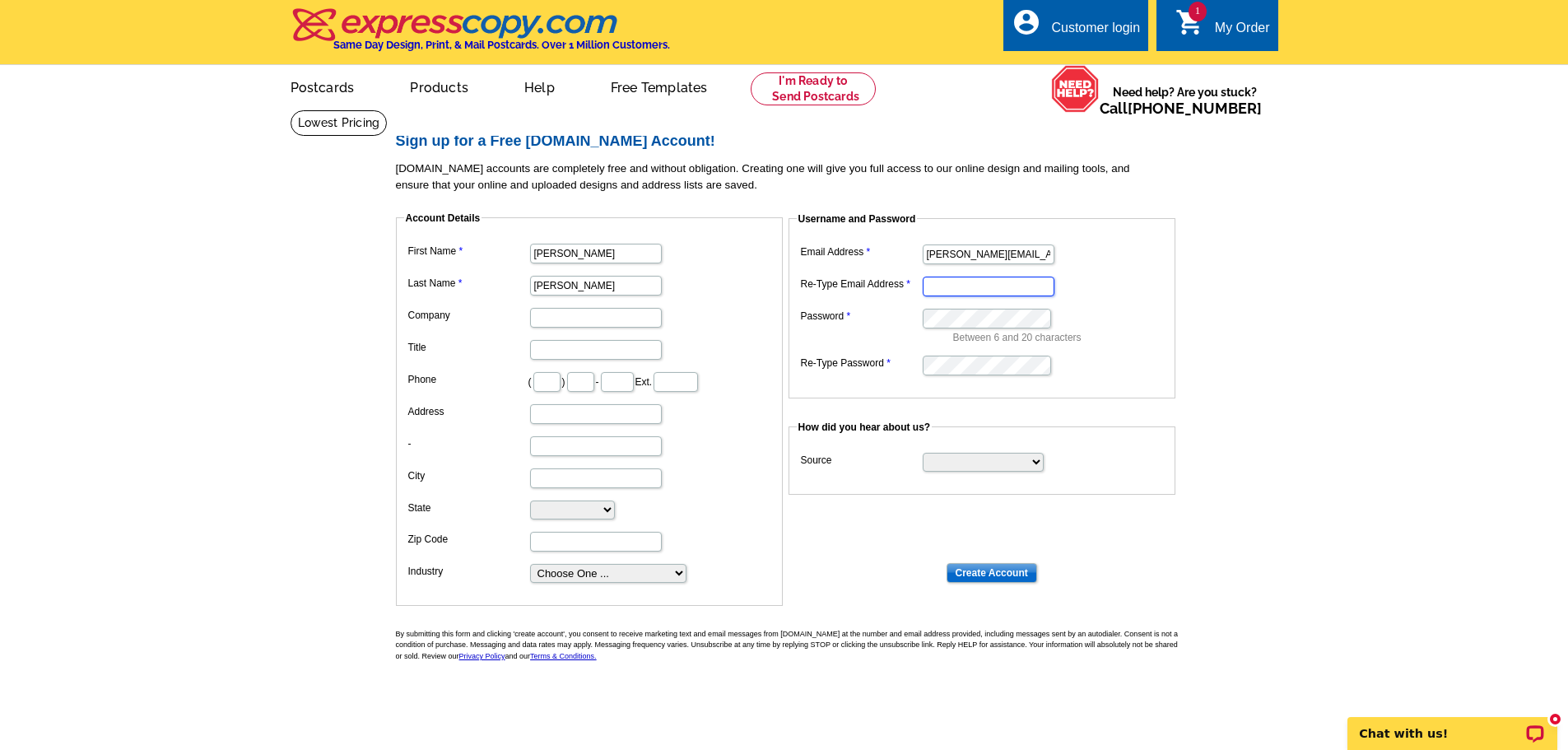
click at [953, 289] on input "Re-Type Email Address" at bounding box center [988, 287] width 132 height 20
click at [1007, 253] on input "[PERSON_NAME][EMAIL_ADDRESS][DOMAIN_NAME]" at bounding box center [988, 254] width 132 height 20
drag, startPoint x: 1007, startPoint y: 289, endPoint x: 563, endPoint y: 256, distance: 445.2
click at [563, 256] on dl "Account Details First Name [PERSON_NAME] Last Name [PERSON_NAME] Company Title …" at bounding box center [791, 393] width 790 height 395
paste input "@[DOMAIN_NAME]"
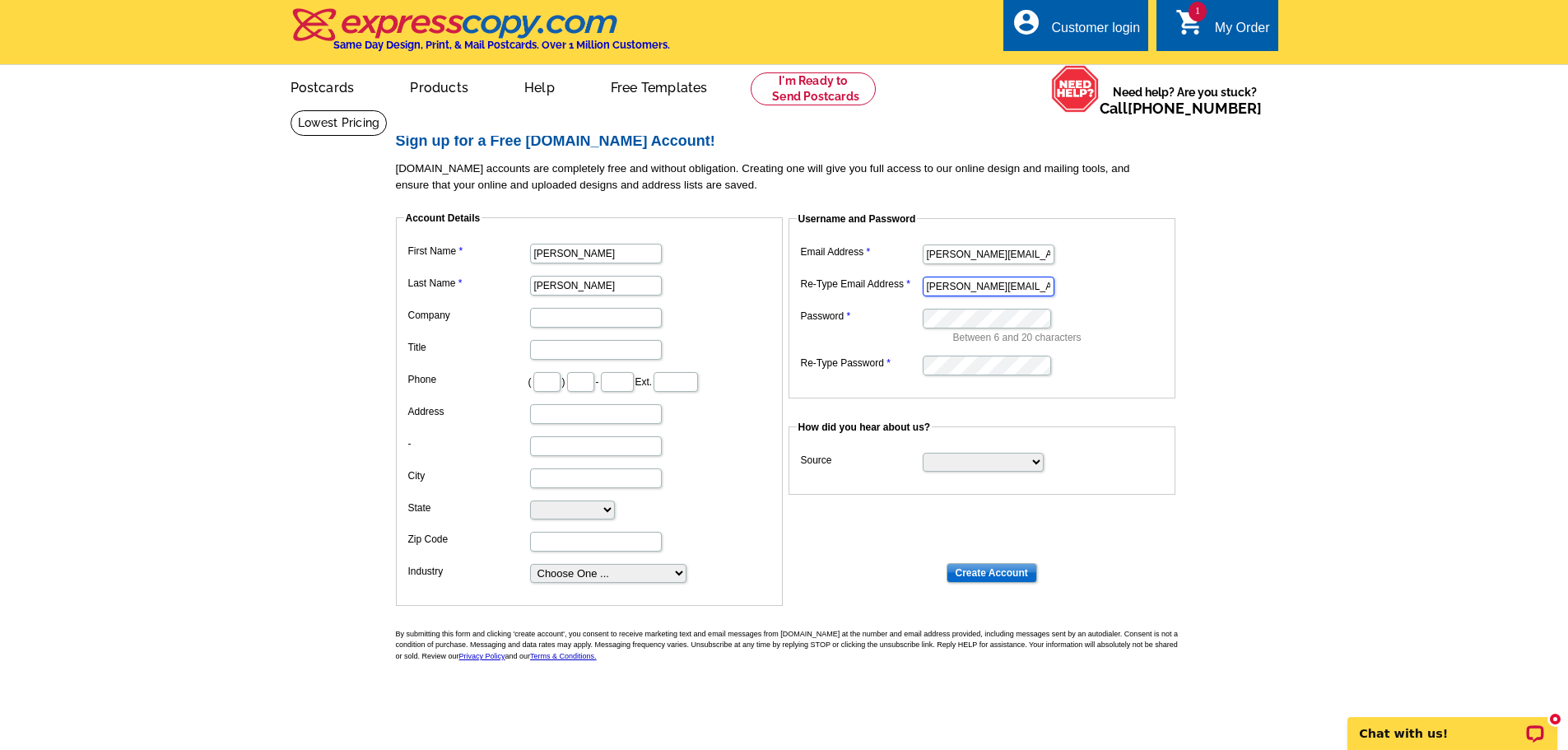
scroll to position [0, 18]
type input "[PERSON_NAME][EMAIL_ADDRESS][DOMAIN_NAME]"
click at [968, 379] on fieldset "Username and Password Email Address [PERSON_NAME][EMAIL_ADDRESS][DOMAIN_NAME] R…" at bounding box center [982, 305] width 387 height 187
click at [1185, 348] on dd "Username and Password Email Address [PERSON_NAME][EMAIL_ADDRESS][DOMAIN_NAME] R…" at bounding box center [791, 305] width 790 height 187
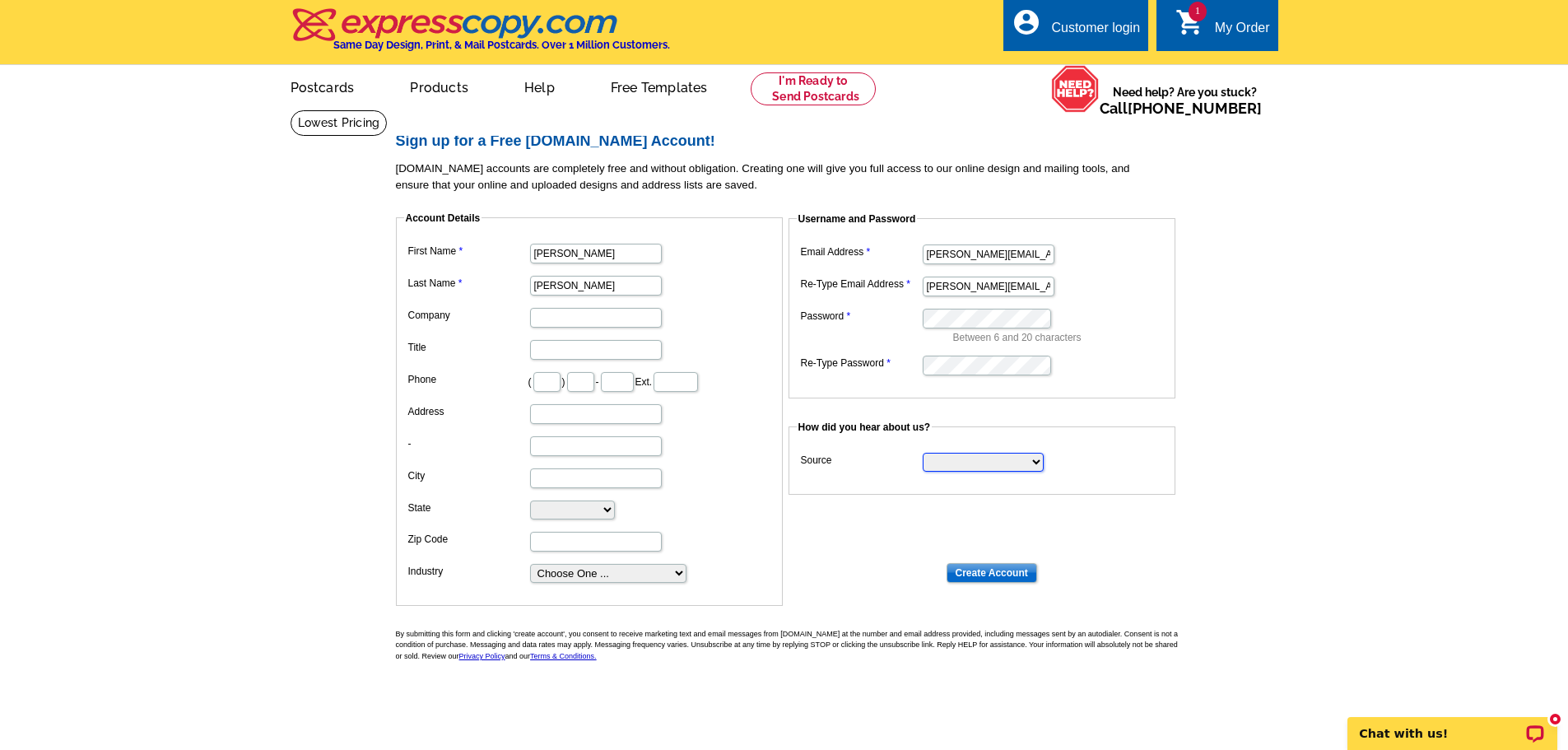
click at [1010, 454] on select "Search Engine Television Ad Direct Mail Postcard Email Referred by a friend Oth…" at bounding box center [983, 461] width 121 height 19
select select "search"
click at [923, 453] on select "Search Engine Television Ad Direct Mail Postcard Email Referred by a friend Oth…" at bounding box center [983, 461] width 121 height 19
click at [999, 578] on input "Create Account" at bounding box center [992, 573] width 90 height 20
